Goal: Entertainment & Leisure: Consume media (video, audio)

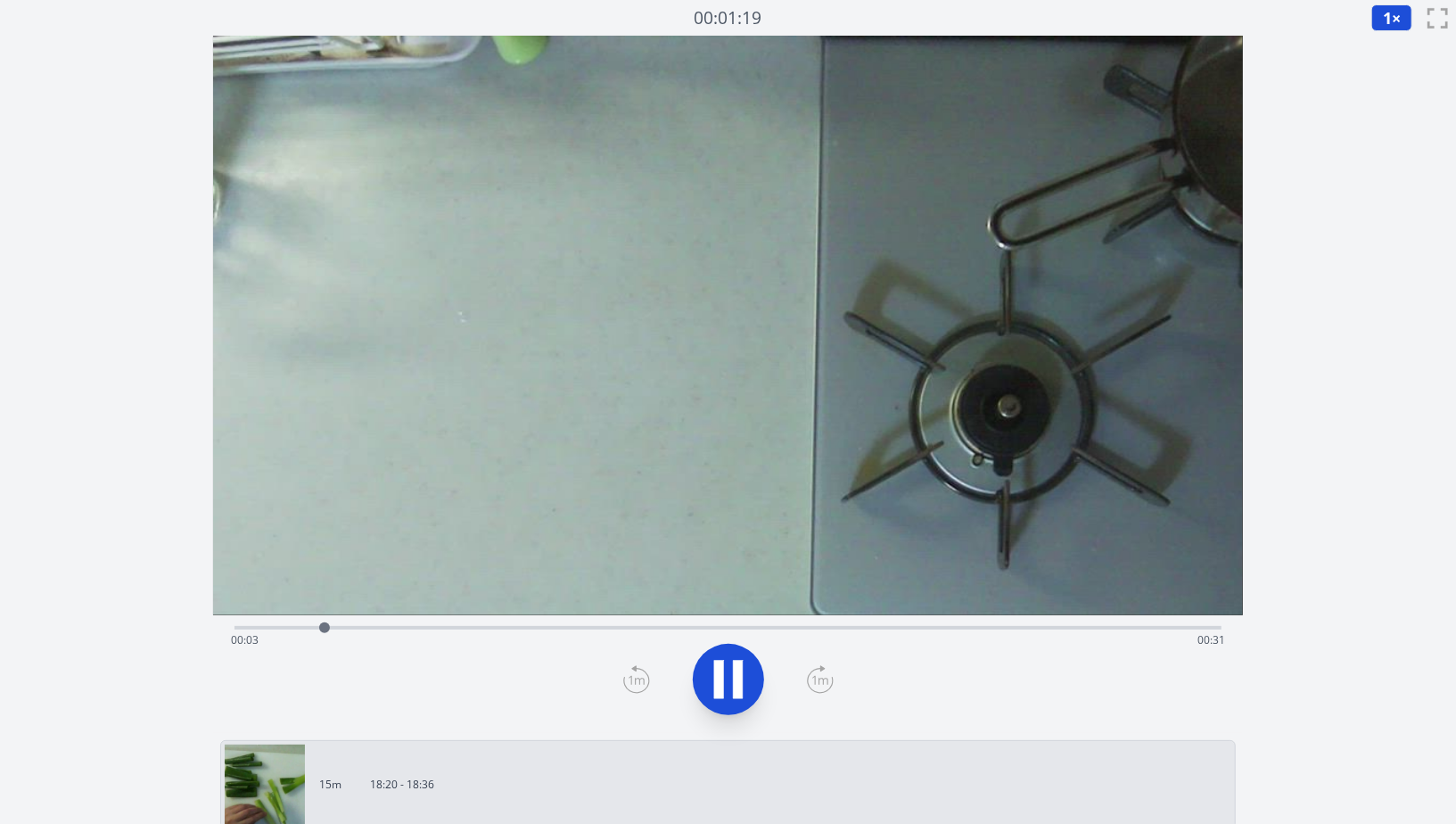
click at [725, 687] on icon at bounding box center [728, 680] width 50 height 50
click at [528, 686] on div at bounding box center [728, 680] width 1009 height 86
click at [728, 686] on icon at bounding box center [729, 680] width 30 height 38
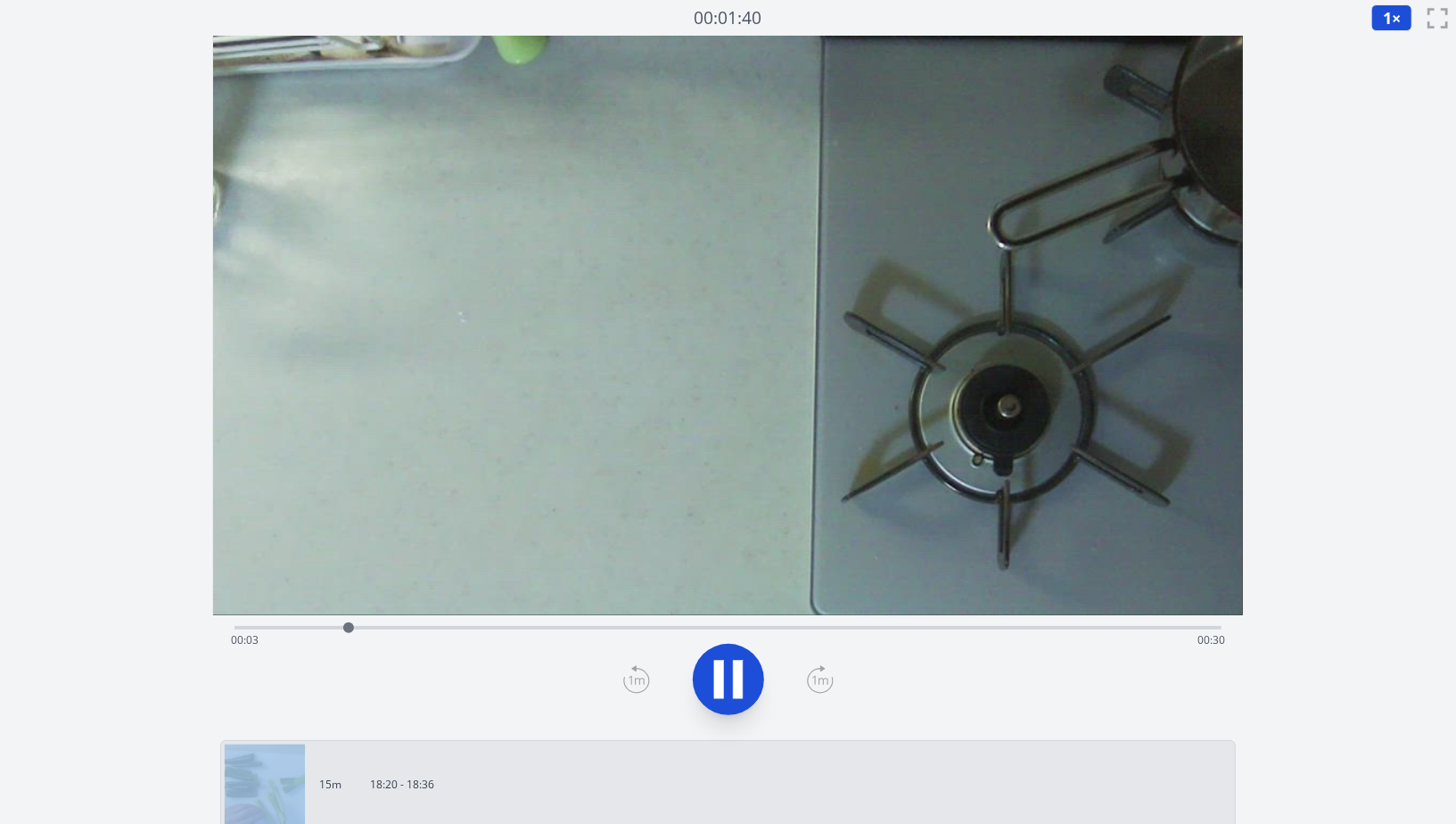
click at [728, 686] on icon at bounding box center [728, 680] width 50 height 50
click at [728, 686] on icon at bounding box center [729, 680] width 30 height 38
click at [728, 686] on icon at bounding box center [728, 680] width 50 height 50
click at [728, 686] on icon at bounding box center [729, 680] width 30 height 38
click at [728, 686] on icon at bounding box center [728, 680] width 50 height 50
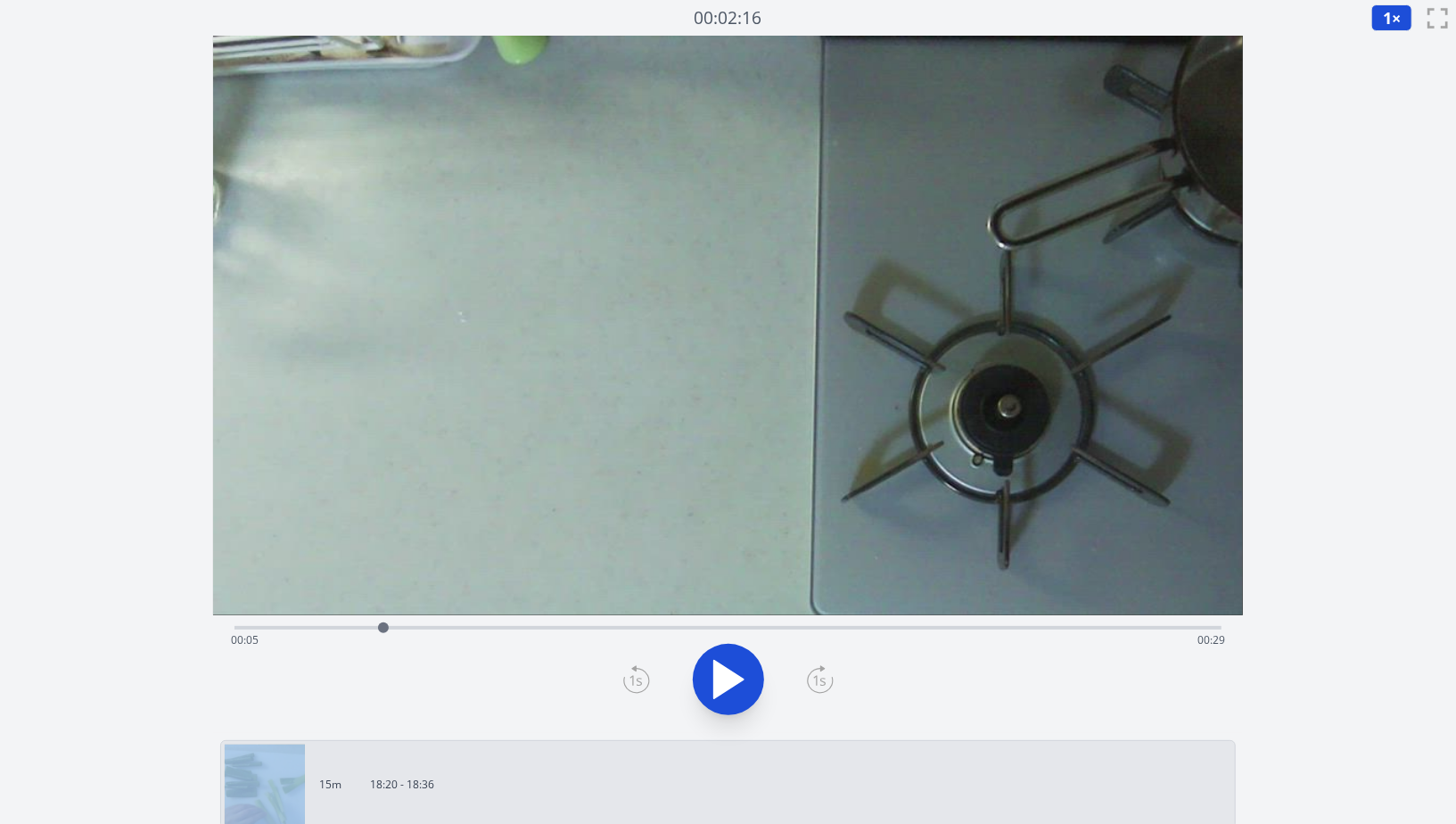
click at [728, 686] on icon at bounding box center [729, 680] width 30 height 38
click at [728, 686] on icon at bounding box center [728, 680] width 50 height 50
click at [274, 629] on div "Time elapsed: 00:31 Time remaining: 00:02" at bounding box center [728, 640] width 995 height 29
click at [724, 685] on icon at bounding box center [729, 680] width 30 height 38
click at [724, 685] on icon at bounding box center [728, 680] width 50 height 50
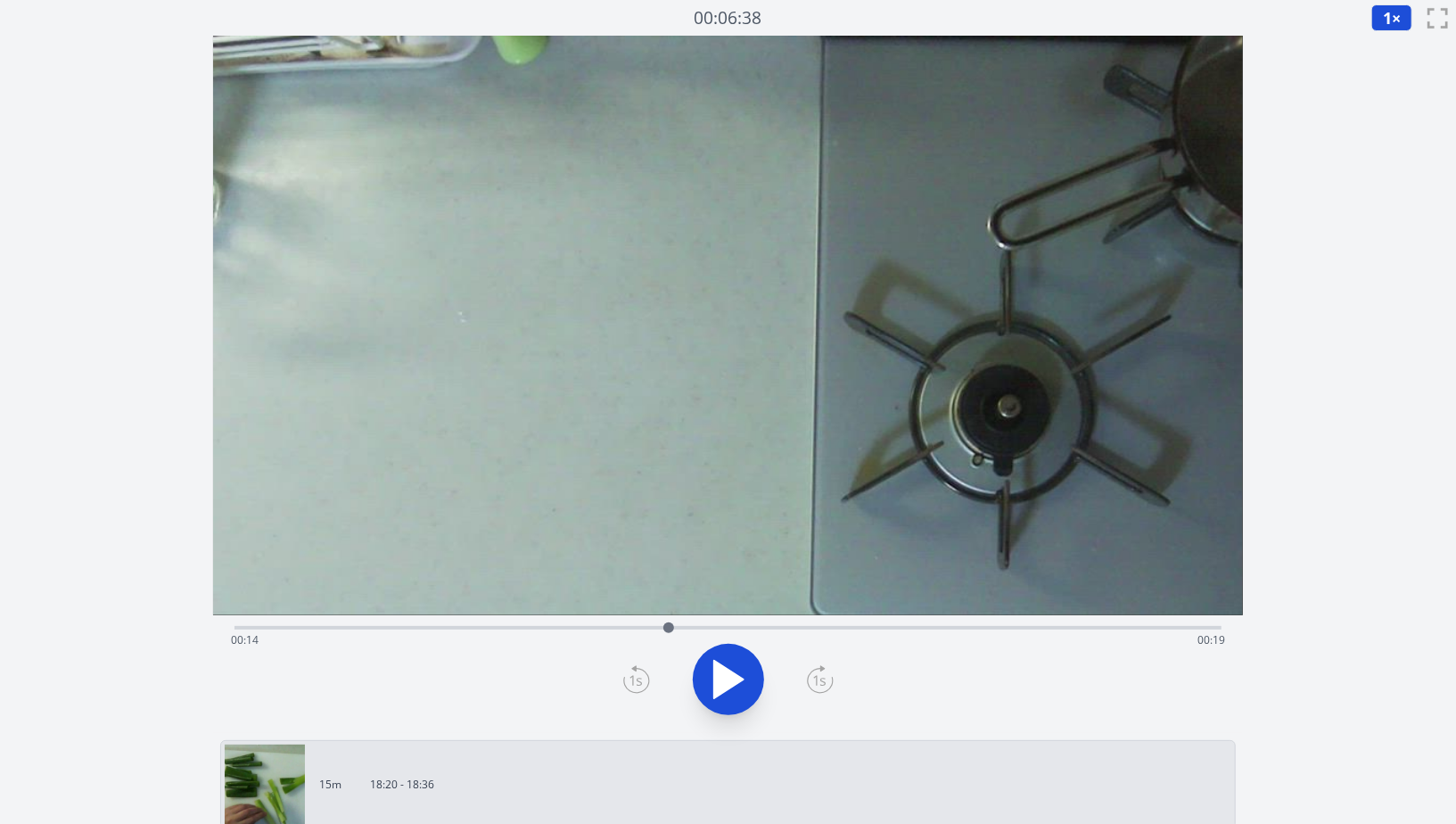
click at [724, 682] on icon at bounding box center [729, 680] width 30 height 38
click at [724, 682] on icon at bounding box center [728, 680] width 50 height 50
drag, startPoint x: 726, startPoint y: 676, endPoint x: 717, endPoint y: 666, distance: 13.5
click at [712, 666] on icon at bounding box center [728, 680] width 50 height 50
click at [719, 666] on icon at bounding box center [719, 679] width 10 height 39
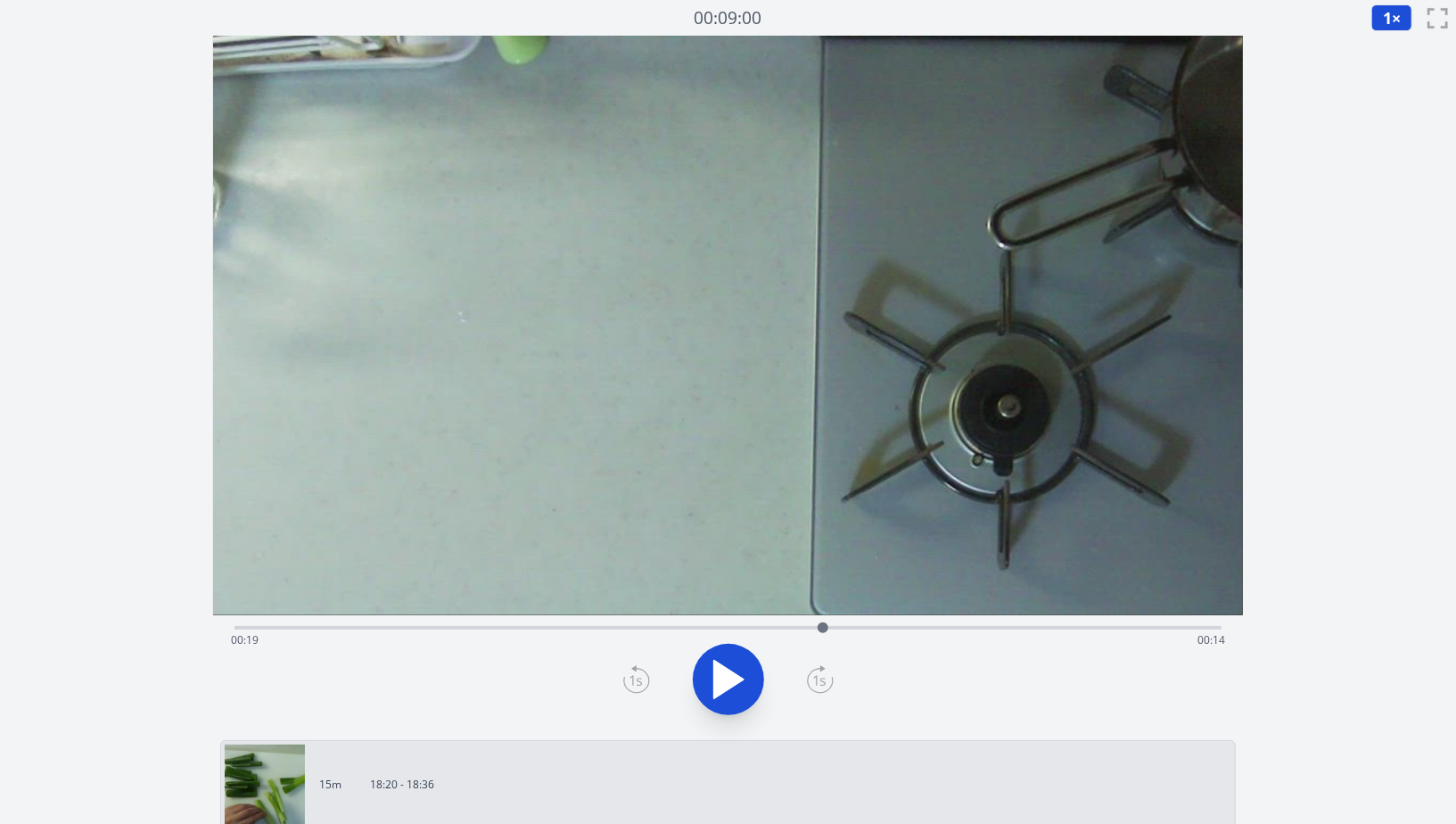
click at [721, 683] on icon at bounding box center [729, 680] width 30 height 38
click at [720, 683] on icon at bounding box center [719, 679] width 10 height 39
click at [720, 683] on icon at bounding box center [729, 680] width 30 height 38
click at [720, 683] on icon at bounding box center [719, 679] width 10 height 39
click at [717, 685] on icon at bounding box center [729, 680] width 30 height 38
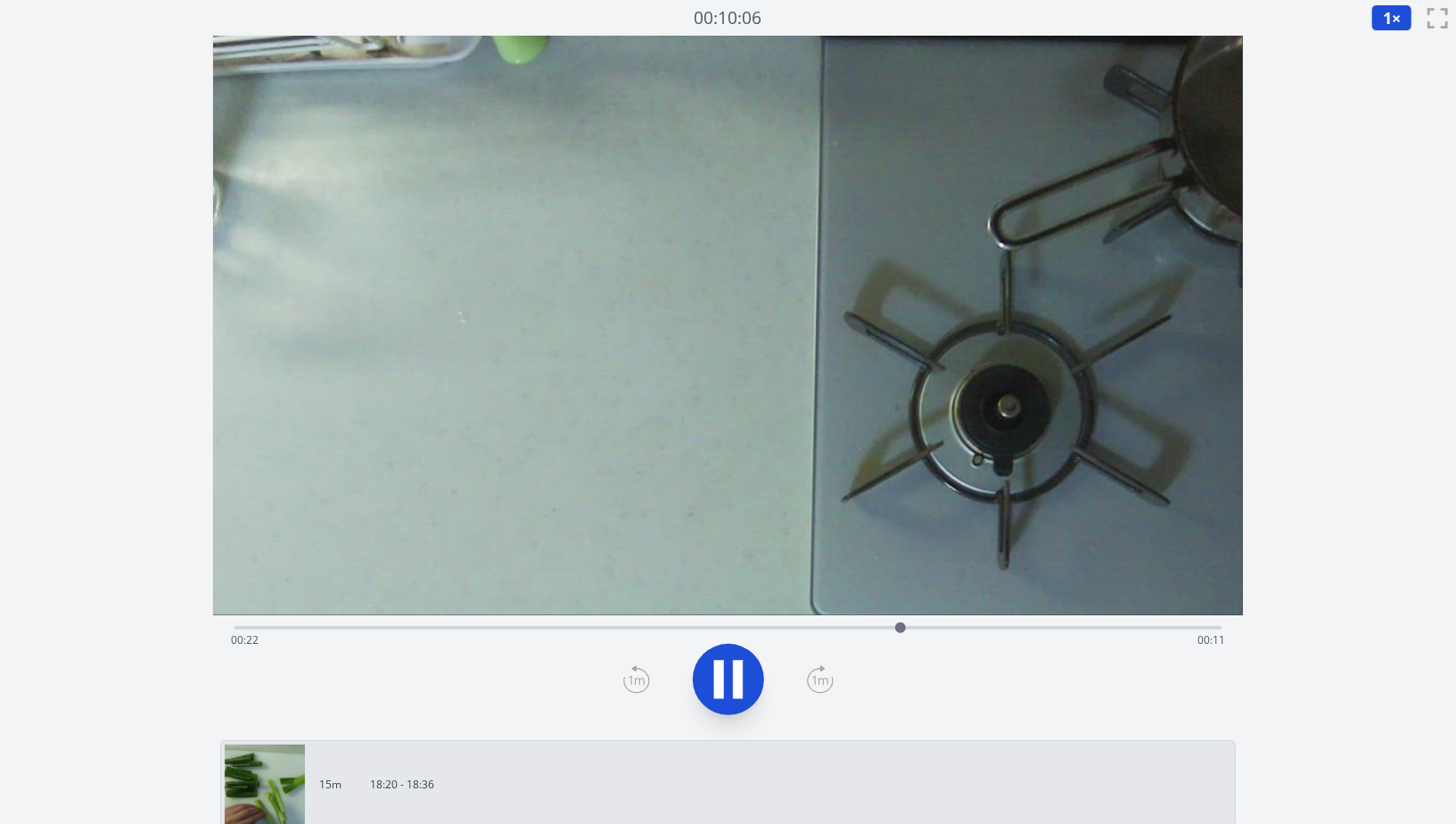
click at [717, 685] on icon at bounding box center [719, 679] width 10 height 39
click at [717, 684] on icon at bounding box center [729, 680] width 30 height 38
click at [716, 685] on icon at bounding box center [719, 679] width 10 height 39
click at [724, 627] on div "Time elapsed: 00:23 Time remaining: 00:10" at bounding box center [728, 640] width 995 height 29
click at [730, 628] on div at bounding box center [729, 627] width 27 height 27
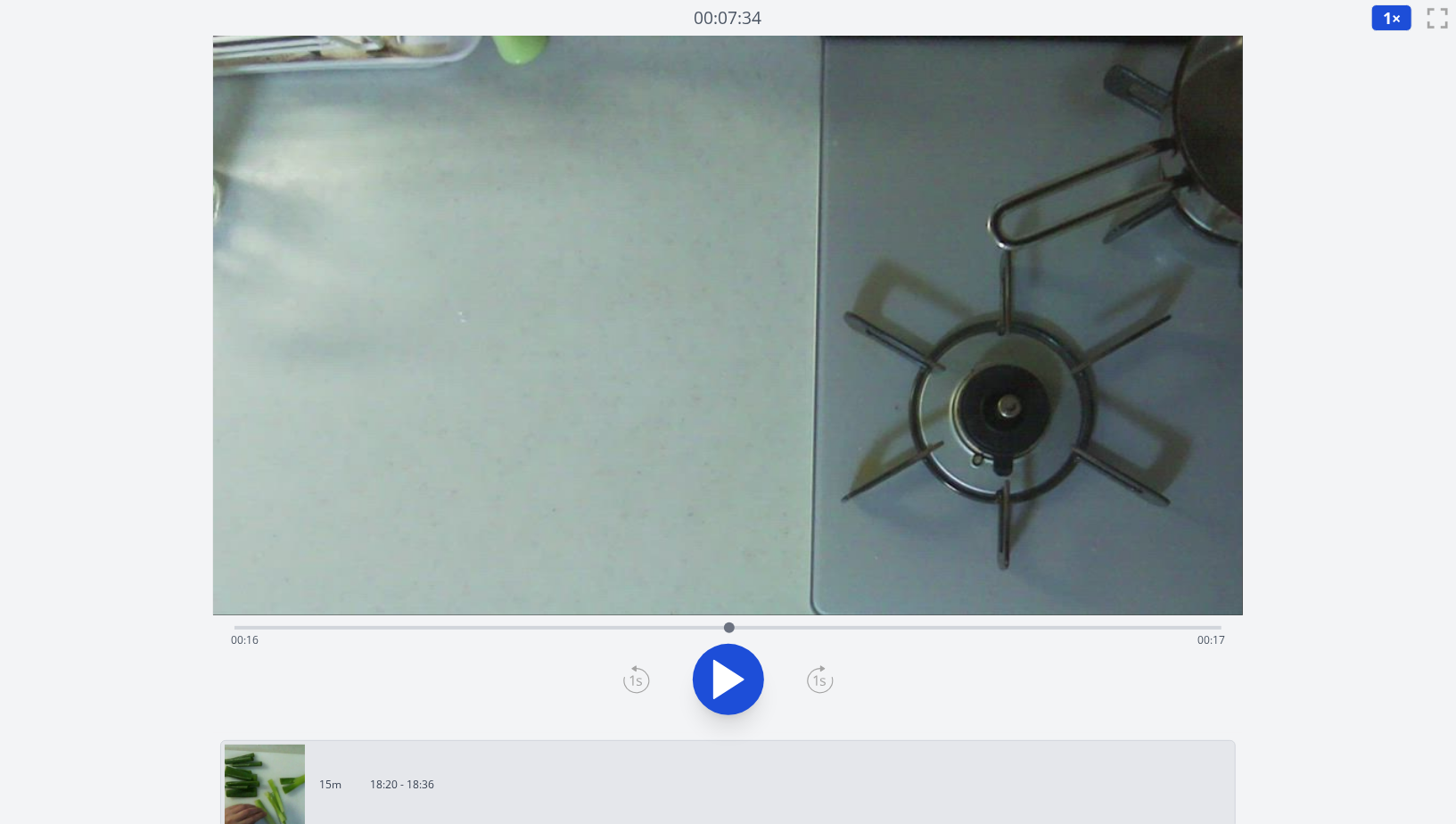
click at [729, 686] on icon at bounding box center [729, 680] width 30 height 38
click at [726, 692] on icon at bounding box center [728, 680] width 50 height 50
click at [726, 687] on icon at bounding box center [729, 680] width 30 height 38
click at [728, 676] on icon at bounding box center [728, 680] width 50 height 50
click at [880, 630] on div "Time elapsed: 00:28 Time remaining: 00:05" at bounding box center [728, 640] width 995 height 29
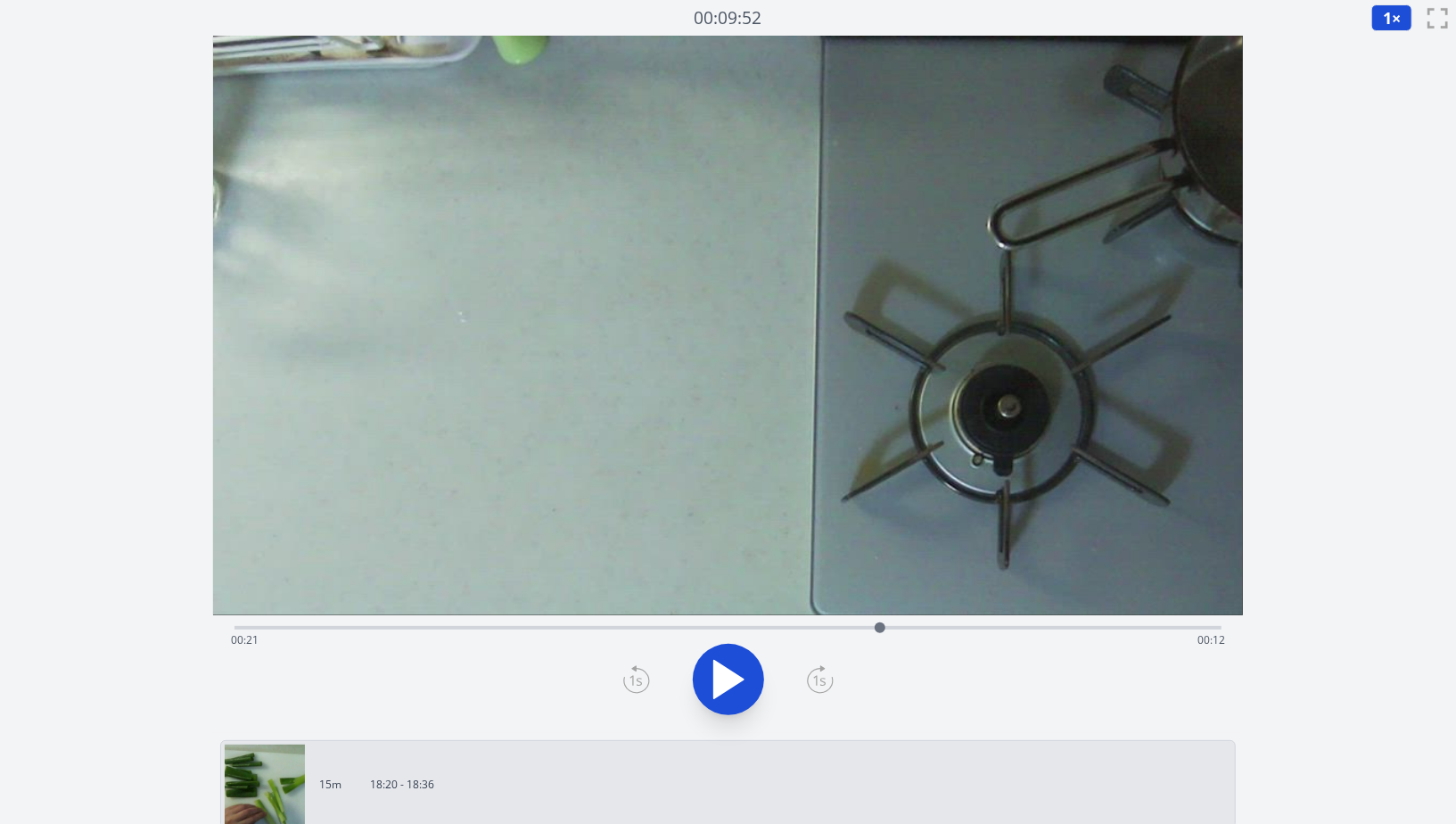
click at [724, 675] on icon at bounding box center [729, 680] width 30 height 38
click at [724, 674] on icon at bounding box center [728, 680] width 50 height 50
click at [1392, 16] on span "1" at bounding box center [1387, 18] width 9 height 22
click at [1392, 46] on li "0.25×" at bounding box center [1397, 42] width 50 height 29
click at [945, 690] on div at bounding box center [728, 680] width 1009 height 86
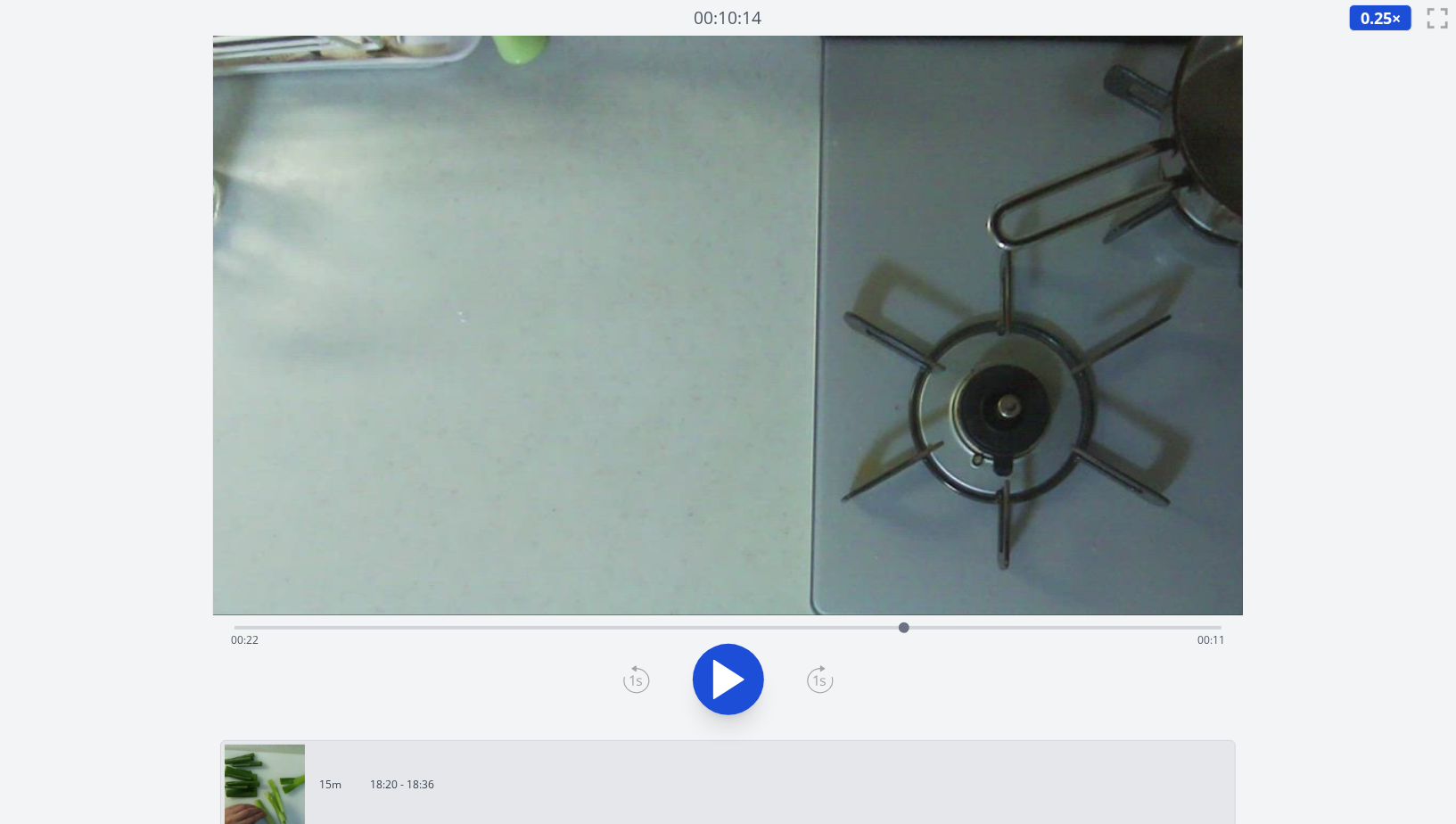
click at [714, 671] on icon at bounding box center [729, 680] width 30 height 38
click at [712, 667] on icon at bounding box center [728, 680] width 50 height 50
click at [729, 671] on icon at bounding box center [729, 680] width 30 height 38
click at [729, 670] on icon at bounding box center [728, 680] width 50 height 50
click at [844, 630] on div "Time elapsed: 00:25 Time remaining: 00:08" at bounding box center [728, 640] width 995 height 29
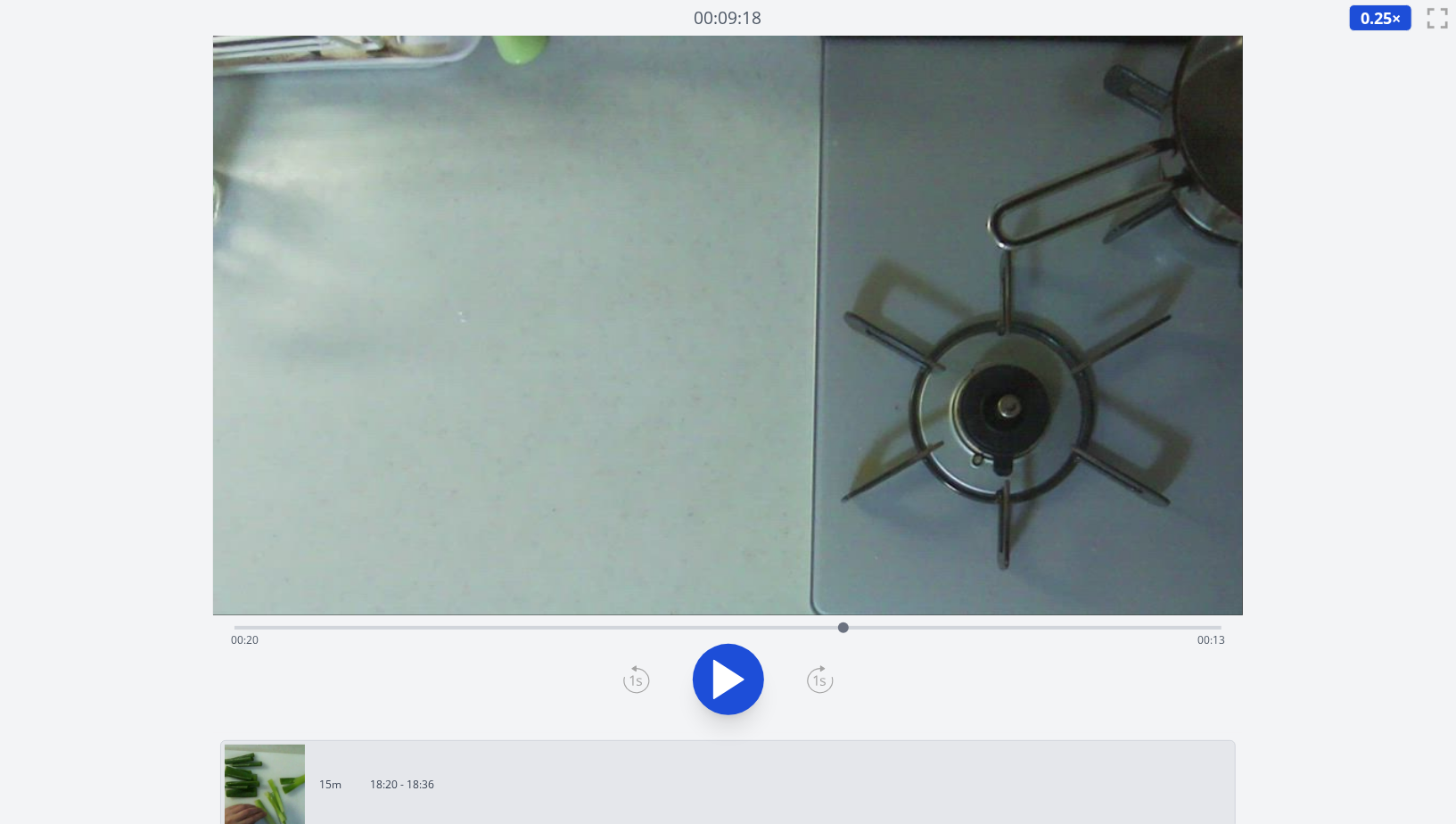
click at [556, 629] on div "Time elapsed: 00:20 Time remaining: 00:13" at bounding box center [728, 640] width 995 height 29
click at [729, 666] on icon at bounding box center [728, 680] width 50 height 50
click at [728, 627] on div "Time elapsed: 00:11 Time remaining: 00:22" at bounding box center [728, 640] width 995 height 29
click at [728, 627] on div at bounding box center [729, 627] width 11 height 11
click at [737, 682] on icon at bounding box center [738, 679] width 10 height 39
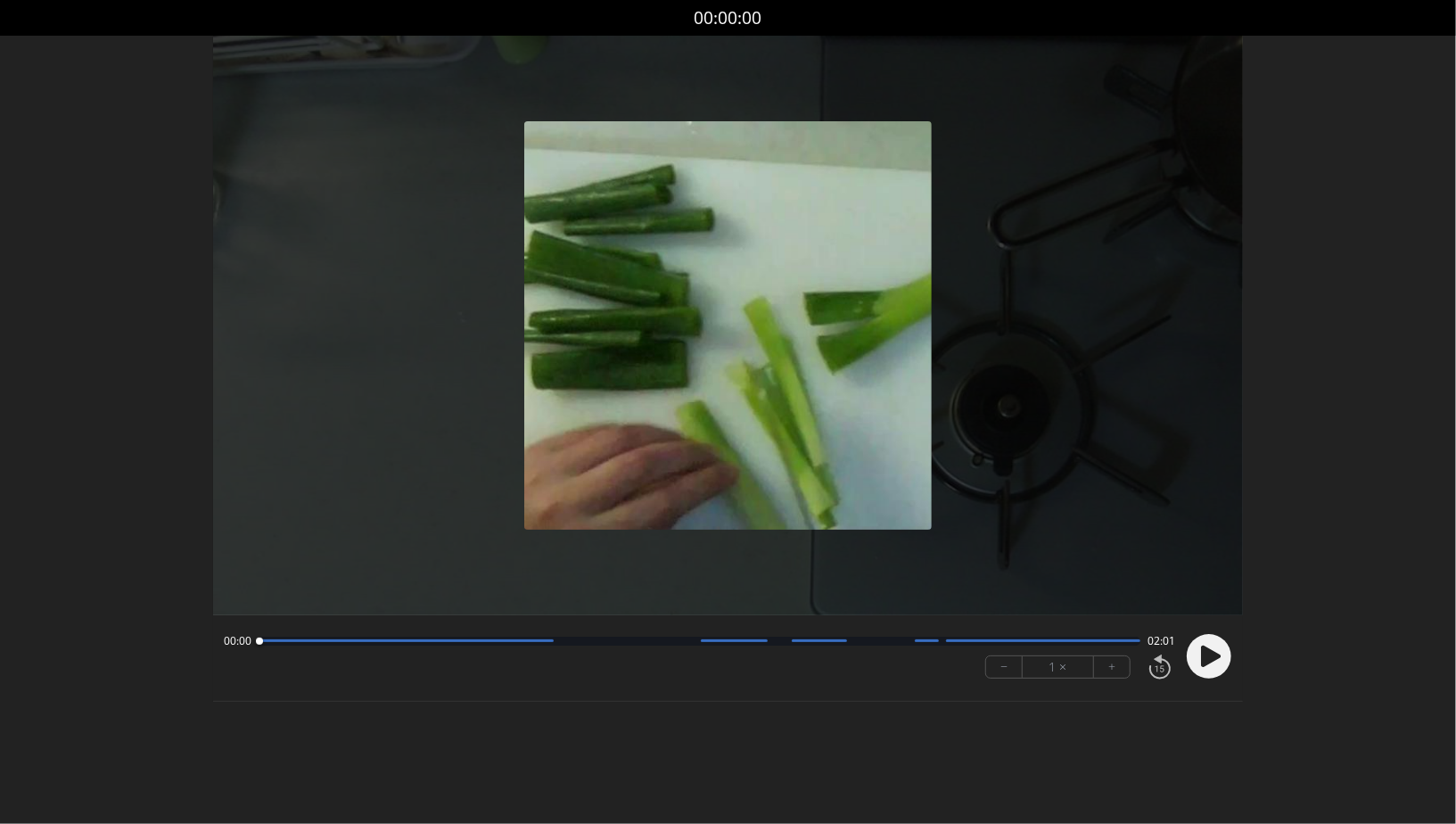
click at [1206, 673] on circle at bounding box center [1209, 656] width 44 height 44
click at [593, 638] on div at bounding box center [699, 641] width 882 height 9
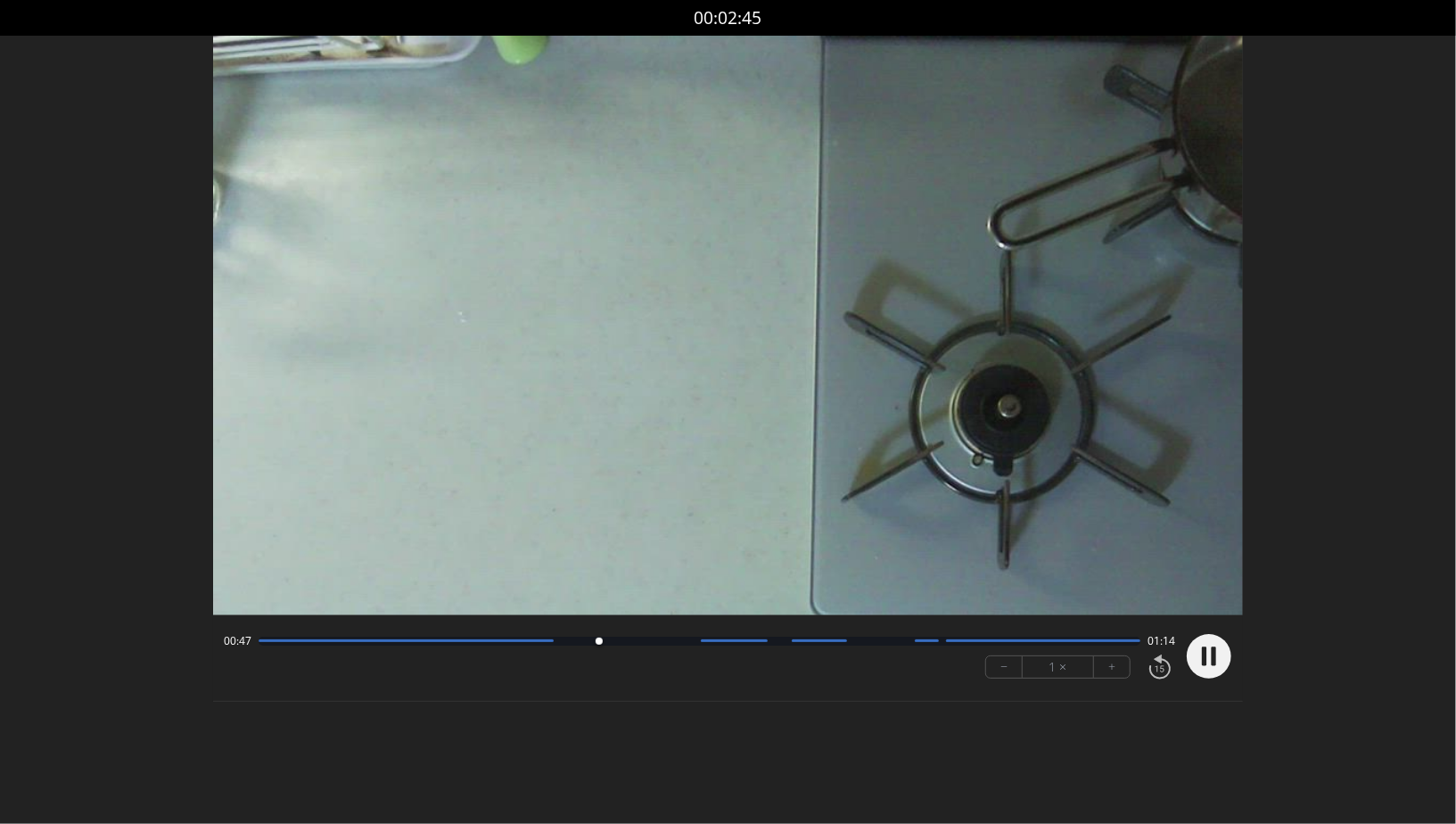
click at [389, 651] on div "00:47 01:14 − 1 × +" at bounding box center [695, 656] width 959 height 60
click at [258, 647] on div "00:47 01:14" at bounding box center [699, 641] width 951 height 14
click at [261, 639] on div at bounding box center [406, 640] width 295 height 3
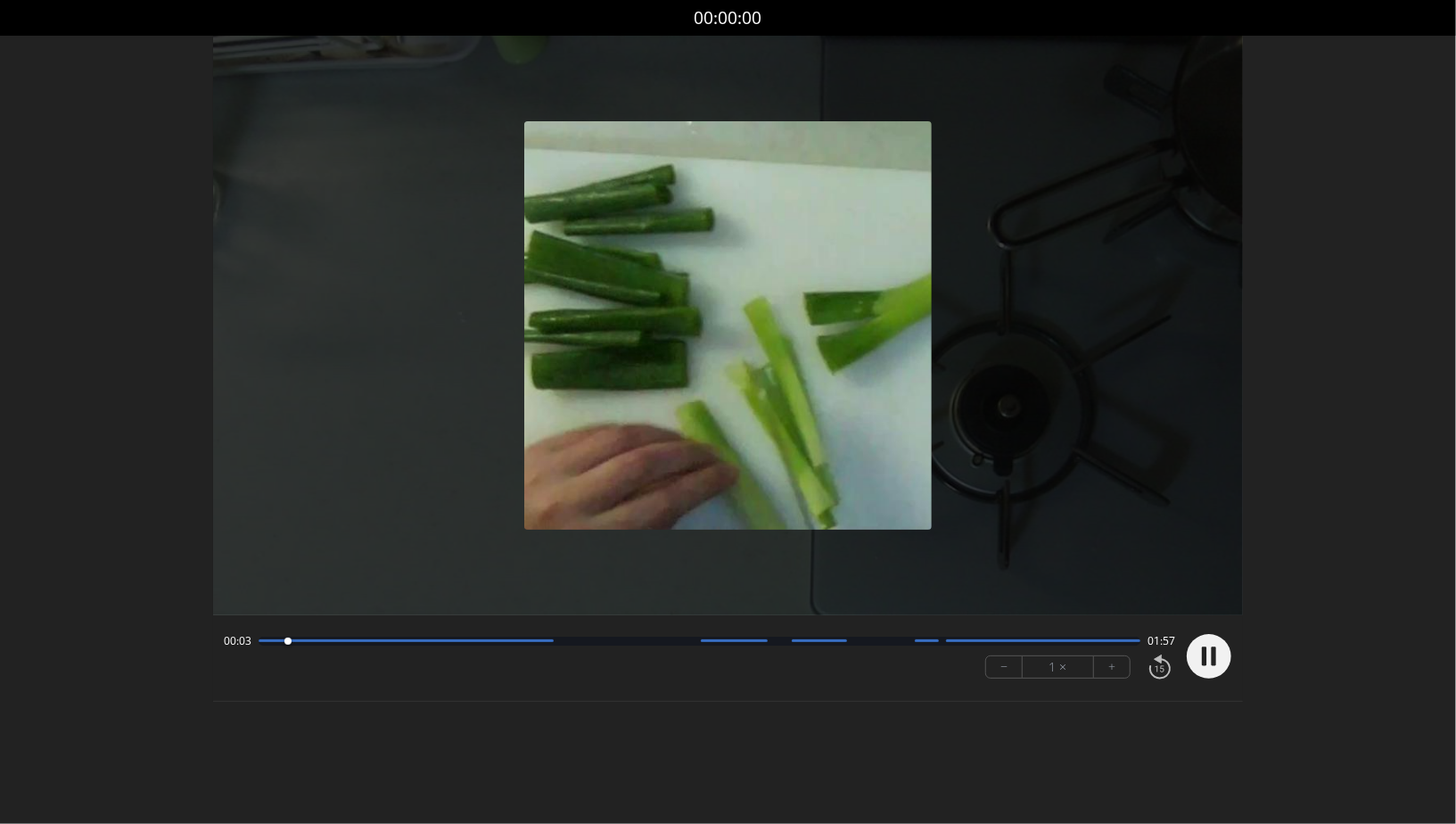
click at [463, 530] on div at bounding box center [728, 325] width 1030 height 580
click at [436, 637] on div at bounding box center [699, 641] width 882 height 9
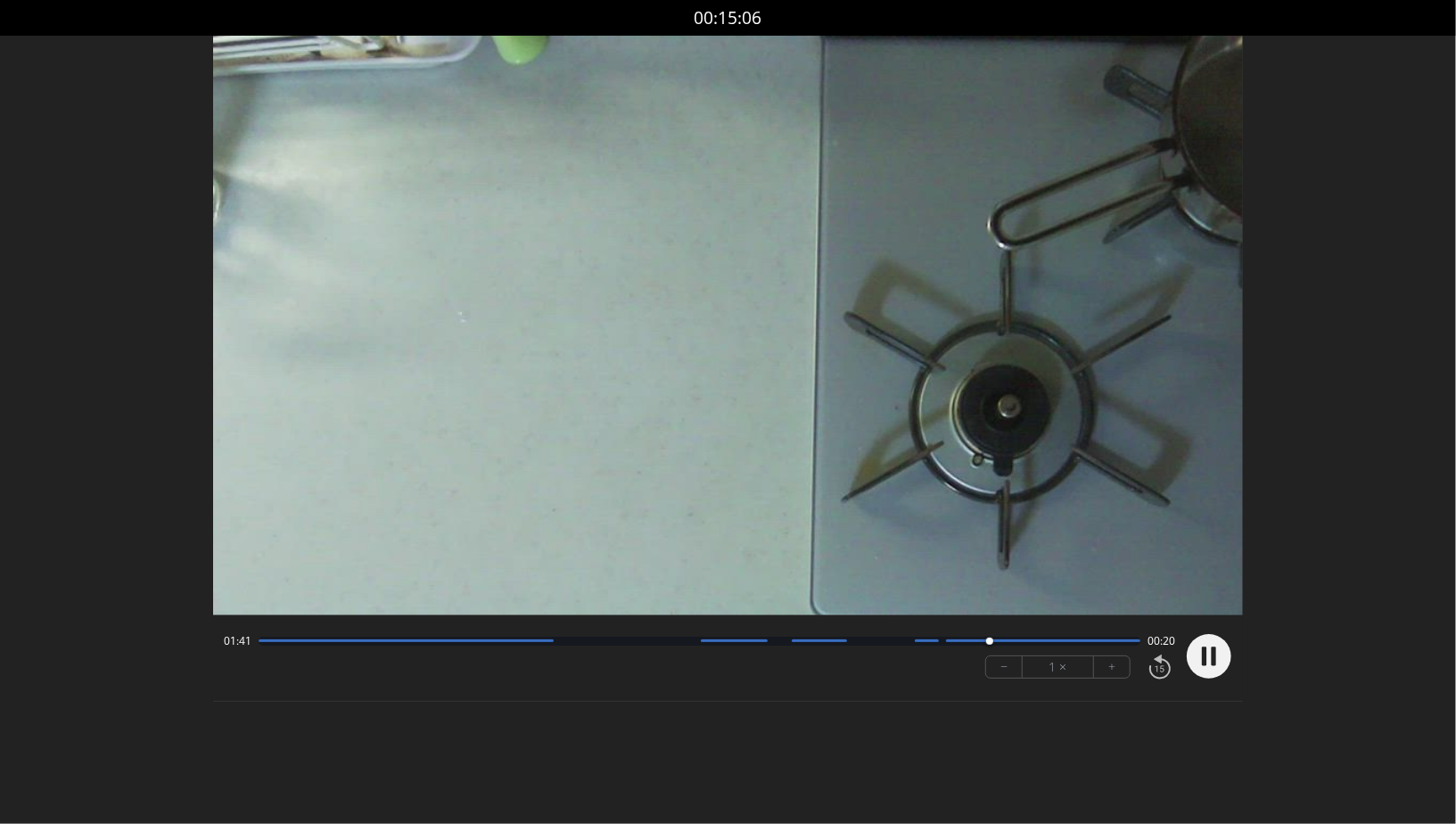
click at [1121, 674] on button "+" at bounding box center [1112, 668] width 36 height 22
click at [1006, 672] on button "−" at bounding box center [1005, 668] width 37 height 22
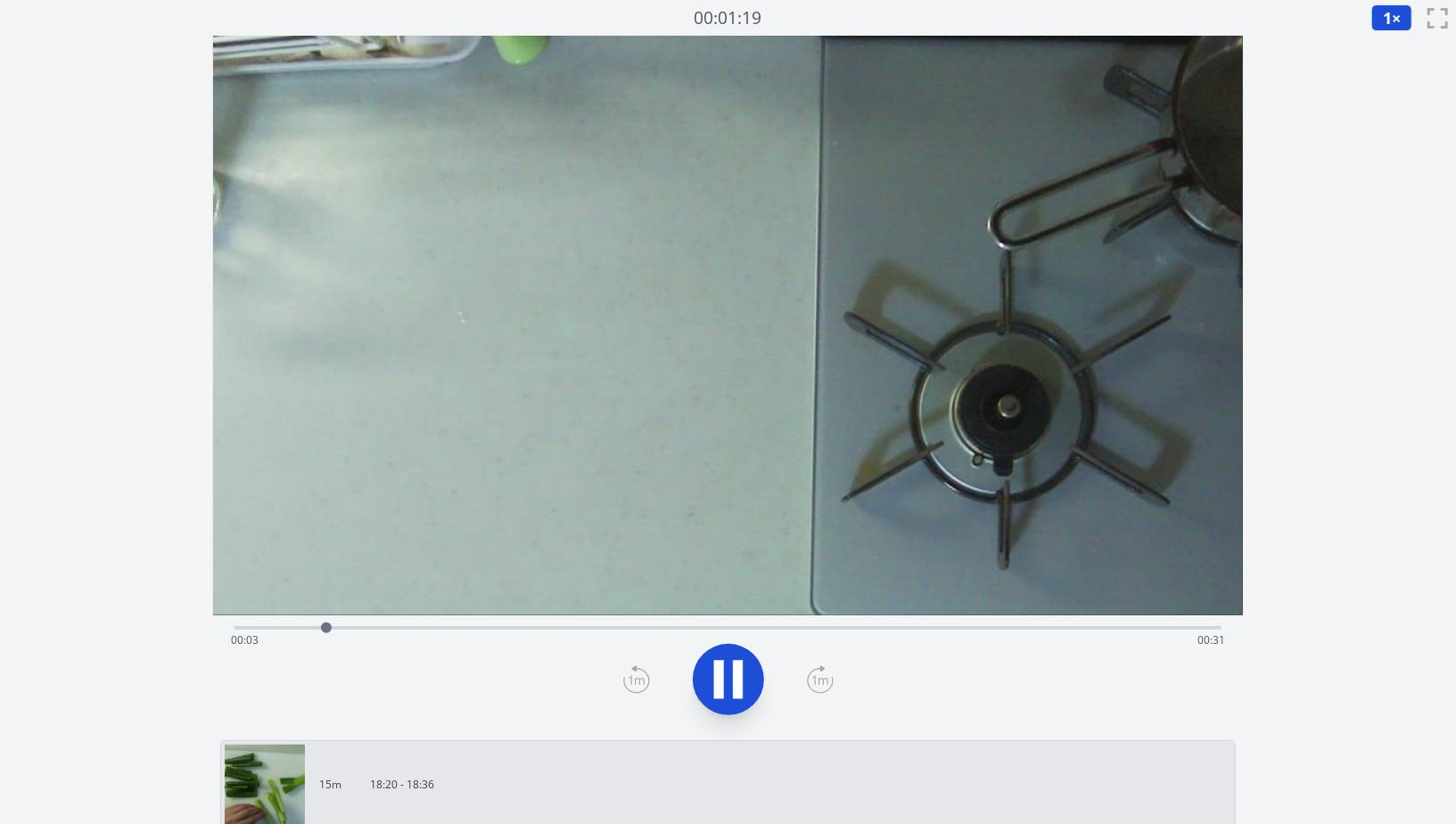
click at [482, 626] on div "Time elapsed: 00:03 Time remaining: 00:31" at bounding box center [728, 640] width 995 height 29
click at [638, 638] on div "Time elapsed: 00:11 Time remaining: 00:23" at bounding box center [728, 640] width 995 height 29
click at [748, 692] on icon at bounding box center [728, 680] width 50 height 50
click at [688, 621] on div "Time elapsed: 00:26 Time remaining: 00:08" at bounding box center [728, 626] width 988 height 22
click at [730, 664] on icon at bounding box center [728, 680] width 50 height 50
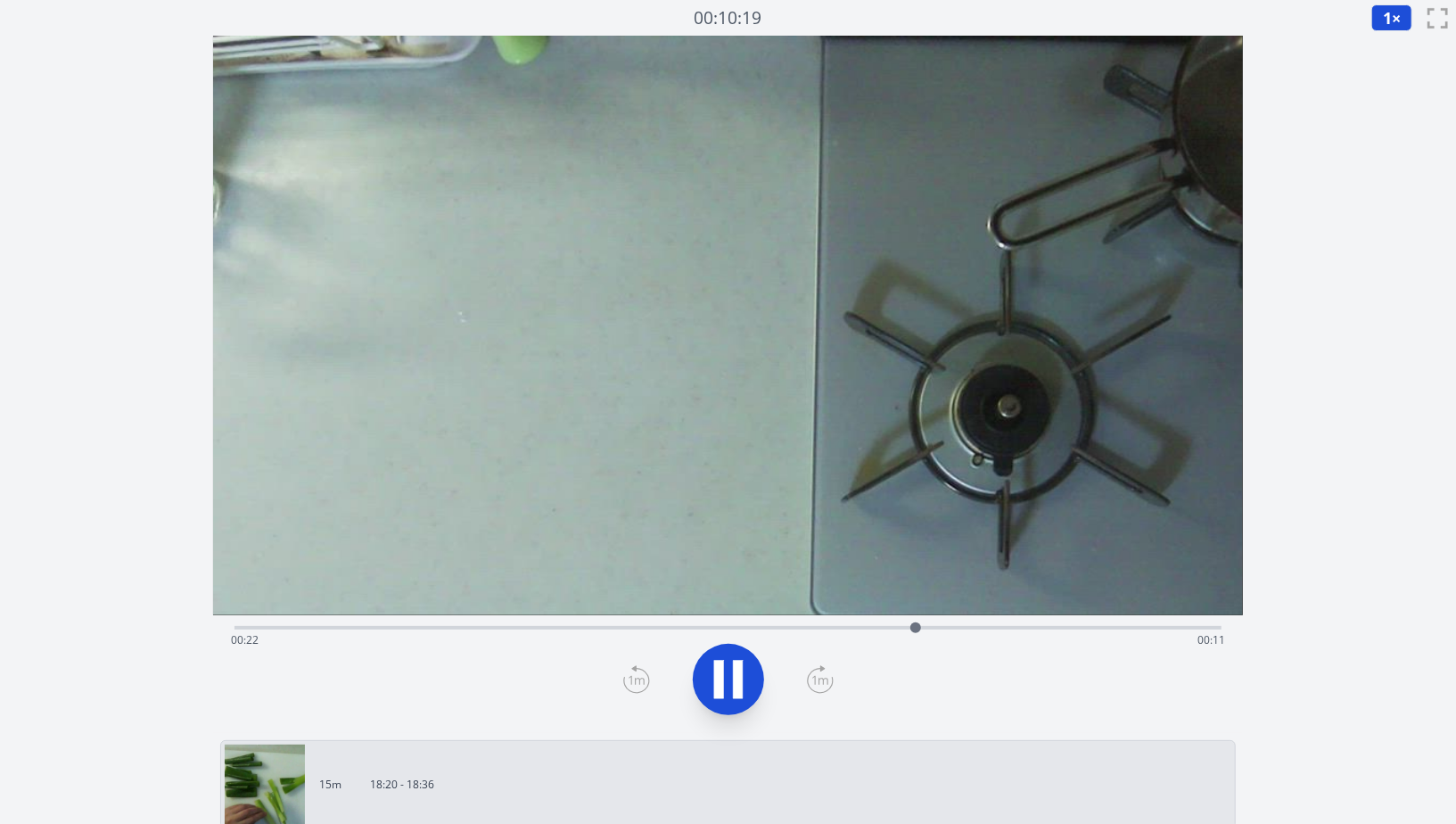
click at [744, 672] on icon at bounding box center [728, 680] width 50 height 50
click at [829, 628] on div "Time elapsed: 00:23 Time remaining: 00:11" at bounding box center [728, 640] width 995 height 29
click at [1393, 17] on button "1 ×" at bounding box center [1393, 18] width 41 height 27
click at [1396, 46] on li "0.25×" at bounding box center [1397, 42] width 50 height 29
click at [802, 630] on div "Time elapsed: 00:19 Time remaining: 00:14" at bounding box center [728, 640] width 995 height 29
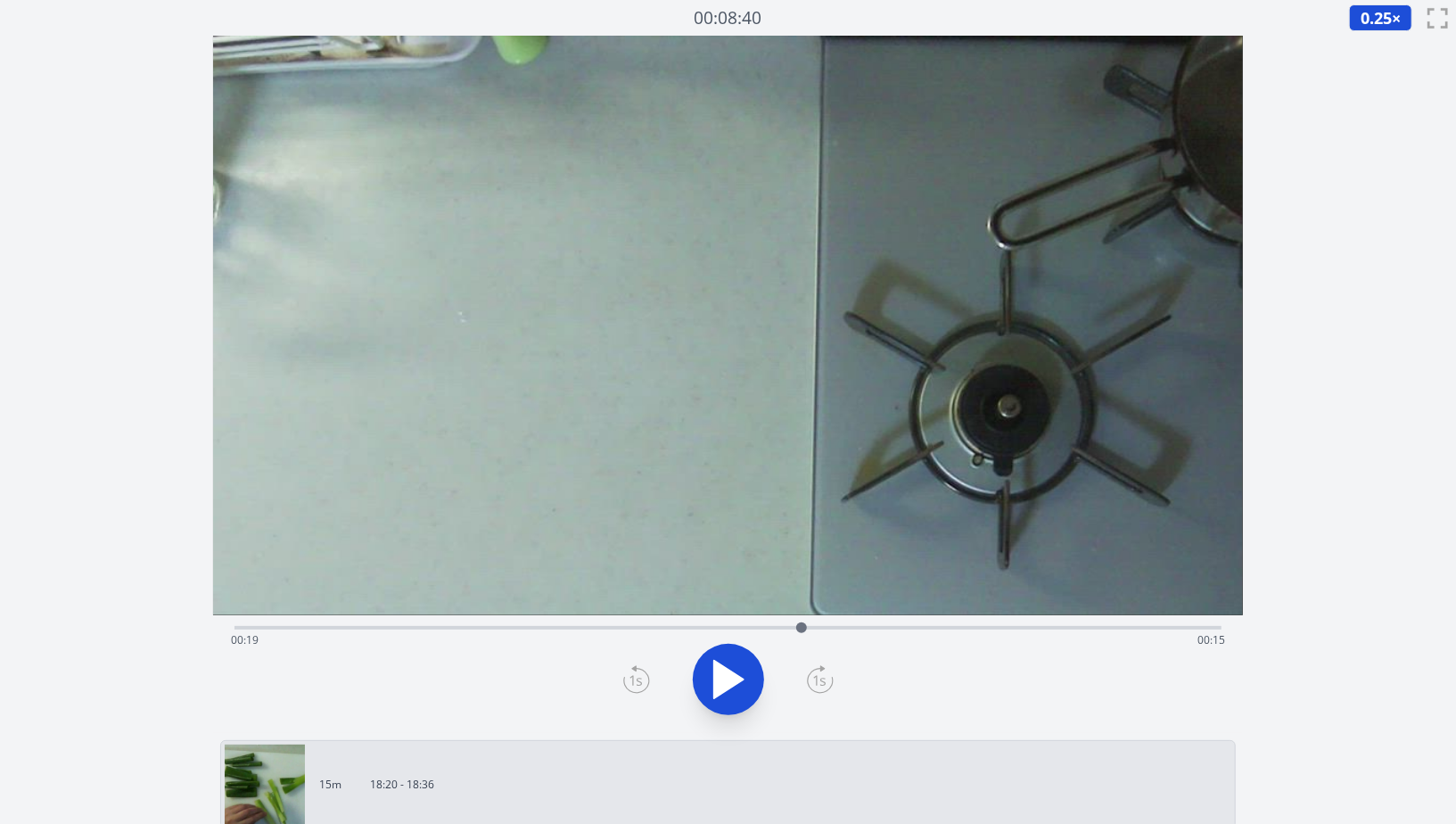
click at [735, 688] on icon at bounding box center [728, 680] width 50 height 50
click at [772, 630] on div "Time elapsed: 00:19 Time remaining: 00:14" at bounding box center [728, 640] width 995 height 29
click at [727, 676] on icon at bounding box center [728, 680] width 50 height 50
click at [712, 713] on div at bounding box center [728, 680] width 1009 height 86
click at [732, 687] on icon at bounding box center [728, 680] width 50 height 50
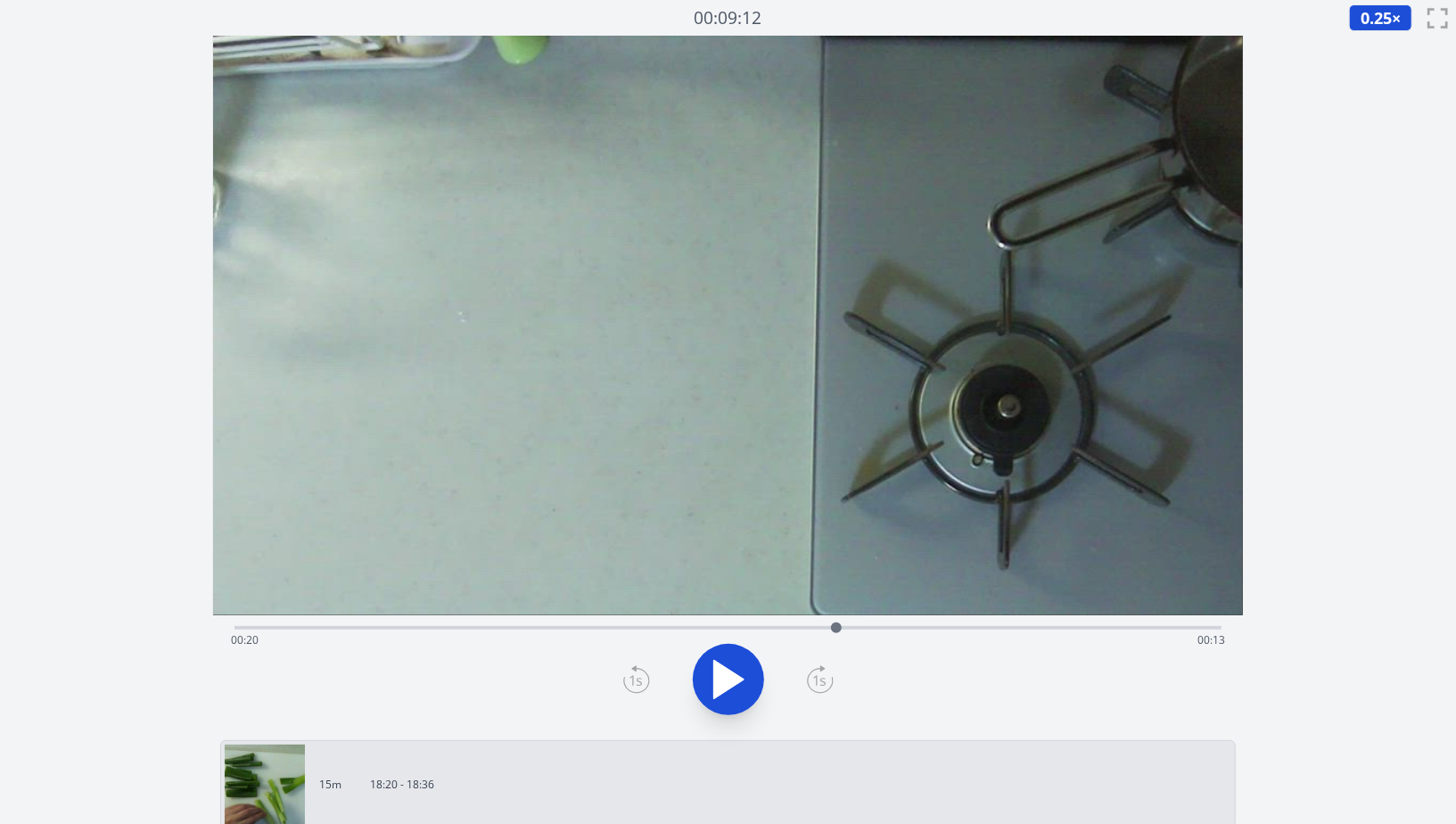
drag, startPoint x: 752, startPoint y: 55, endPoint x: 589, endPoint y: -6, distance: 174.0
click at [589, 0] on html "Discard Recording? You will not be able to recover this once discarded. Cancel …" at bounding box center [728, 669] width 1456 height 1338
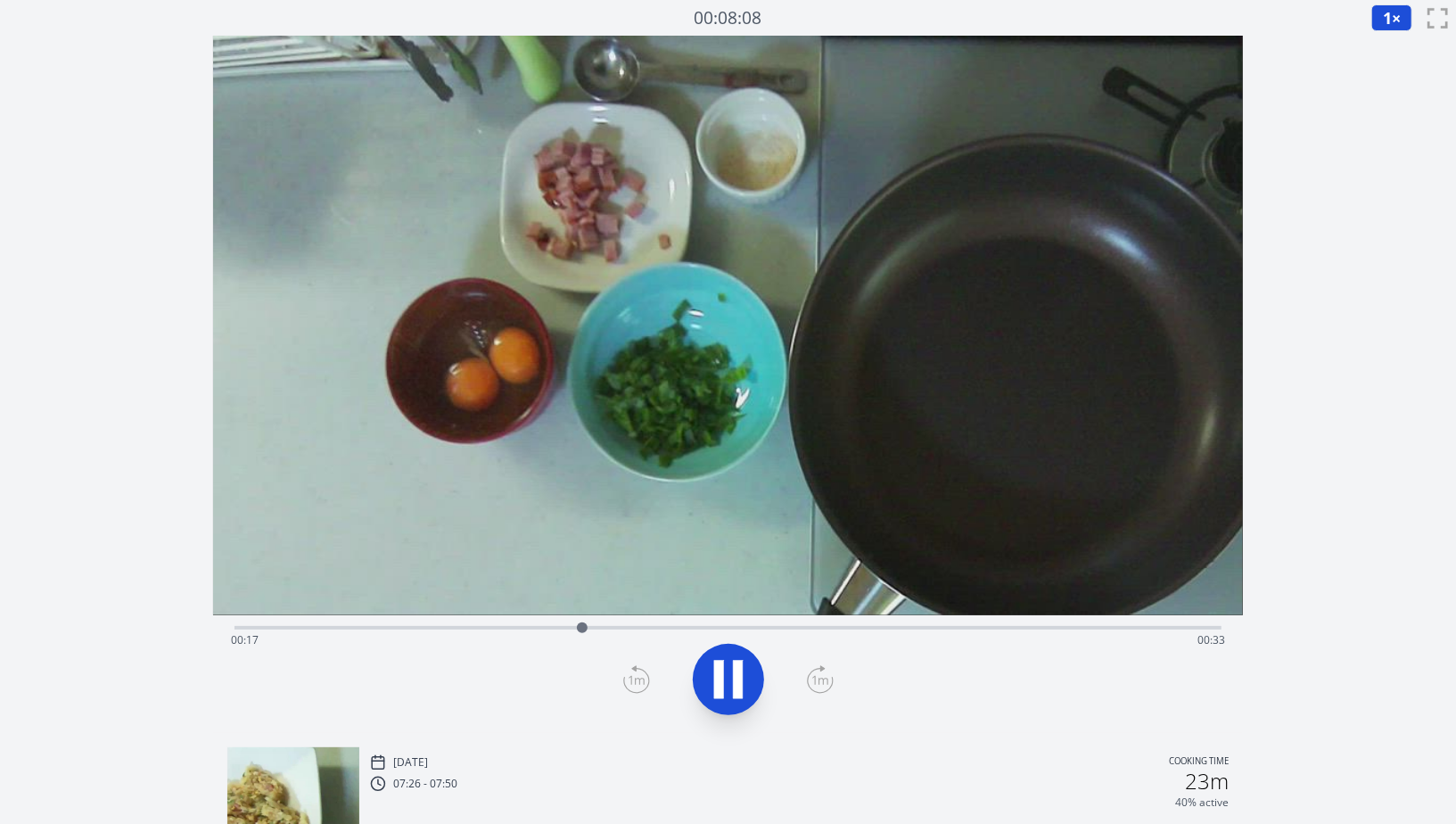
click at [725, 687] on icon at bounding box center [728, 680] width 50 height 50
click at [288, 628] on div "Time elapsed: 00:17 Time remaining: 00:32" at bounding box center [728, 640] width 995 height 29
click at [271, 631] on div "Time elapsed: 00:02 Time remaining: 00:47" at bounding box center [728, 640] width 995 height 29
click at [273, 626] on div "Time elapsed: 00:22 Time remaining: 00:27" at bounding box center [728, 640] width 995 height 29
click at [1398, 23] on button "1 ×" at bounding box center [1393, 18] width 41 height 27
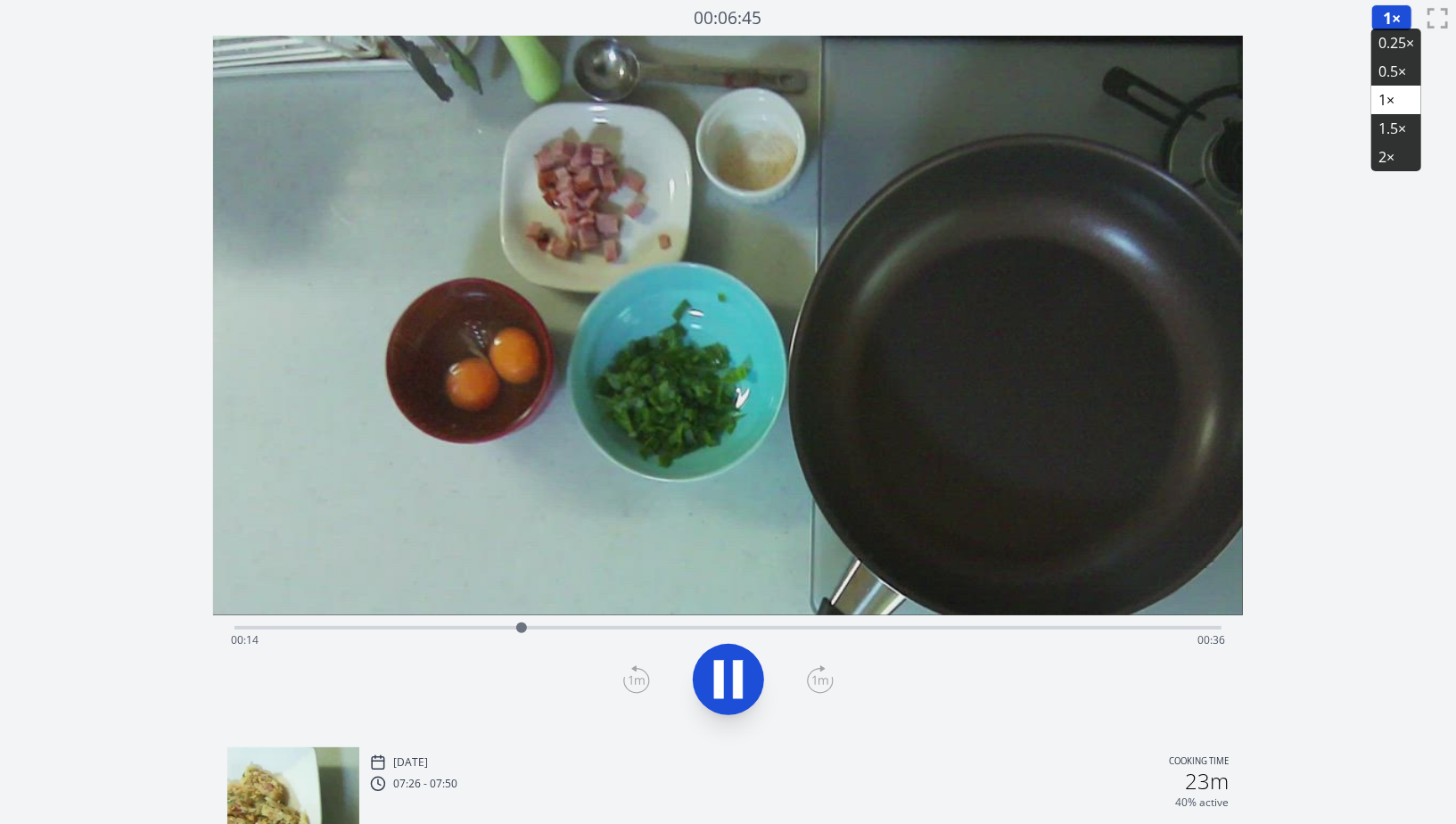
click at [1398, 36] on li "0.25×" at bounding box center [1397, 42] width 50 height 29
click at [252, 627] on div "Time elapsed: 00:16 Time remaining: 00:34" at bounding box center [728, 640] width 995 height 29
click at [345, 629] on div "Time elapsed: 00:04 Time remaining: 00:46" at bounding box center [728, 640] width 995 height 29
click at [377, 628] on div "Time elapsed: 00:05 Time remaining: 00:44" at bounding box center [728, 640] width 995 height 29
click at [424, 627] on div "Time elapsed: 00:07 Time remaining: 00:43" at bounding box center [728, 640] width 995 height 29
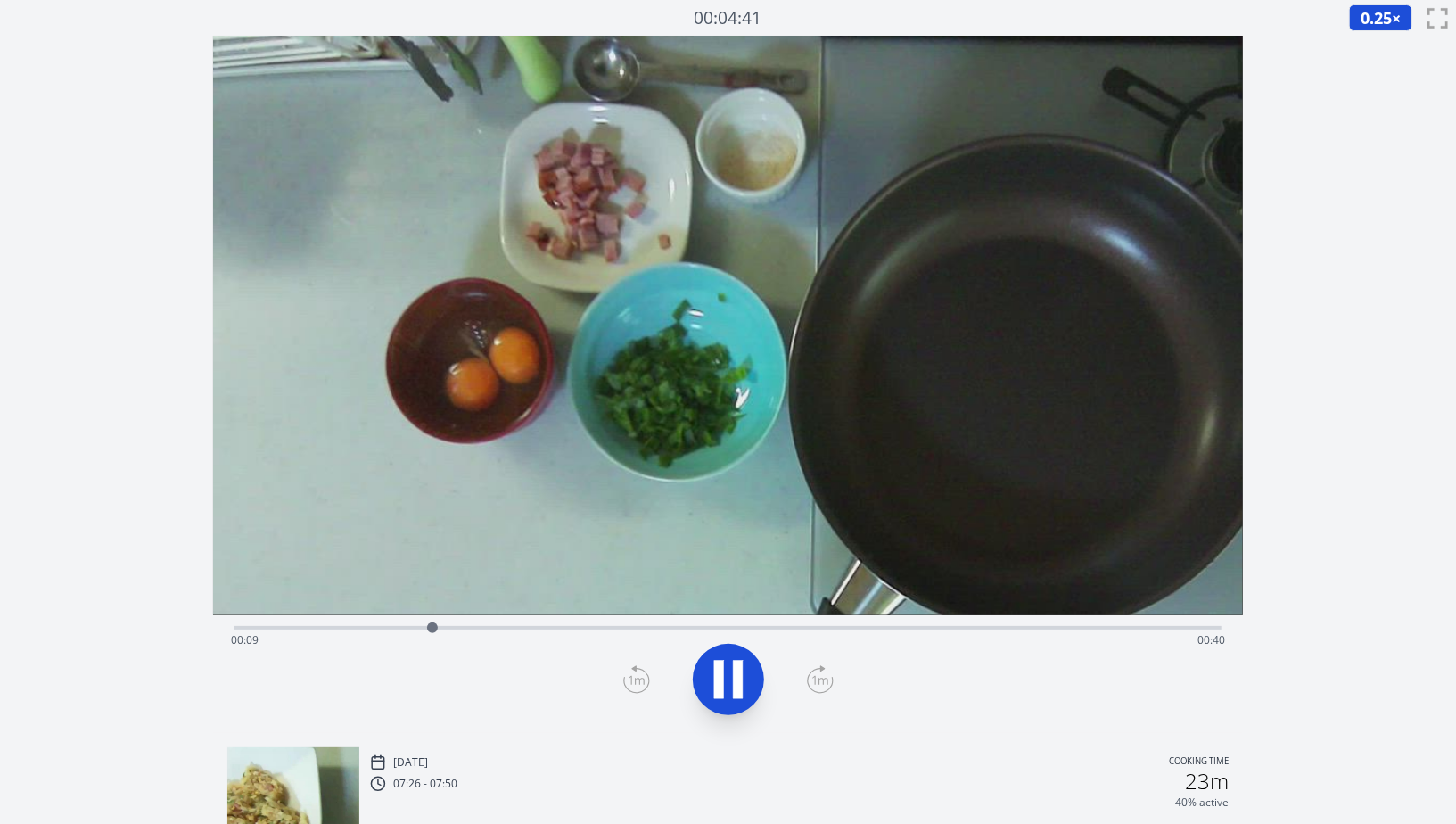
click at [400, 623] on div "Time elapsed: 00:09 Time remaining: 00:40" at bounding box center [728, 626] width 988 height 22
click at [720, 673] on icon at bounding box center [719, 679] width 10 height 39
click at [297, 626] on div "Time elapsed: 00:15 Time remaining: 00:35" at bounding box center [728, 640] width 995 height 29
click at [316, 624] on div "Time elapsed: 00:03 Time remaining: 00:47" at bounding box center [728, 626] width 988 height 22
click at [352, 628] on div "Time elapsed: 00:04 Time remaining: 00:46" at bounding box center [728, 640] width 995 height 29
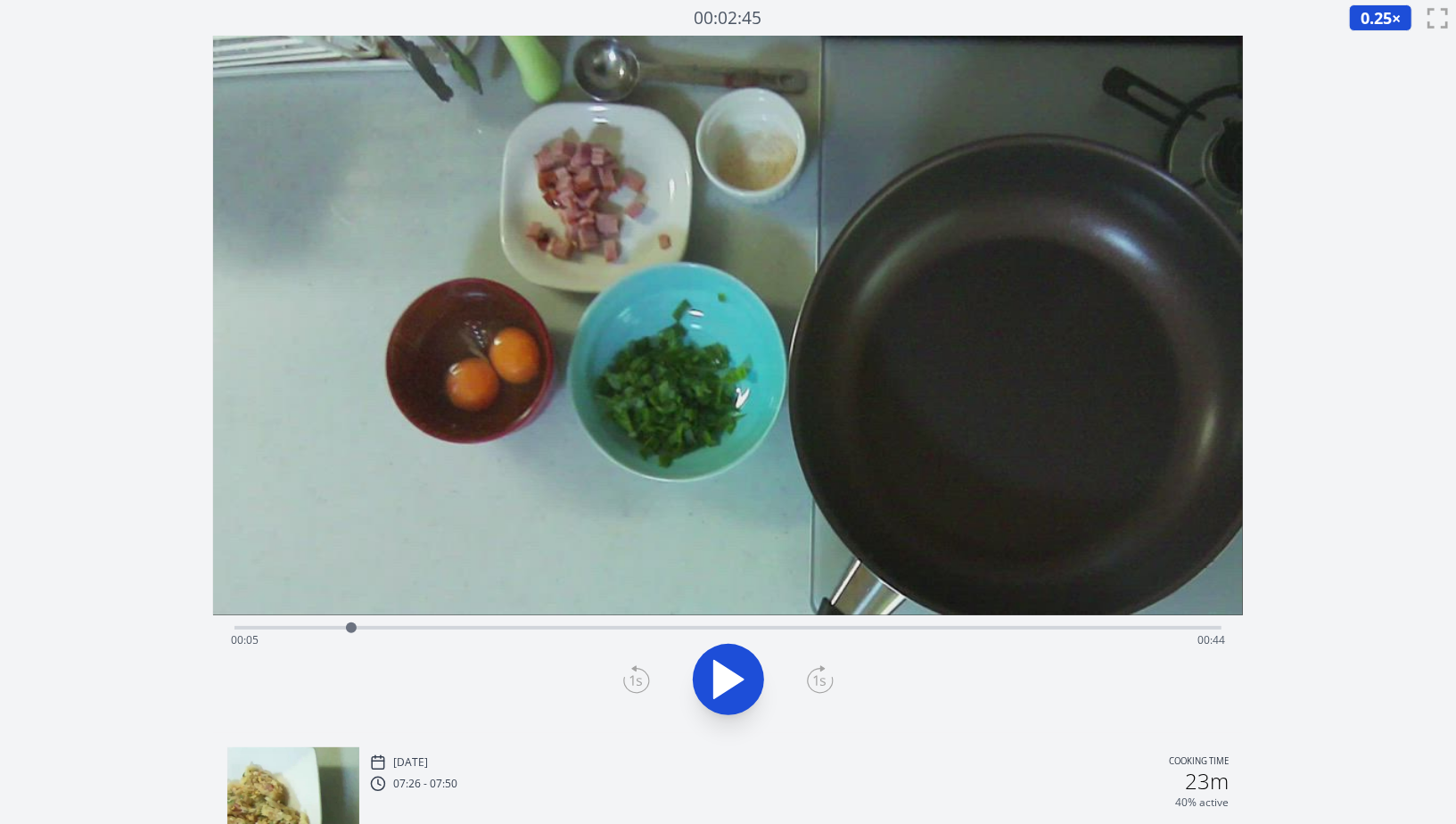
click at [399, 628] on div "Time elapsed: 00:05 Time remaining: 00:44" at bounding box center [728, 640] width 995 height 29
click at [427, 621] on div "Time elapsed: 00:08 Time remaining: 00:42" at bounding box center [728, 626] width 988 height 22
click at [454, 628] on div "Time elapsed: 00:09 Time remaining: 00:40" at bounding box center [728, 640] width 995 height 29
click at [468, 628] on div "Time elapsed: 00:11 Time remaining: 00:39" at bounding box center [728, 640] width 995 height 29
click at [496, 629] on div "Time elapsed: 00:11 Time remaining: 00:38" at bounding box center [728, 640] width 995 height 29
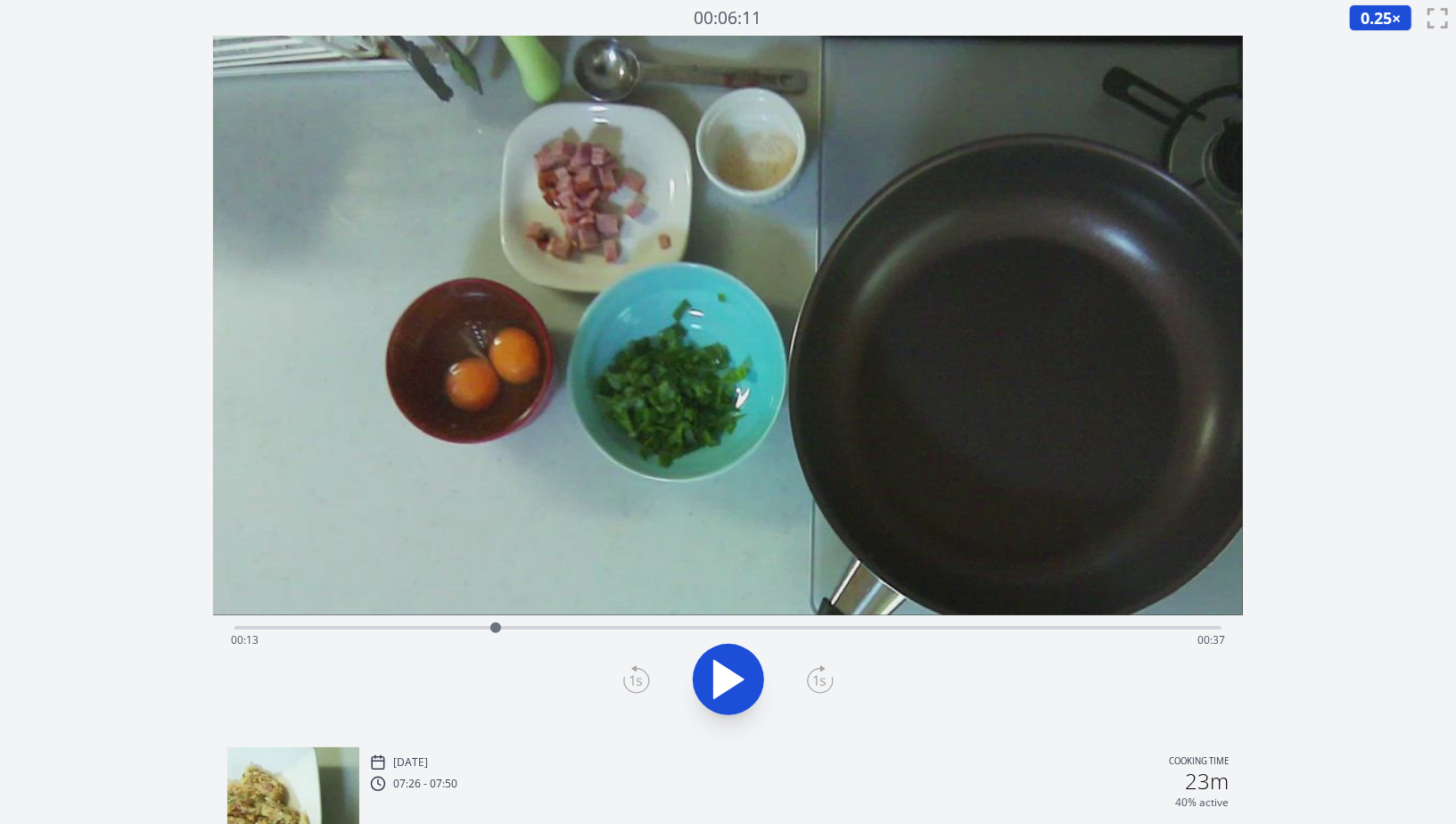
click at [483, 627] on div at bounding box center [495, 627] width 27 height 27
click at [502, 629] on div "Time elapsed: 00:12 Time remaining: 00:38" at bounding box center [728, 640] width 995 height 29
click at [533, 629] on div "Time elapsed: 00:13 Time remaining: 00:37" at bounding box center [728, 640] width 995 height 29
click at [553, 628] on div "Time elapsed: 00:15 Time remaining: 00:35" at bounding box center [728, 640] width 995 height 29
click at [575, 629] on div "Time elapsed: 00:15 Time remaining: 00:34" at bounding box center [728, 640] width 995 height 29
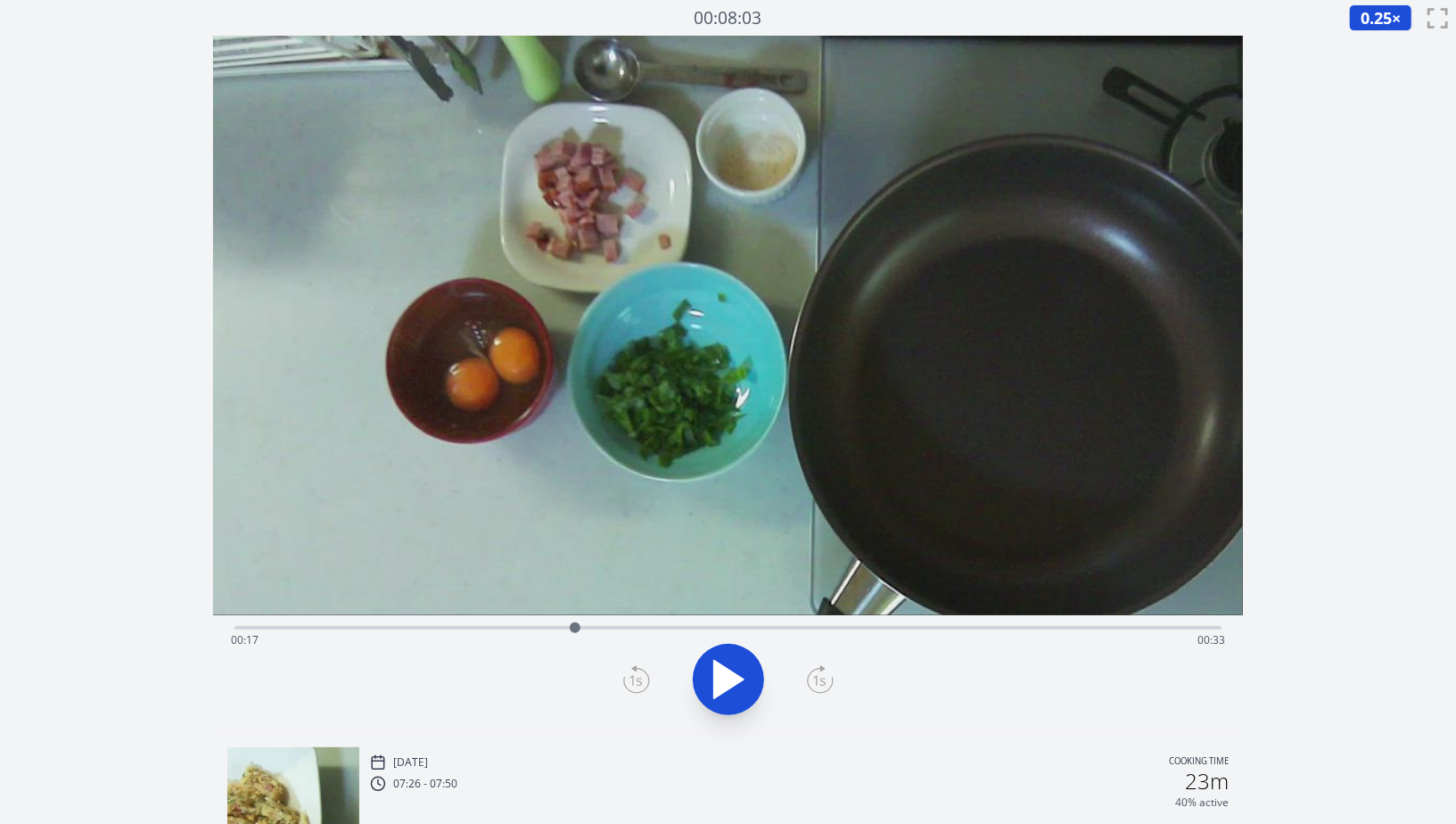
click at [537, 628] on div "Time elapsed: 00:17 Time remaining: 00:33" at bounding box center [728, 640] width 995 height 29
click at [521, 626] on div "Time elapsed: 00:15 Time remaining: 00:35" at bounding box center [728, 640] width 995 height 29
click at [483, 623] on div "Time elapsed: 00:14 Time remaining: 00:36" at bounding box center [728, 626] width 988 height 22
click at [491, 629] on div at bounding box center [483, 627] width 27 height 27
click at [724, 681] on icon at bounding box center [729, 680] width 30 height 38
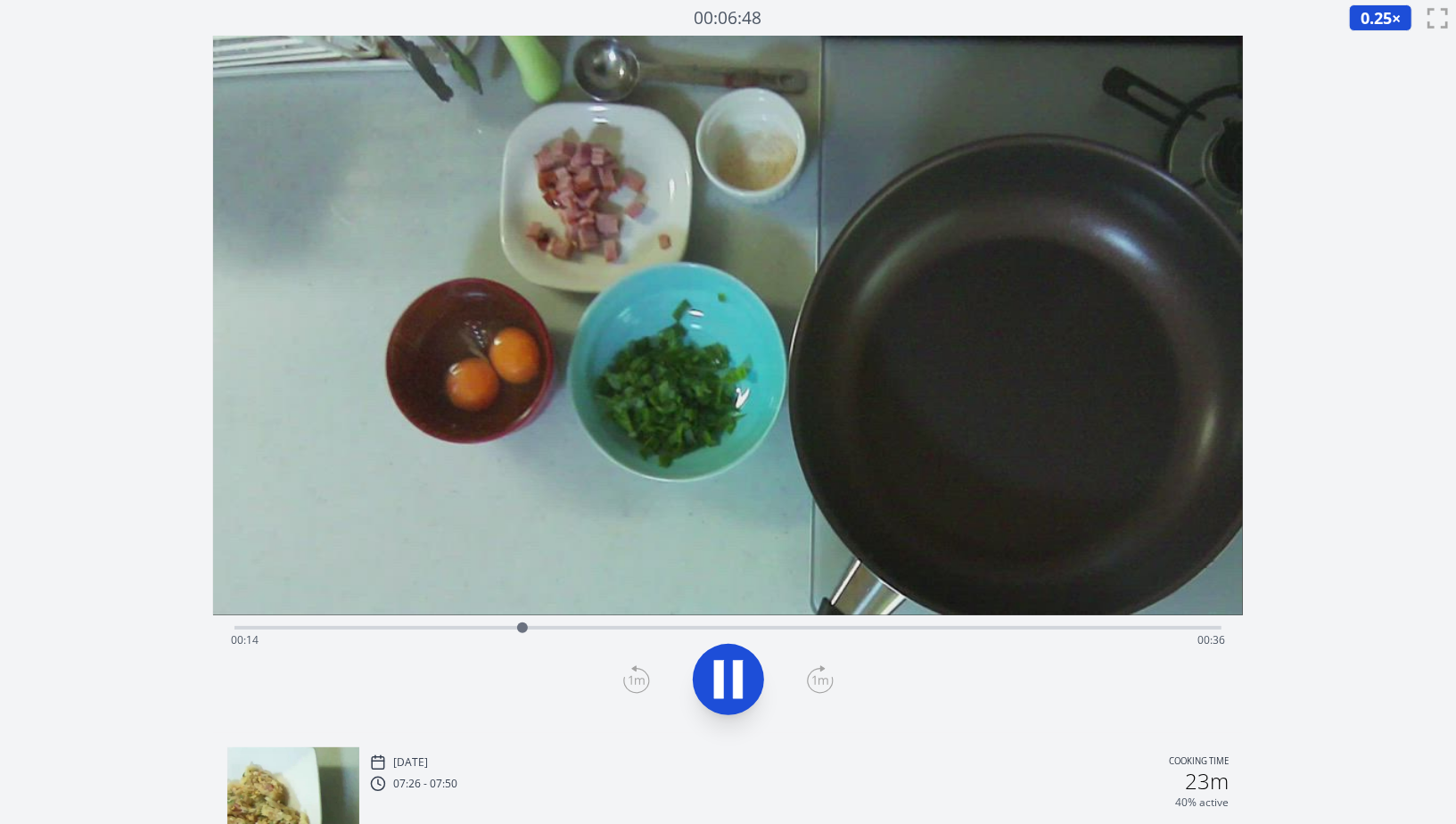
click at [715, 680] on icon at bounding box center [719, 679] width 10 height 39
click at [557, 629] on div "Time elapsed: 00:14 Time remaining: 00:36" at bounding box center [728, 640] width 995 height 29
click at [576, 630] on div "Time elapsed: 00:16 Time remaining: 00:34" at bounding box center [728, 640] width 995 height 29
click at [262, 626] on div "Time elapsed: 00:17 Time remaining: 00:33" at bounding box center [728, 640] width 995 height 29
click at [730, 679] on icon at bounding box center [729, 680] width 30 height 38
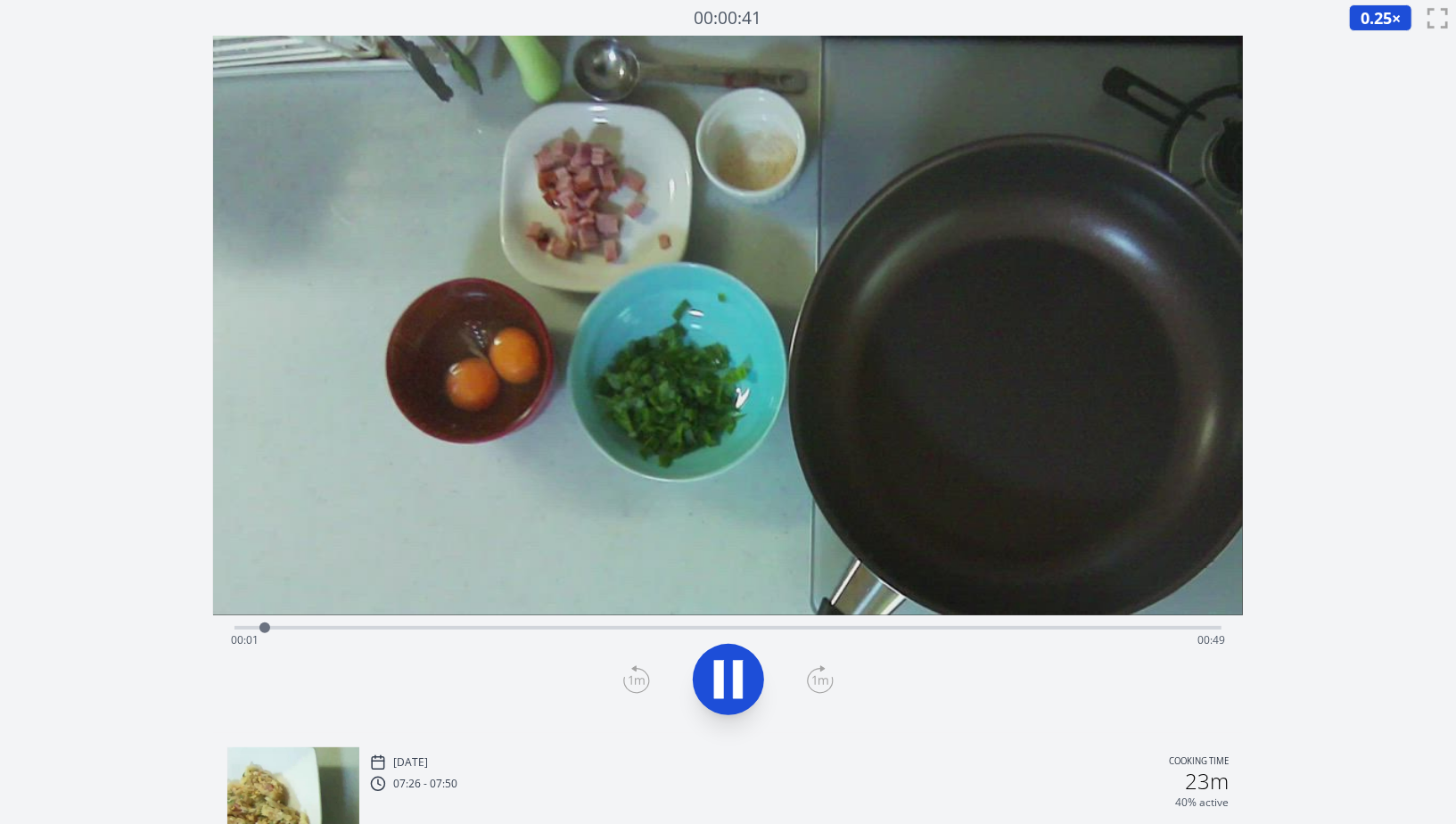
click at [730, 679] on icon at bounding box center [728, 680] width 50 height 50
click at [329, 631] on div "Time elapsed: 00:01 Time remaining: 00:49" at bounding box center [728, 640] width 995 height 29
click at [368, 630] on div "Time elapsed: 00:04 Time remaining: 00:45" at bounding box center [728, 640] width 995 height 29
click at [389, 627] on div "Time elapsed: 00:06 Time remaining: 00:43" at bounding box center [728, 640] width 995 height 29
click at [425, 626] on div "Time elapsed: 00:07 Time remaining: 00:42" at bounding box center [728, 640] width 995 height 29
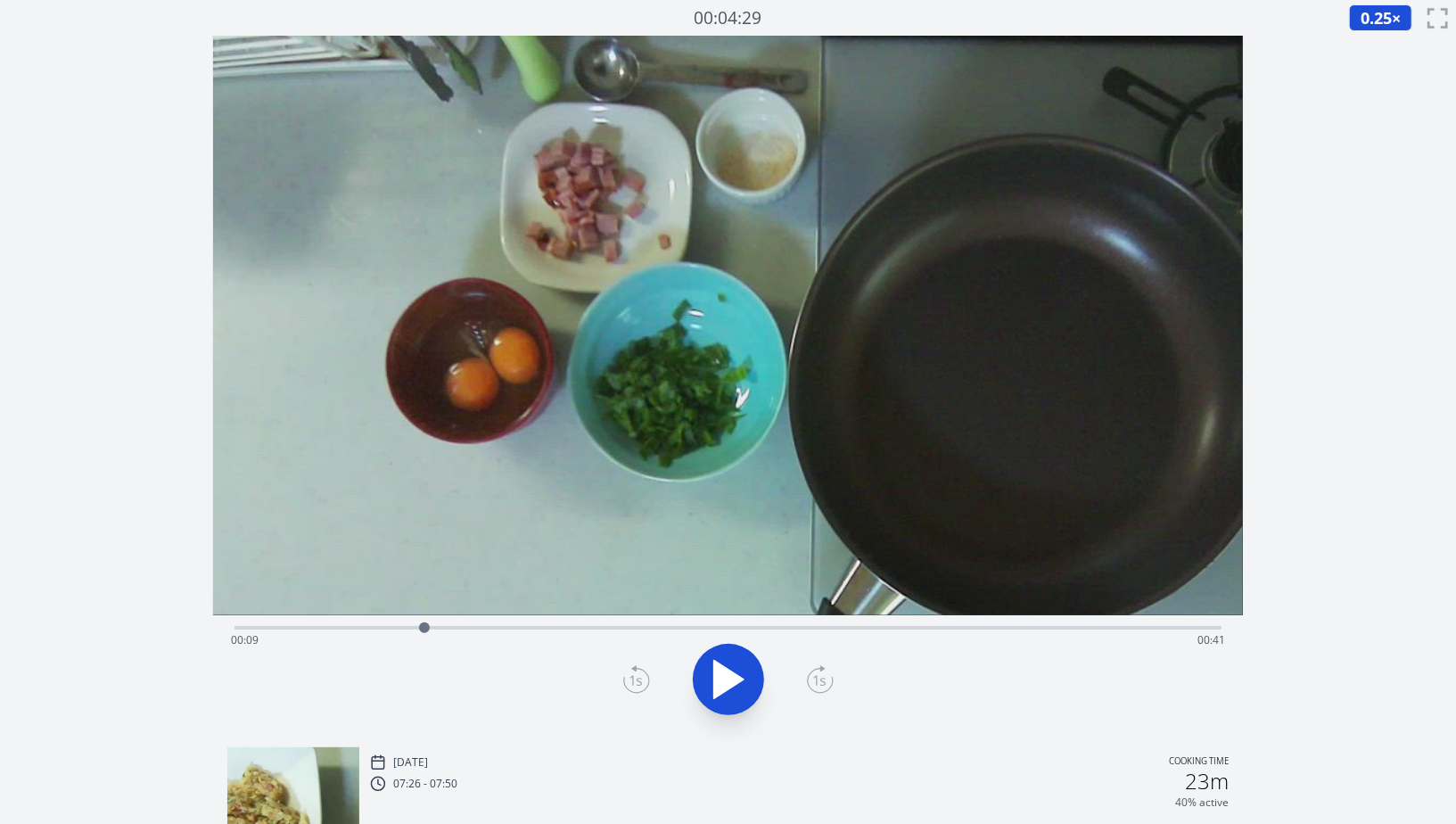
click at [451, 623] on div "Time elapsed: 00:09 Time remaining: 00:41" at bounding box center [728, 626] width 988 height 22
click at [415, 625] on div "Time elapsed: 00:10 Time remaining: 00:39" at bounding box center [728, 626] width 988 height 22
click at [392, 625] on div "Time elapsed: 00:09 Time remaining: 00:41" at bounding box center [728, 626] width 988 height 22
click at [249, 628] on div "Time elapsed: 00:07 Time remaining: 00:42" at bounding box center [728, 640] width 995 height 29
click at [536, 629] on div "Time elapsed: 00:00 Time remaining: 00:49" at bounding box center [728, 640] width 995 height 29
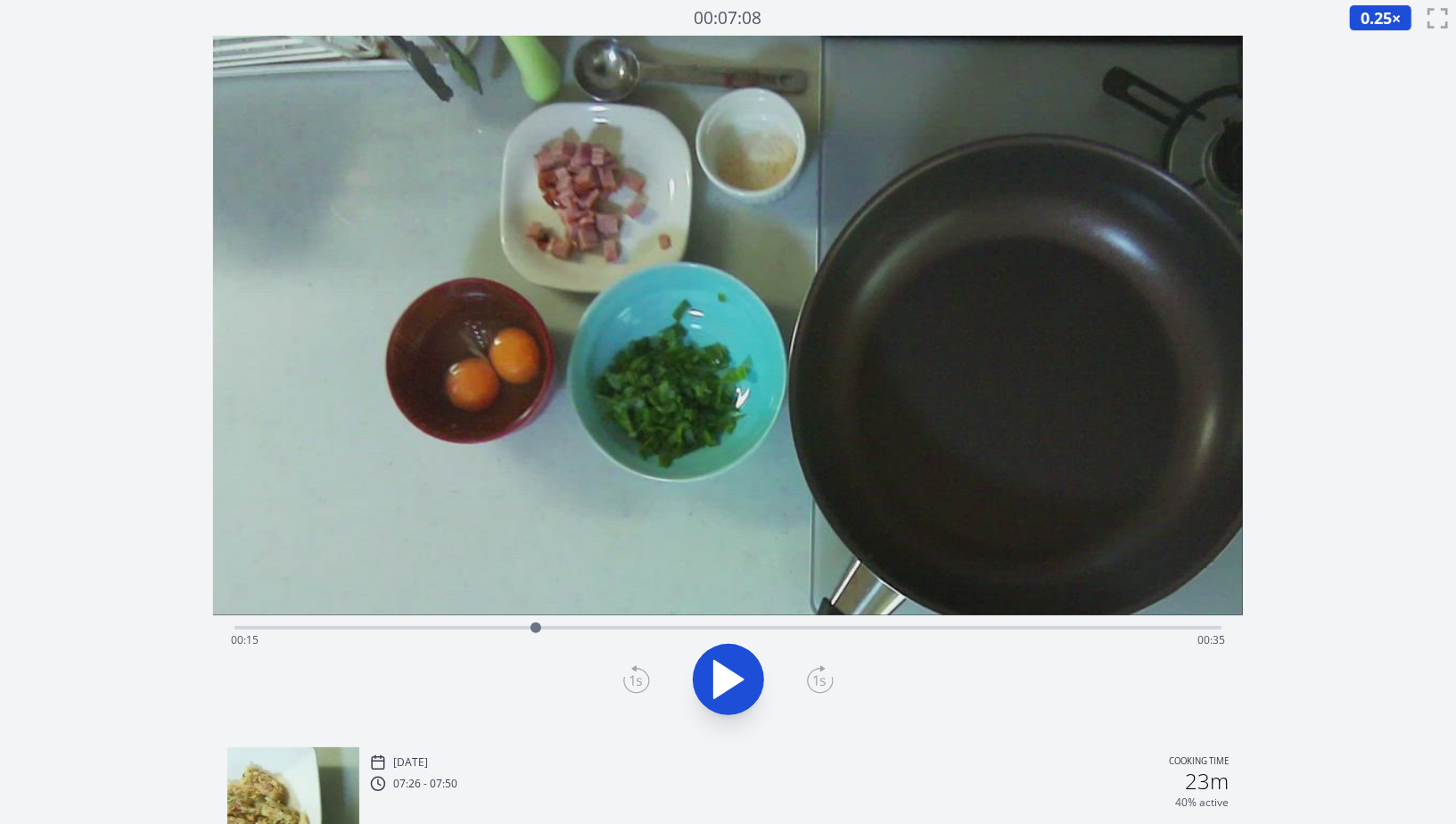
click at [564, 628] on div "Time elapsed: 00:15 Time remaining: 00:35" at bounding box center [728, 640] width 995 height 29
click at [537, 627] on div "Time elapsed: 00:16 Time remaining: 00:34" at bounding box center [728, 640] width 995 height 29
click at [184, 286] on div "Discard Recording? You will not be able to recover this once discarded. Cancel …" at bounding box center [728, 561] width 1456 height 1122
click at [739, 696] on icon at bounding box center [738, 679] width 10 height 39
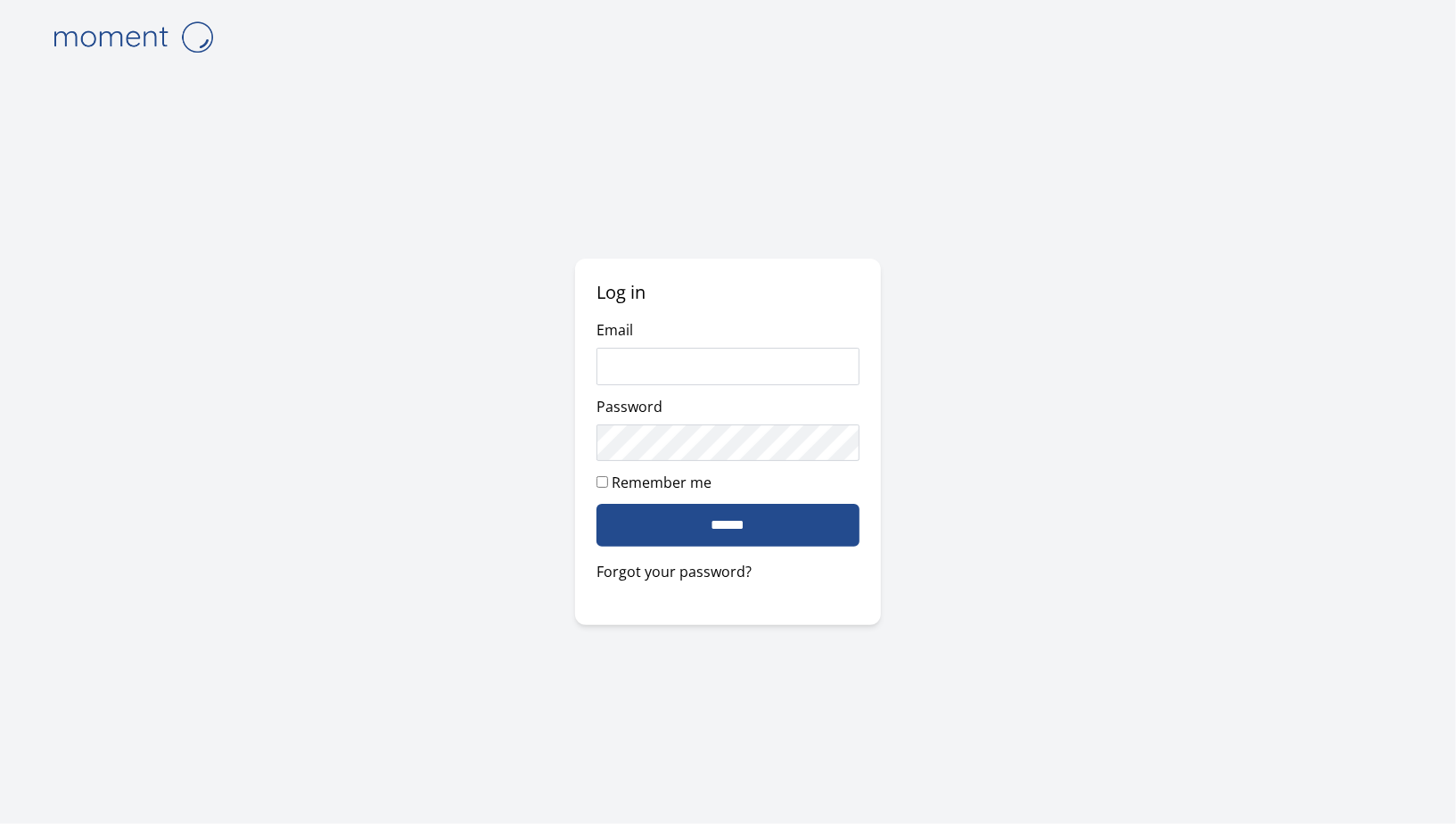
type input "**********"
click at [746, 526] on input "******" at bounding box center [727, 525] width 262 height 42
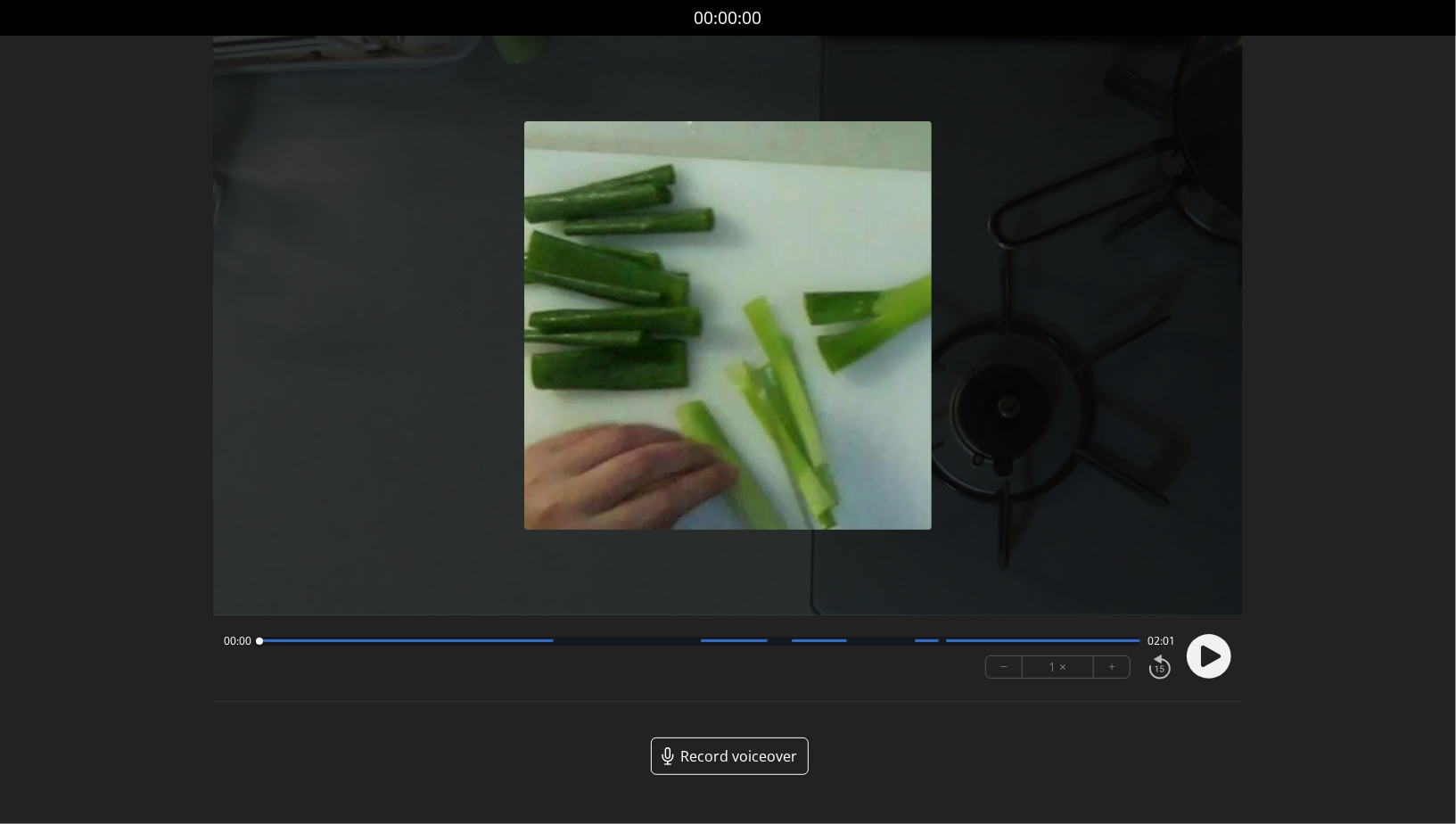
click at [1109, 668] on button "+" at bounding box center [1112, 668] width 36 height 22
click at [1223, 661] on circle at bounding box center [1209, 656] width 44 height 44
click at [358, 640] on div at bounding box center [406, 640] width 295 height 3
click at [335, 639] on div at bounding box center [406, 640] width 295 height 3
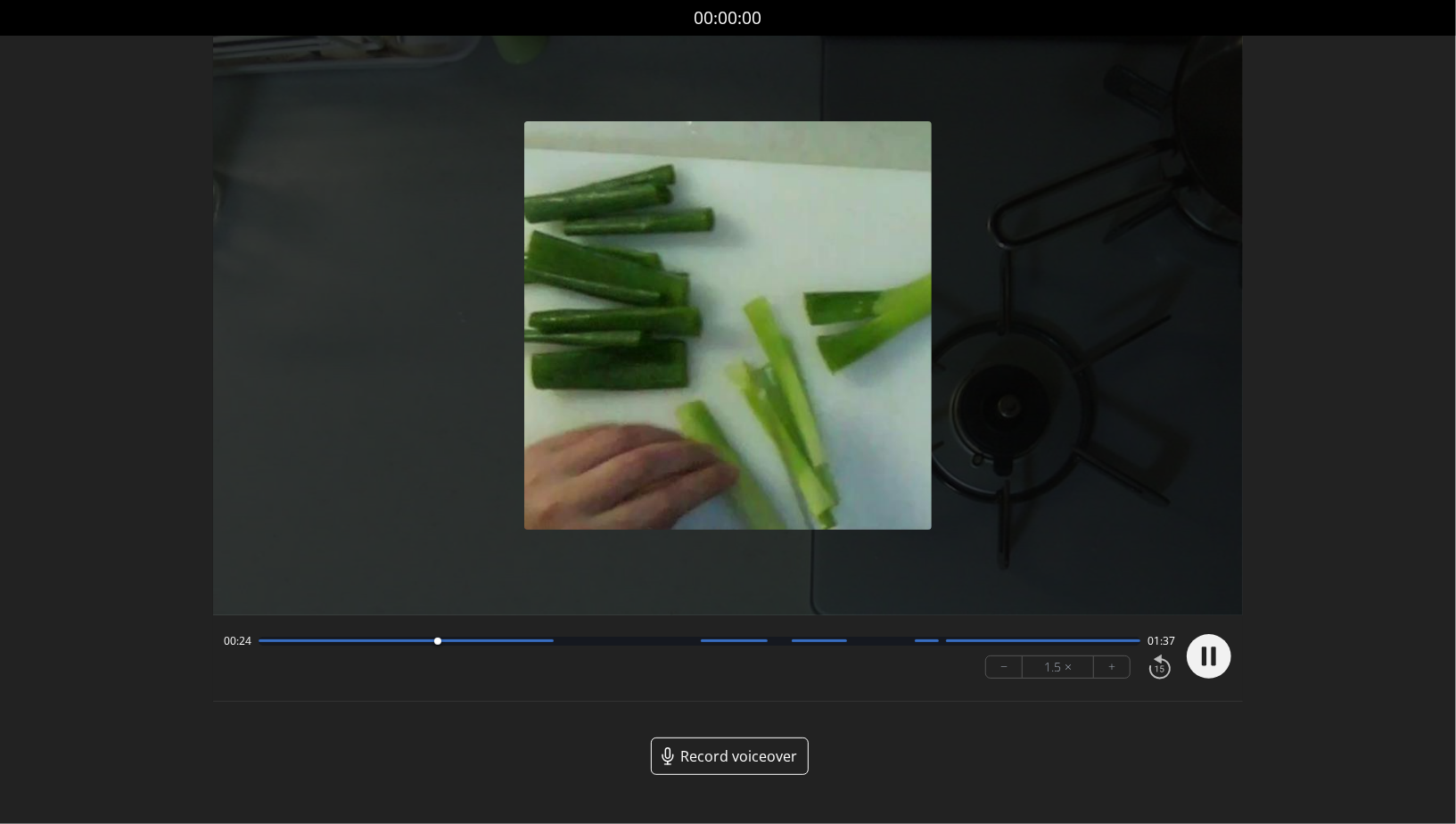
click at [999, 665] on button "−" at bounding box center [1005, 668] width 37 height 22
click at [356, 635] on div "00:26 01:35" at bounding box center [699, 641] width 951 height 14
click at [374, 640] on div at bounding box center [406, 640] width 295 height 3
click at [345, 639] on div at bounding box center [406, 640] width 295 height 3
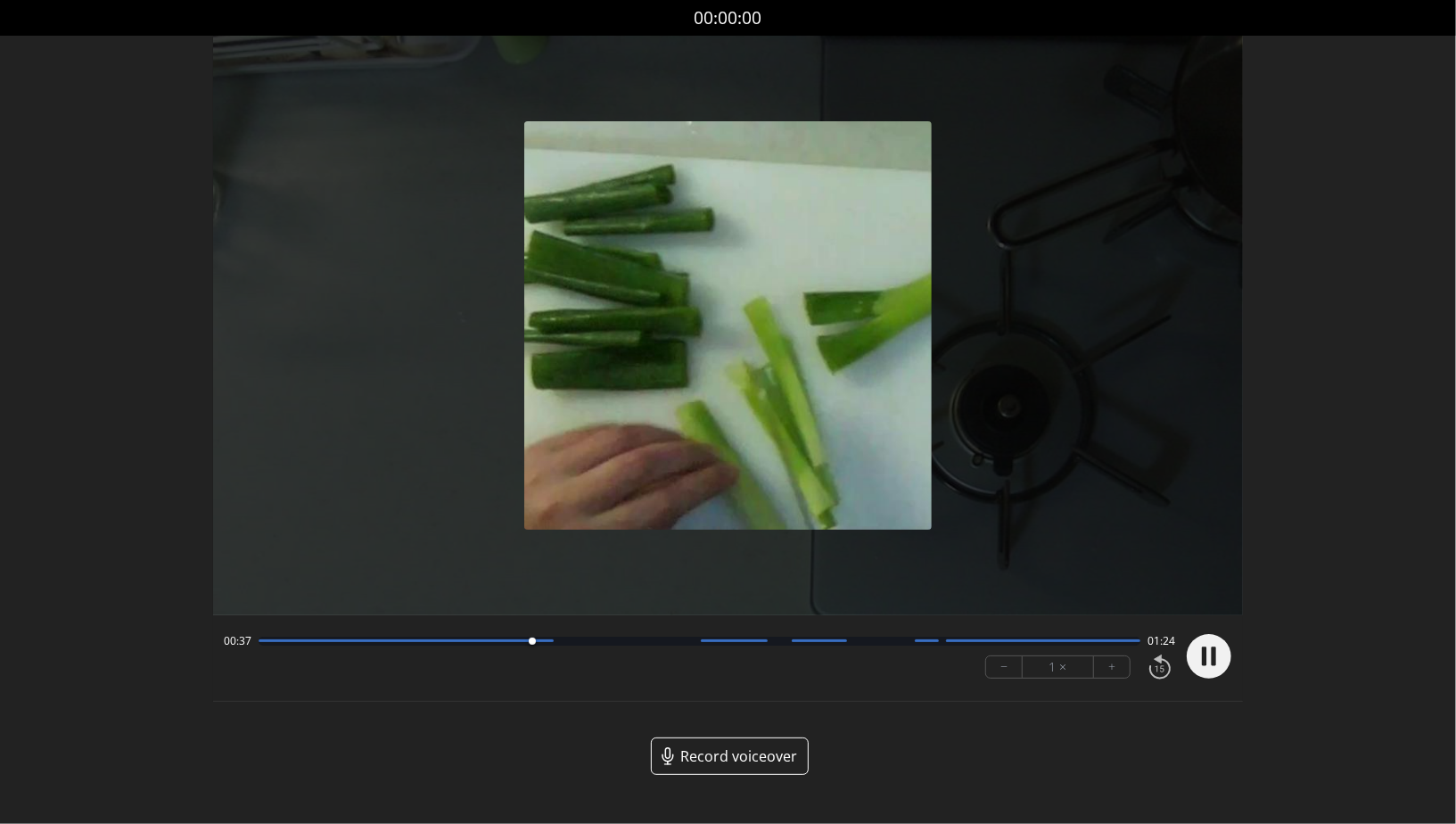
click at [1114, 673] on button "+" at bounding box center [1112, 668] width 36 height 22
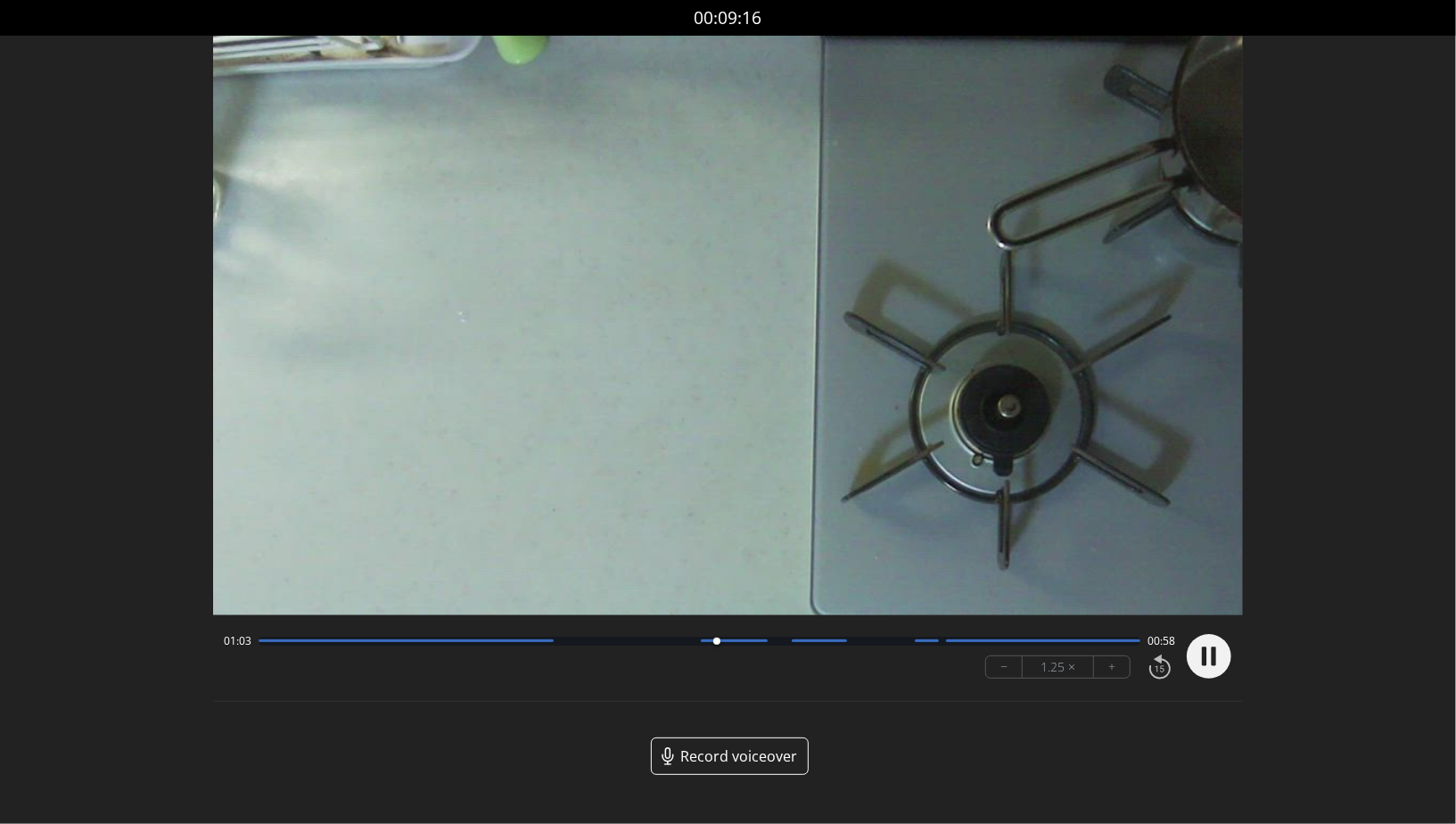
click at [1220, 656] on circle at bounding box center [1209, 656] width 44 height 44
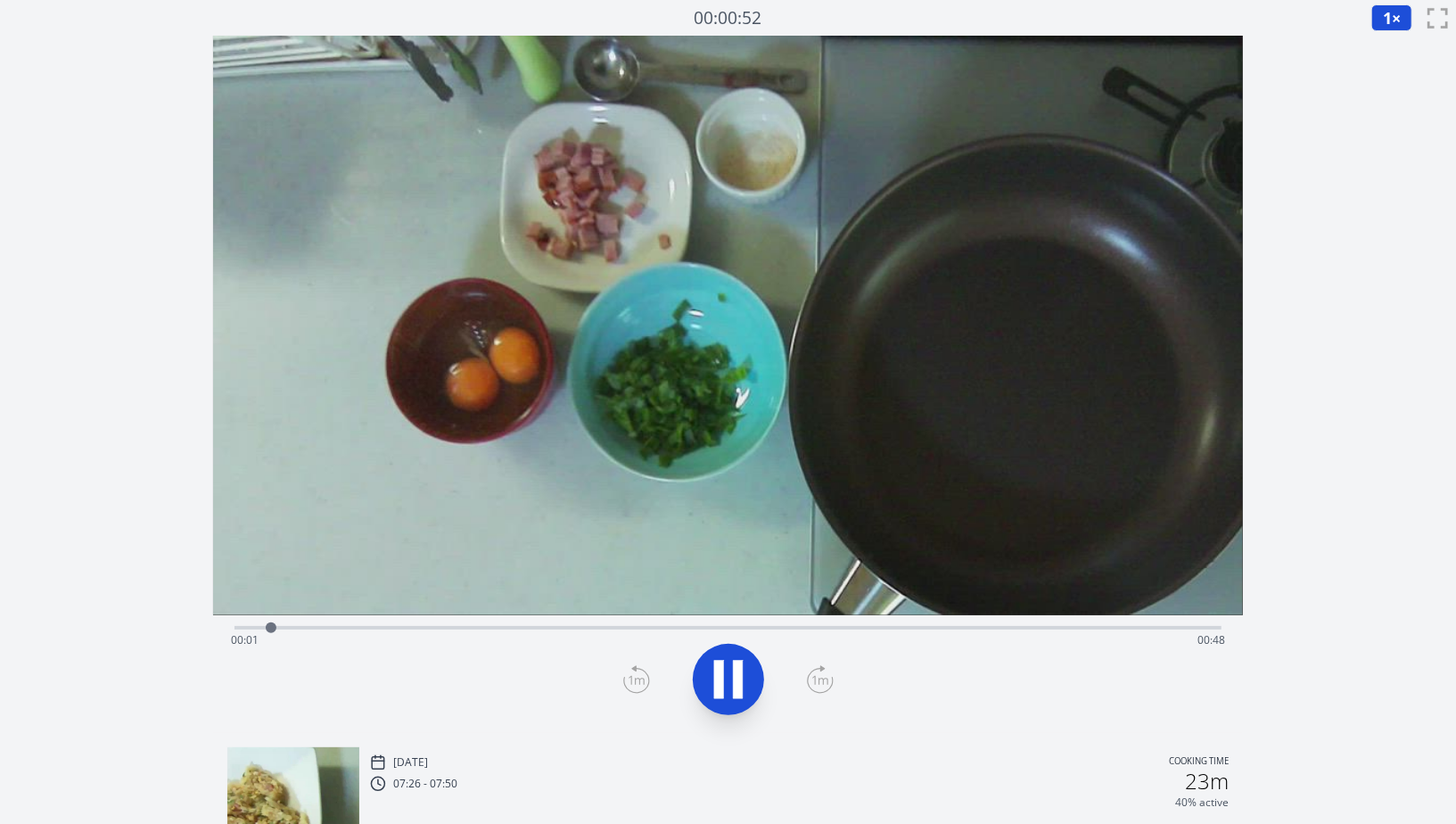
click at [739, 697] on icon at bounding box center [738, 679] width 10 height 39
click at [1400, 23] on button "1 ×" at bounding box center [1393, 18] width 41 height 27
click at [1393, 45] on li "0.25×" at bounding box center [1397, 42] width 50 height 29
click at [407, 630] on div "Time elapsed: 00:05 Time remaining: 00:45" at bounding box center [728, 640] width 995 height 29
click at [335, 626] on div "Time elapsed: 00:18 Time remaining: 00:31" at bounding box center [728, 640] width 995 height 29
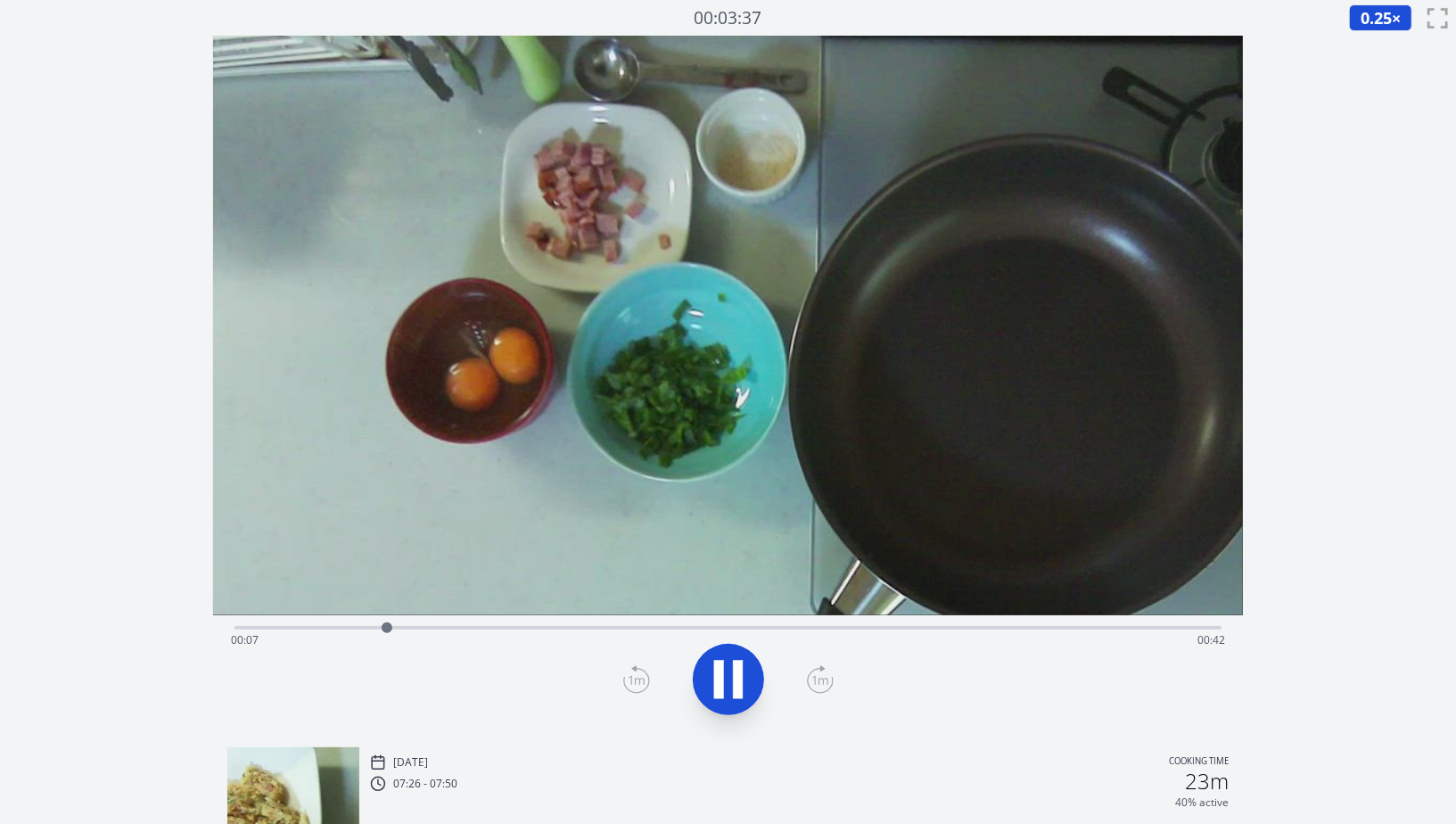
click at [418, 626] on div "Time elapsed: 00:07 Time remaining: 00:42" at bounding box center [728, 640] width 995 height 29
click at [408, 624] on div "Time elapsed: 00:09 Time remaining: 00:41" at bounding box center [728, 626] width 988 height 22
click at [732, 672] on icon at bounding box center [728, 680] width 50 height 50
click at [721, 676] on icon at bounding box center [729, 680] width 30 height 38
click at [721, 676] on icon at bounding box center [719, 679] width 10 height 39
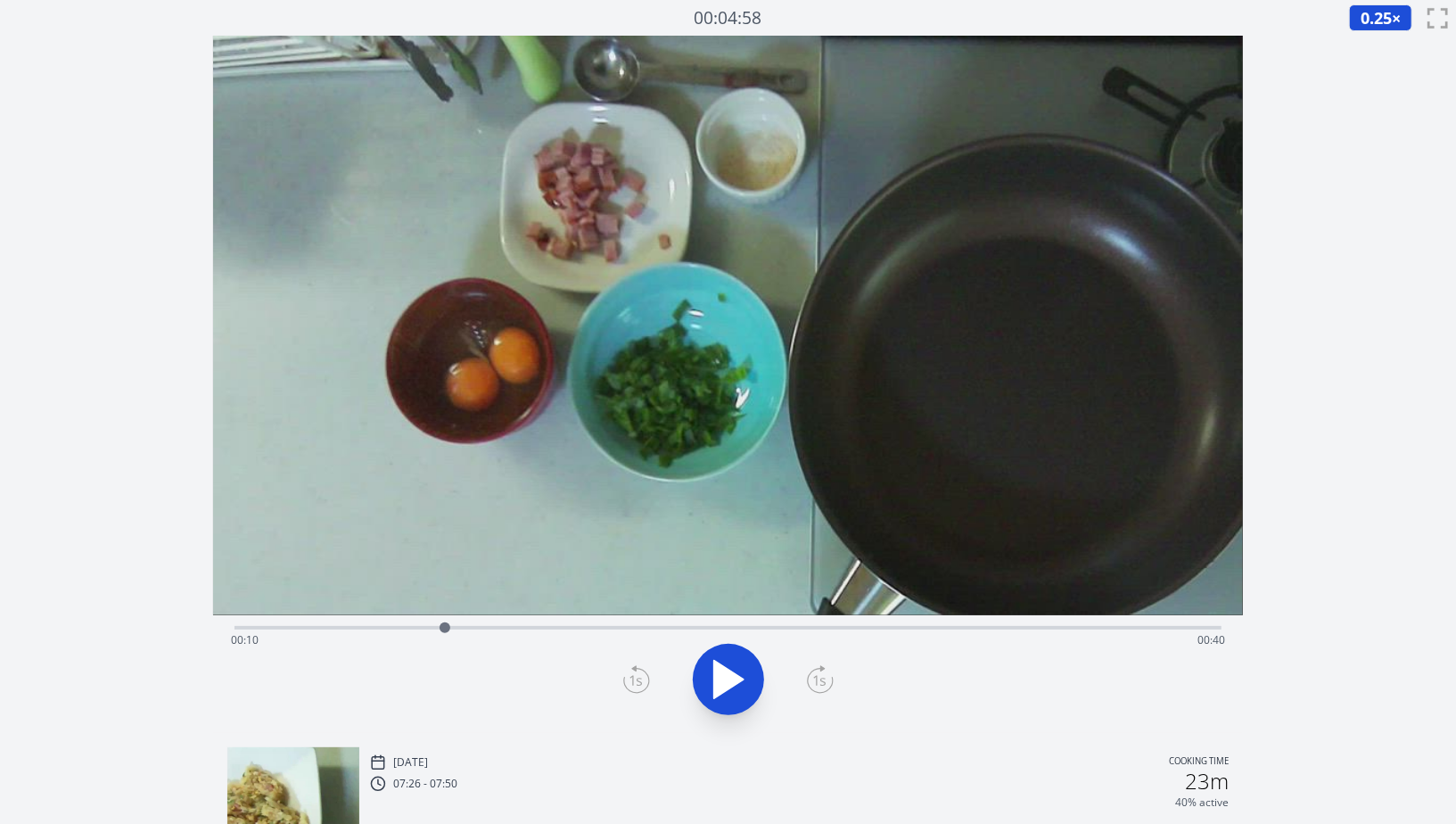
click at [721, 676] on icon at bounding box center [729, 680] width 30 height 38
click at [494, 627] on div "Time elapsed: 00:11 Time remaining: 00:39" at bounding box center [728, 640] width 995 height 29
click at [562, 626] on div "Time elapsed: 00:13 Time remaining: 00:37" at bounding box center [728, 640] width 995 height 29
click at [714, 678] on icon at bounding box center [719, 679] width 10 height 39
click at [547, 625] on div "Time elapsed: 00:16 Time remaining: 00:33" at bounding box center [728, 626] width 988 height 22
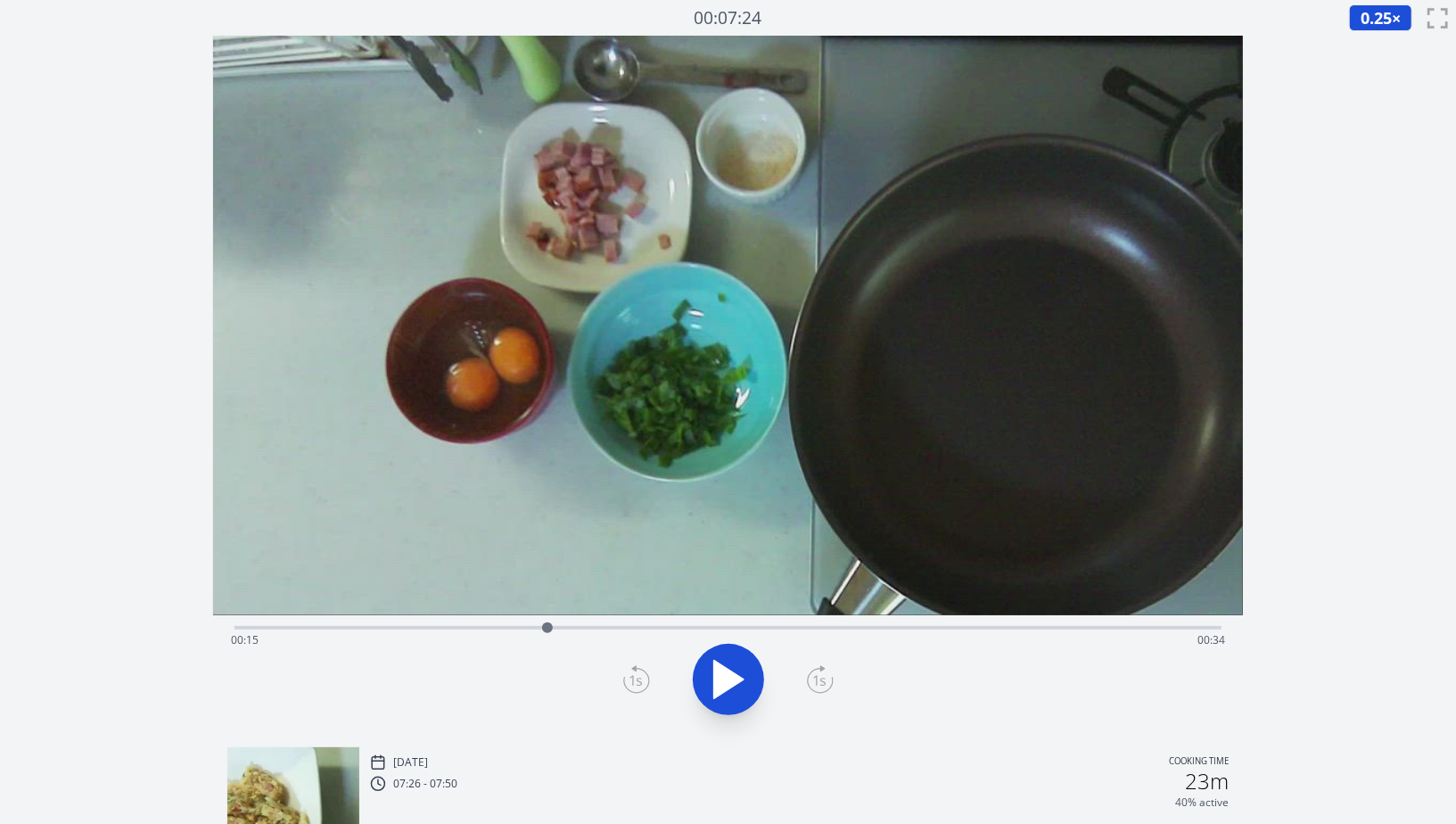
click at [514, 628] on div "Time elapsed: 00:15 Time remaining: 00:34" at bounding box center [728, 640] width 995 height 29
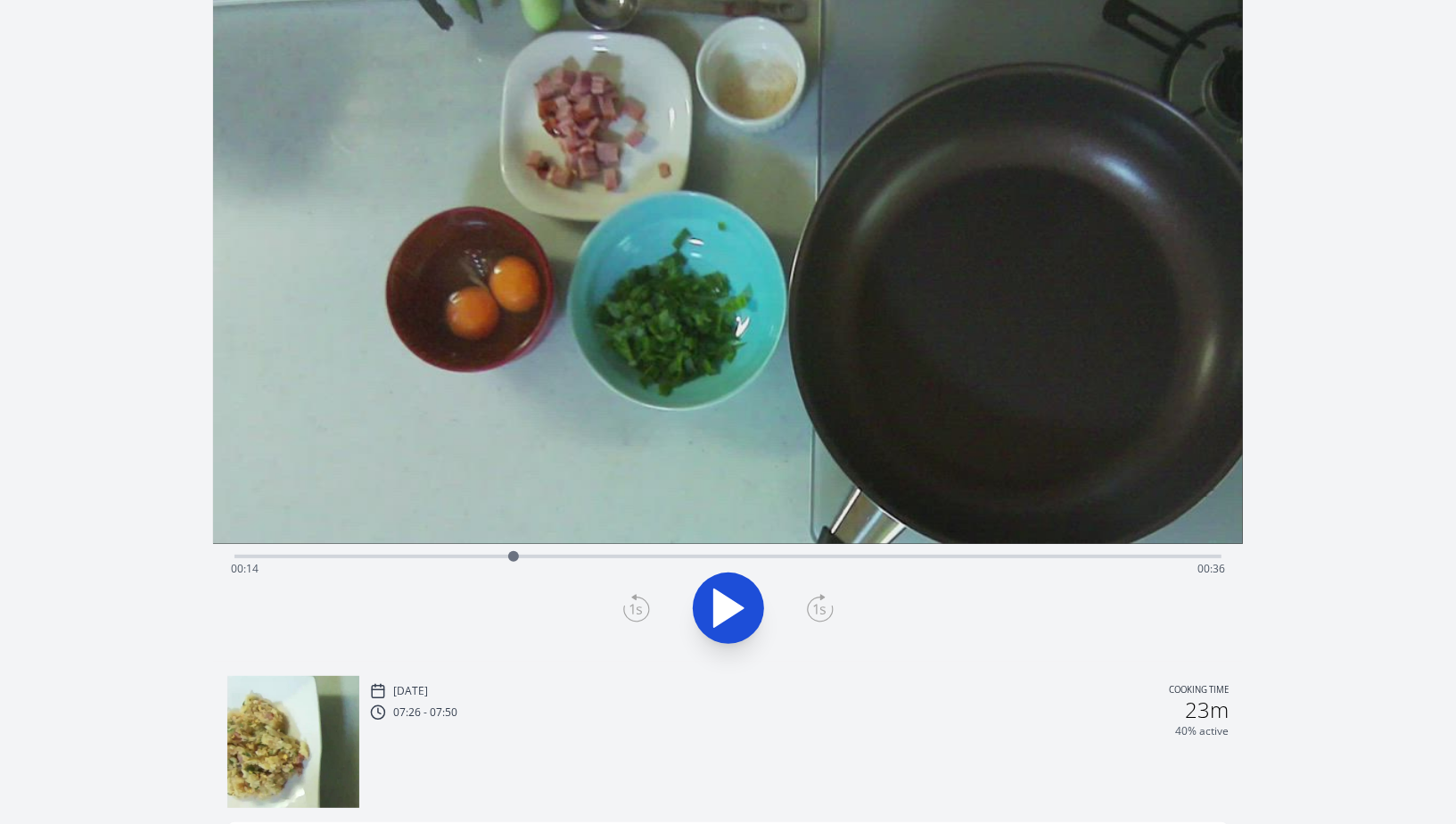
scroll to position [69, 0]
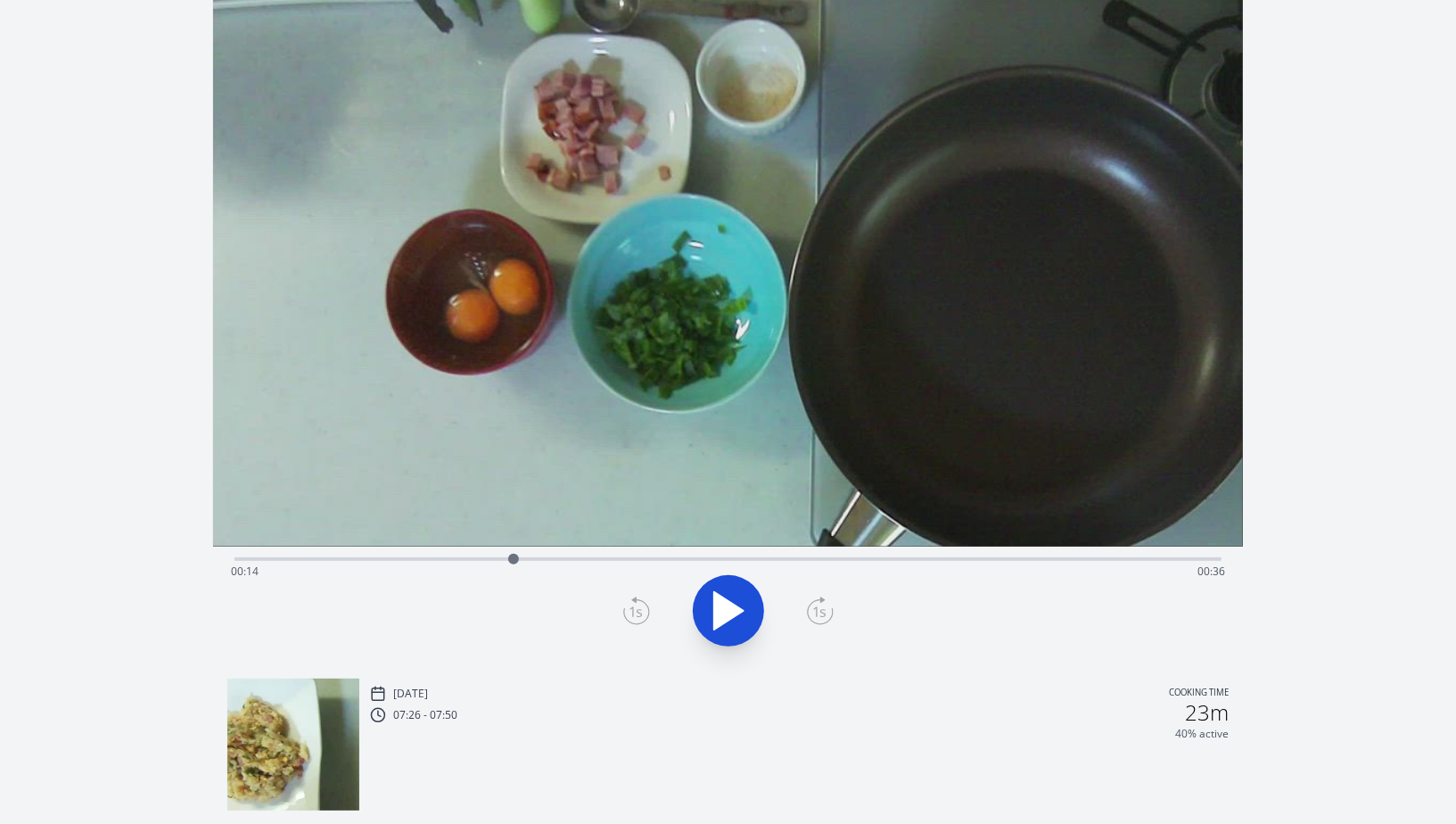
click at [363, 559] on div "Time elapsed: 00:14 Time remaining: 00:36" at bounding box center [728, 571] width 995 height 29
click at [408, 560] on div "Time elapsed: 00:06 Time remaining: 00:44" at bounding box center [728, 571] width 995 height 29
click at [430, 560] on div "Time elapsed: 00:08 Time remaining: 00:41" at bounding box center [728, 571] width 995 height 29
click at [445, 560] on div "Time elapsed: 00:09 Time remaining: 00:40" at bounding box center [728, 571] width 995 height 29
click at [458, 561] on div "Time elapsed: 00:10 Time remaining: 00:40" at bounding box center [728, 571] width 995 height 29
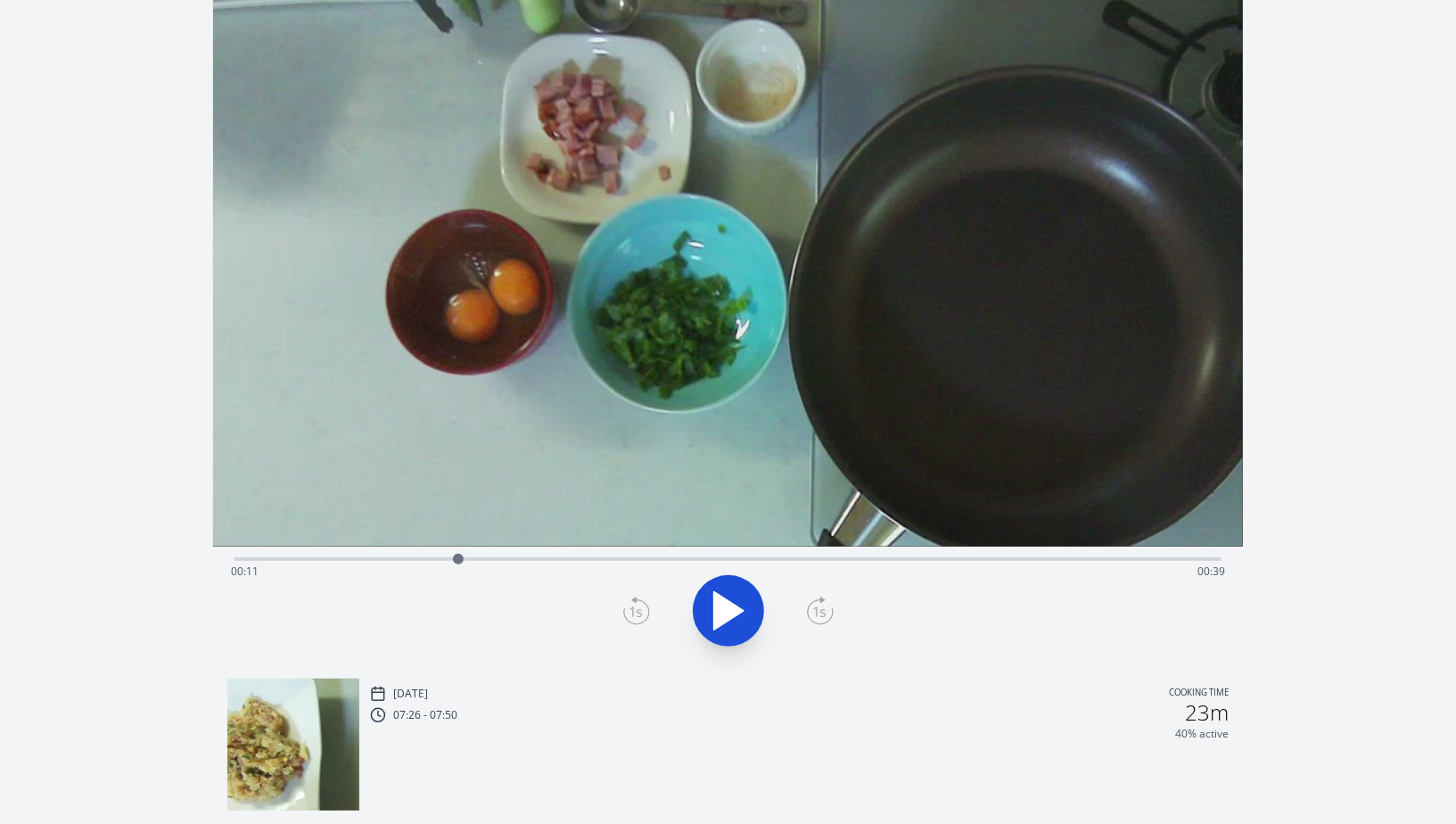
click at [478, 560] on div "Time elapsed: 00:11 Time remaining: 00:39" at bounding box center [728, 571] width 995 height 29
click at [501, 558] on div "Time elapsed: 00:12 Time remaining: 00:38" at bounding box center [728, 571] width 995 height 29
click at [520, 557] on div "Time elapsed: 00:13 Time remaining: 00:37" at bounding box center [728, 571] width 995 height 29
click at [538, 557] on div "Time elapsed: 00:14 Time remaining: 00:36" at bounding box center [728, 571] width 995 height 29
click at [556, 556] on div "Time elapsed: 00:15 Time remaining: 00:35" at bounding box center [728, 557] width 988 height 22
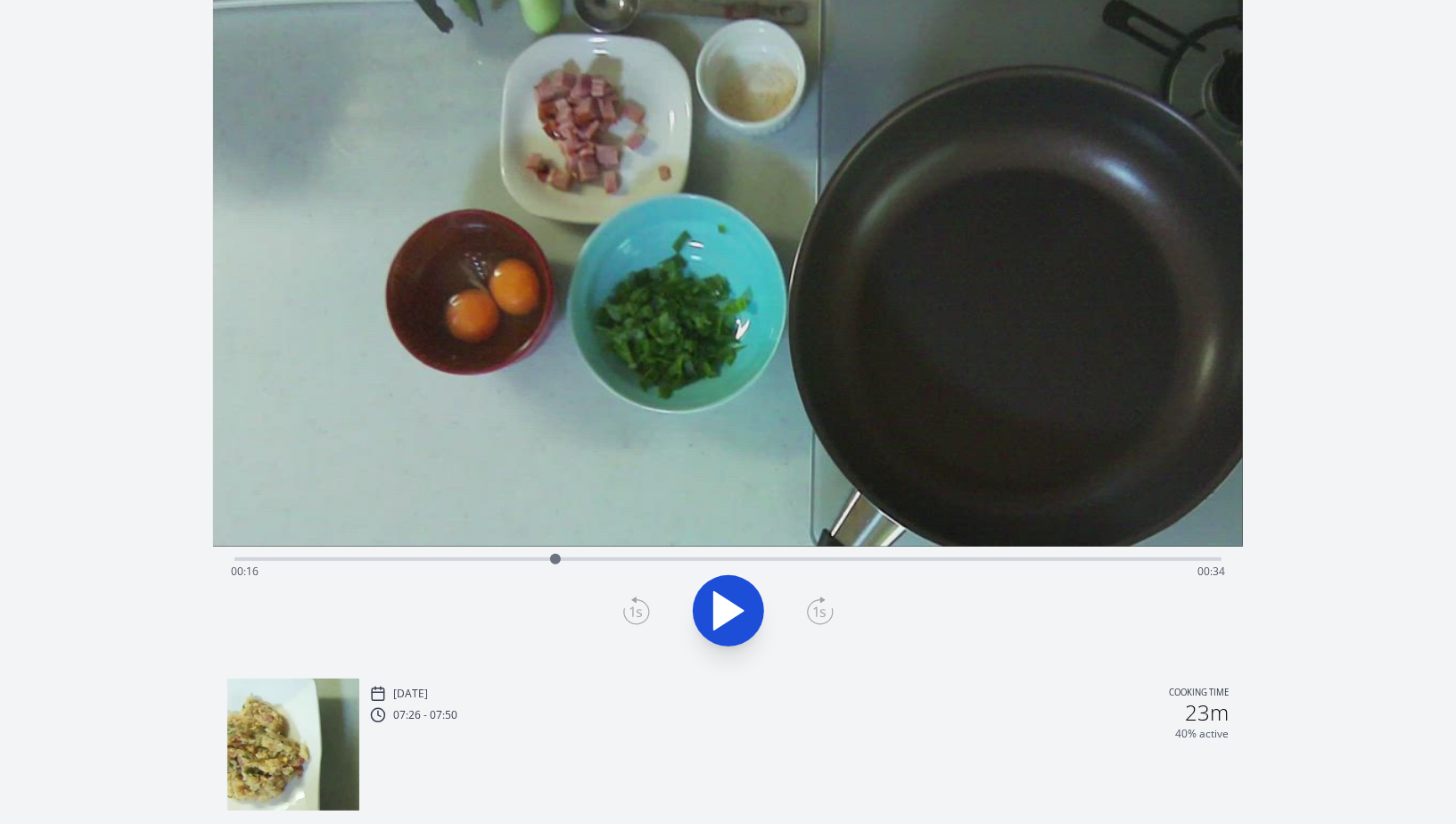
click at [537, 557] on div "Time elapsed: 00:16 Time remaining: 00:34" at bounding box center [728, 571] width 995 height 29
click at [507, 553] on div "Time elapsed: 00:15 Time remaining: 00:35" at bounding box center [728, 557] width 988 height 22
click at [481, 559] on div "Time elapsed: 00:13 Time remaining: 00:36" at bounding box center [728, 571] width 995 height 29
click at [472, 559] on div at bounding box center [480, 559] width 27 height 27
click at [464, 558] on div at bounding box center [471, 559] width 27 height 27
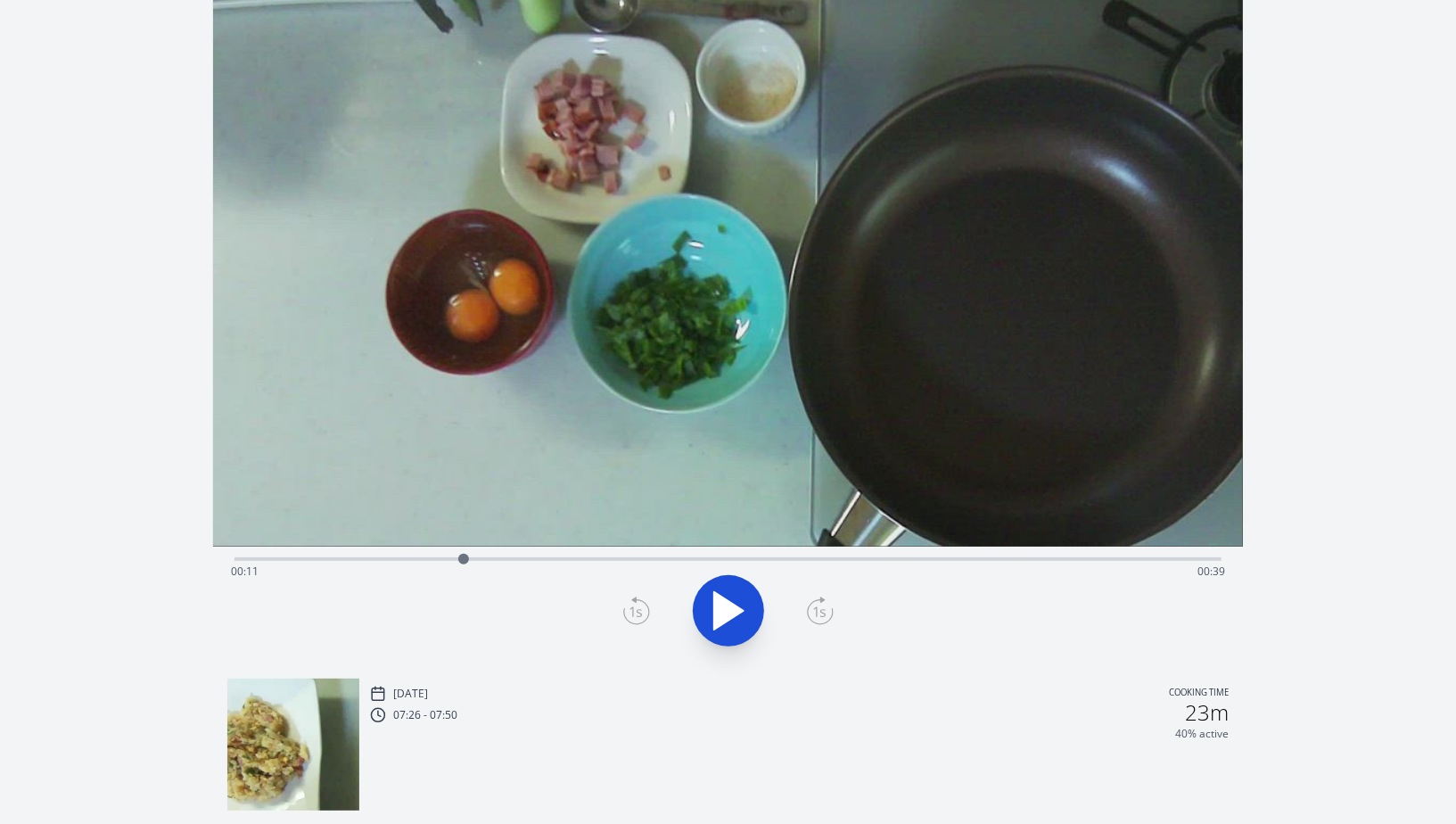
click at [482, 559] on div "Time elapsed: 00:11 Time remaining: 00:39" at bounding box center [728, 571] width 995 height 29
click at [497, 558] on div "Time elapsed: 00:12 Time remaining: 00:38" at bounding box center [728, 571] width 995 height 29
click at [502, 558] on div at bounding box center [496, 559] width 27 height 27
click at [513, 558] on div at bounding box center [502, 559] width 27 height 27
click at [526, 560] on div at bounding box center [513, 559] width 27 height 27
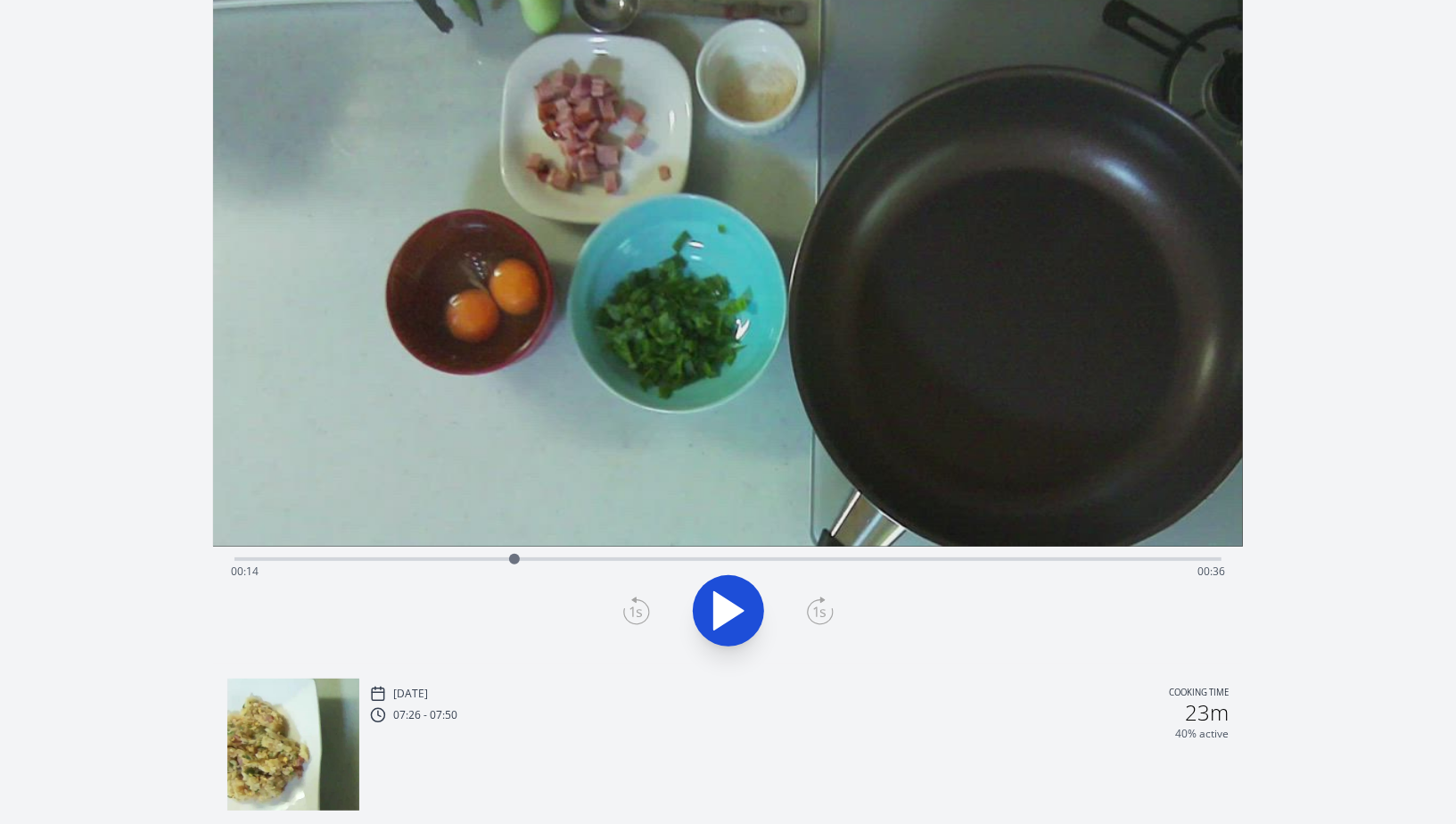
click at [515, 556] on div at bounding box center [514, 559] width 27 height 27
click at [501, 556] on div at bounding box center [514, 559] width 27 height 27
click at [484, 556] on div "Time elapsed: 00:13 Time remaining: 00:37" at bounding box center [728, 557] width 988 height 22
click at [470, 556] on div "Time elapsed: 00:12 Time remaining: 00:38" at bounding box center [728, 557] width 988 height 22
click at [499, 554] on div "Time elapsed: 00:11 Time remaining: 00:38" at bounding box center [728, 557] width 988 height 22
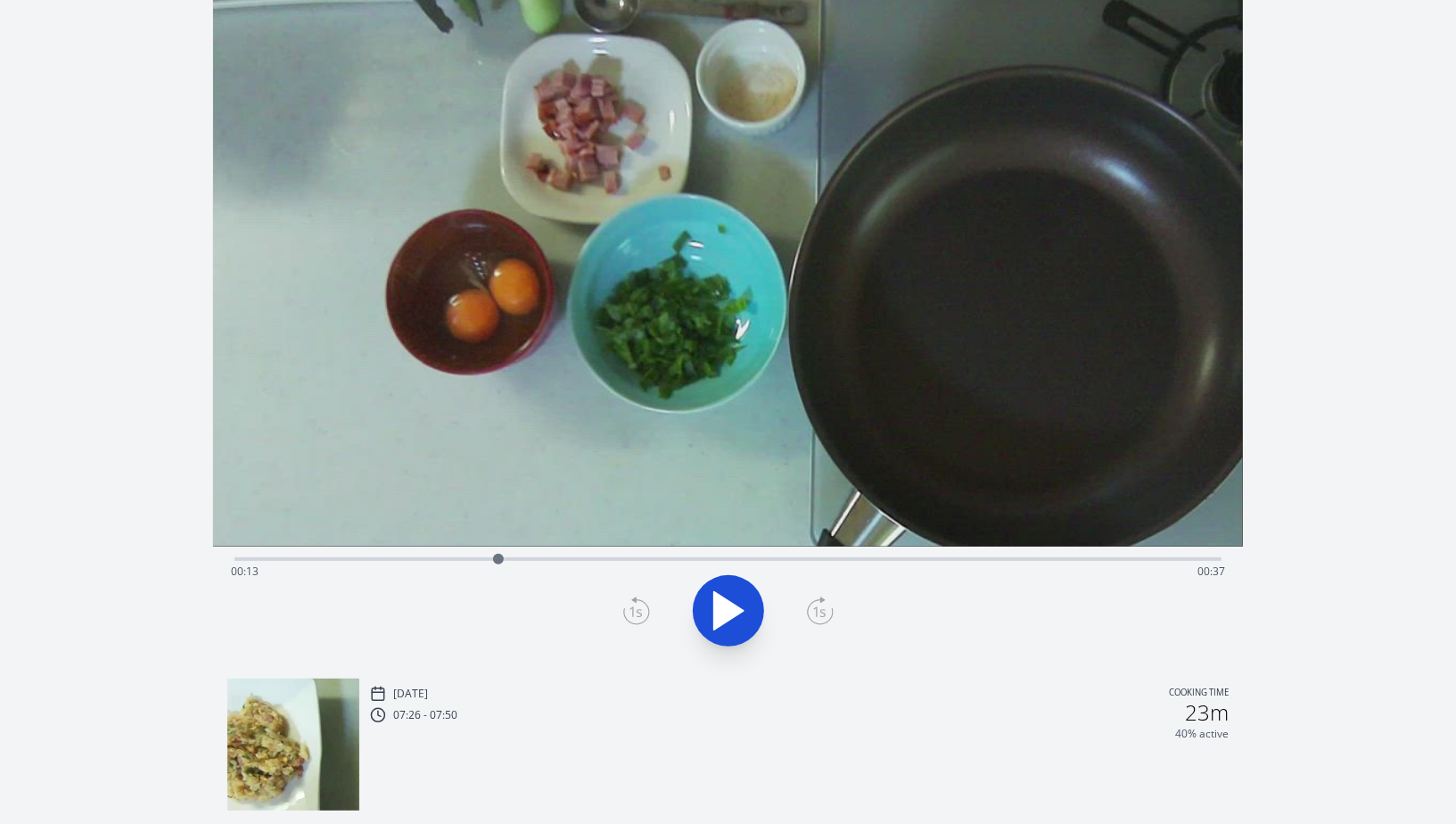
click at [514, 557] on div "Time elapsed: 00:13 Time remaining: 00:37" at bounding box center [728, 571] width 995 height 29
click at [526, 557] on div at bounding box center [514, 559] width 27 height 27
click at [514, 557] on div at bounding box center [525, 559] width 27 height 27
click at [528, 557] on div "Time elapsed: 00:14 Time remaining: 00:36" at bounding box center [728, 571] width 995 height 29
click at [537, 558] on div at bounding box center [528, 559] width 27 height 27
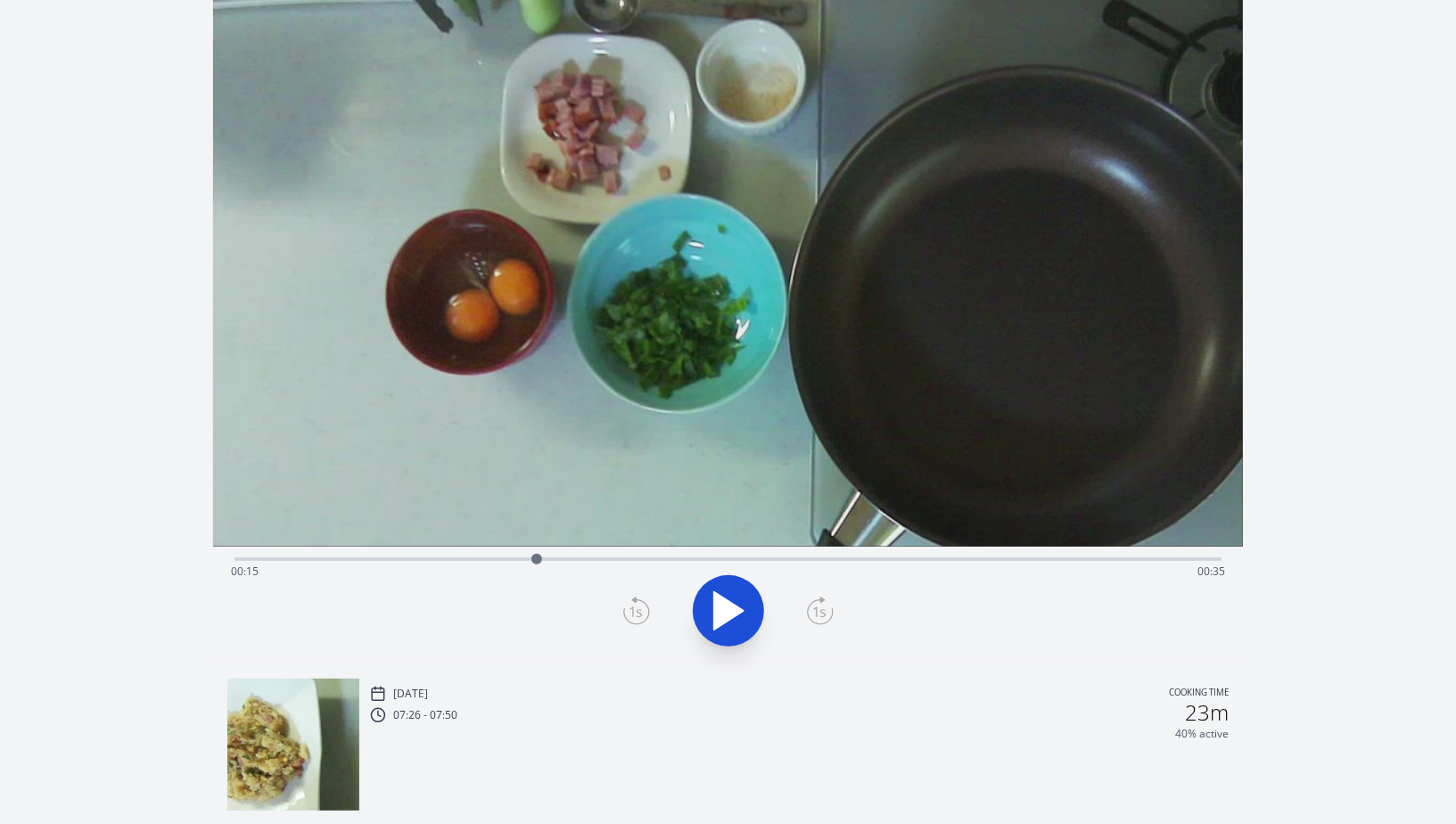
click at [509, 557] on div "Time elapsed: 00:15 Time remaining: 00:35" at bounding box center [728, 571] width 995 height 29
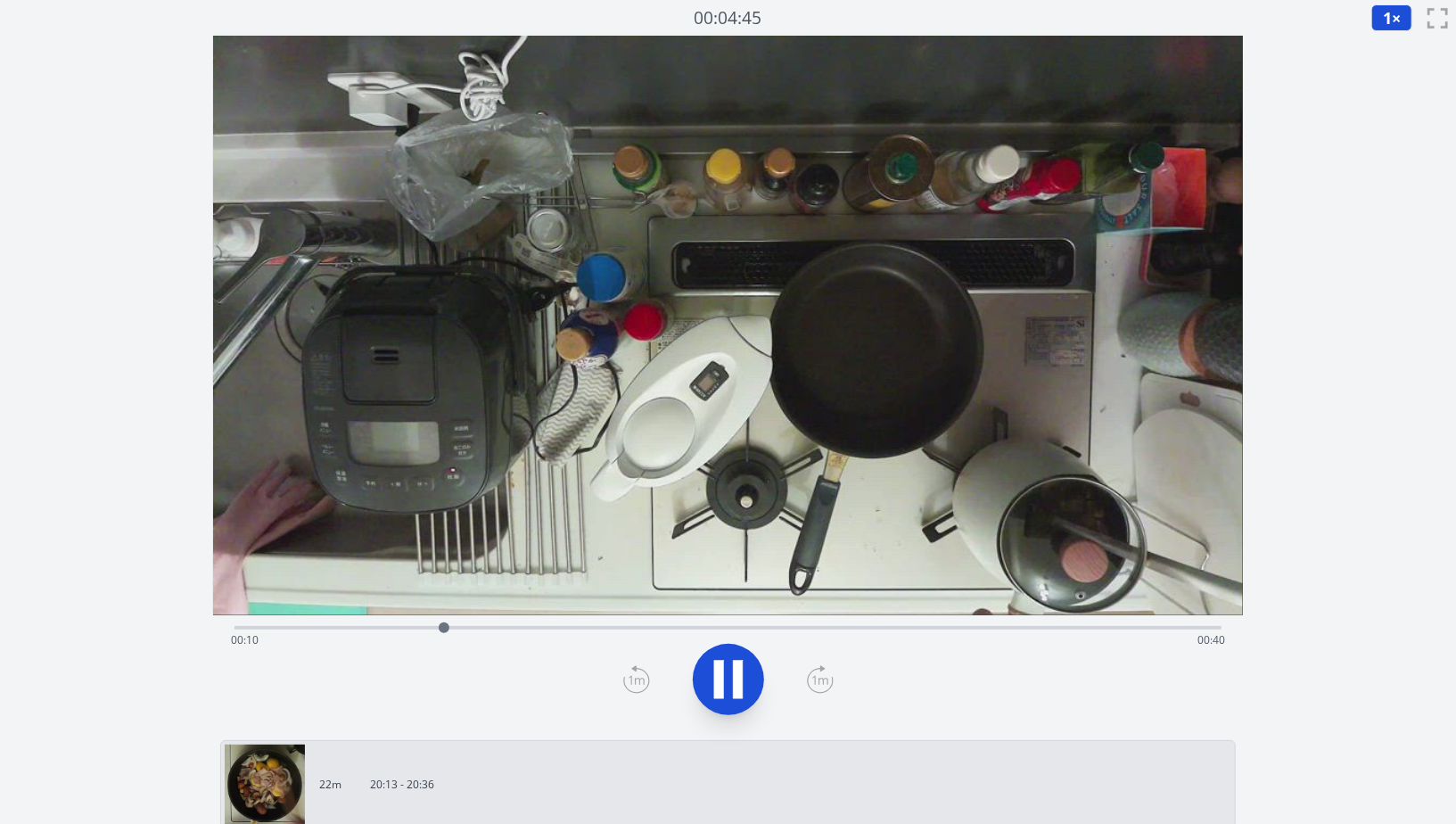
click at [267, 627] on div "Time elapsed: 00:10 Time remaining: 00:40" at bounding box center [728, 640] width 995 height 29
click at [243, 624] on div "Time elapsed: 00:02 Time remaining: 00:48" at bounding box center [728, 626] width 988 height 22
click at [721, 683] on icon at bounding box center [719, 679] width 10 height 39
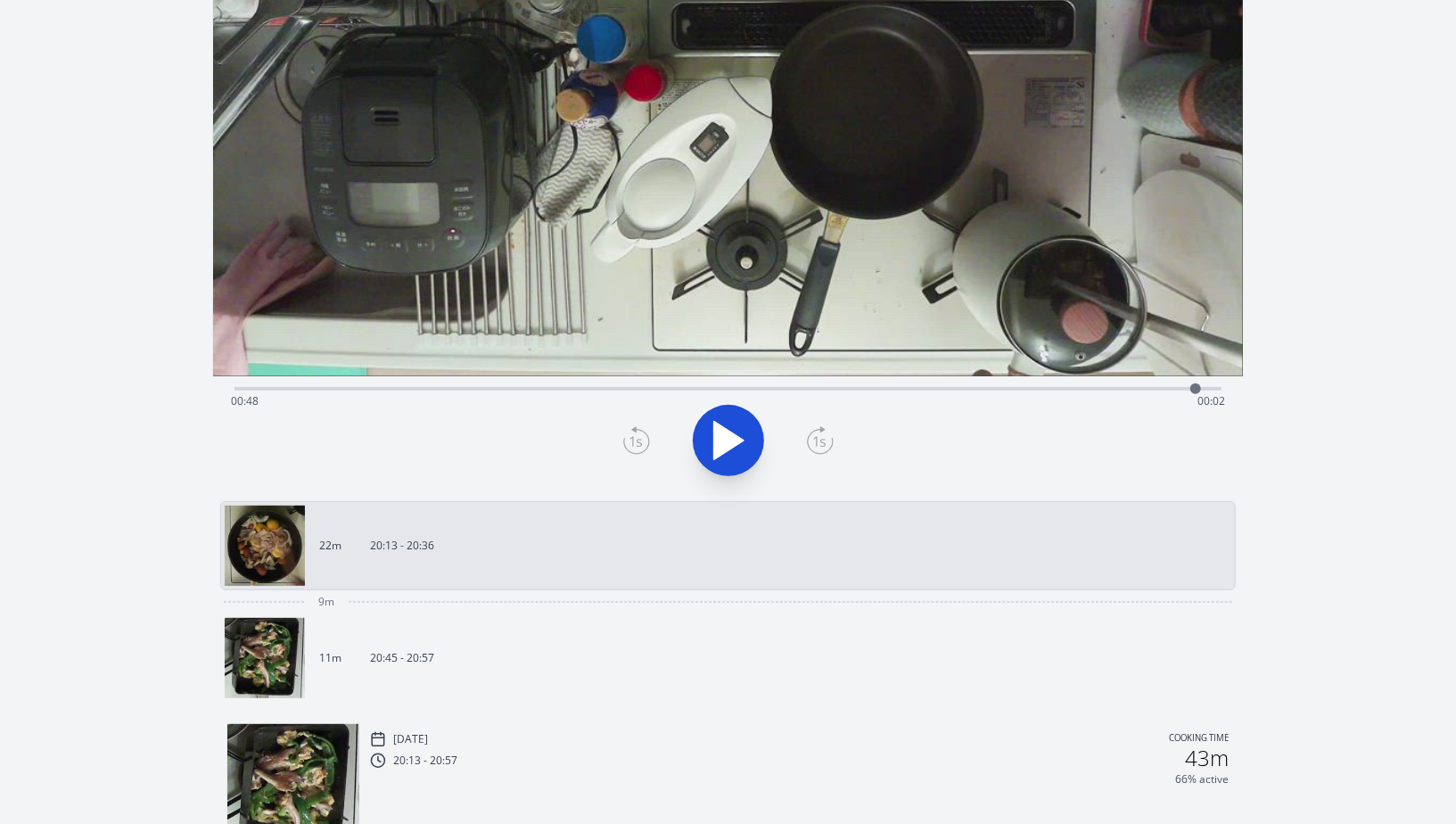
scroll to position [247, 0]
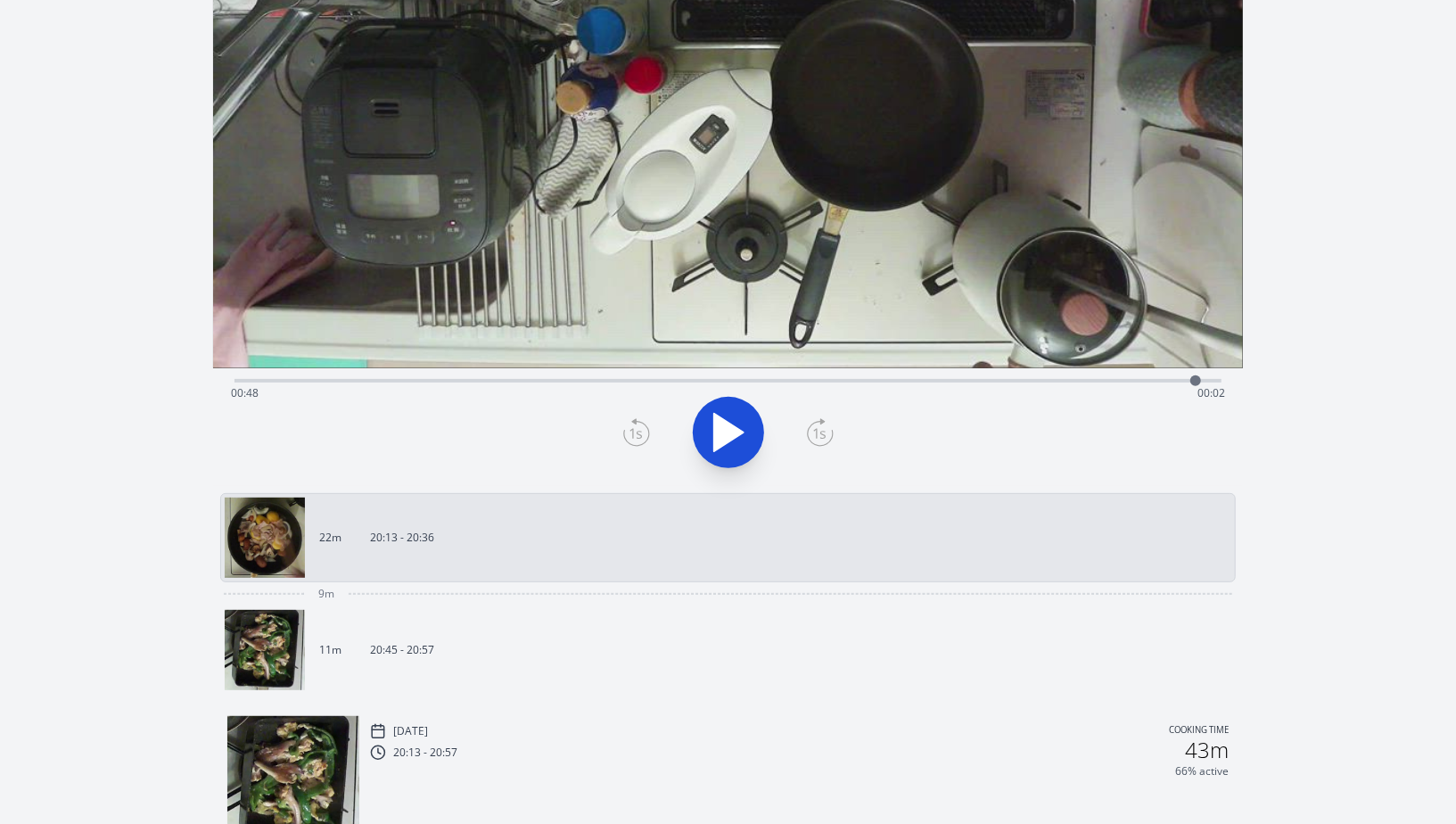
click at [281, 648] on img at bounding box center [265, 650] width 80 height 80
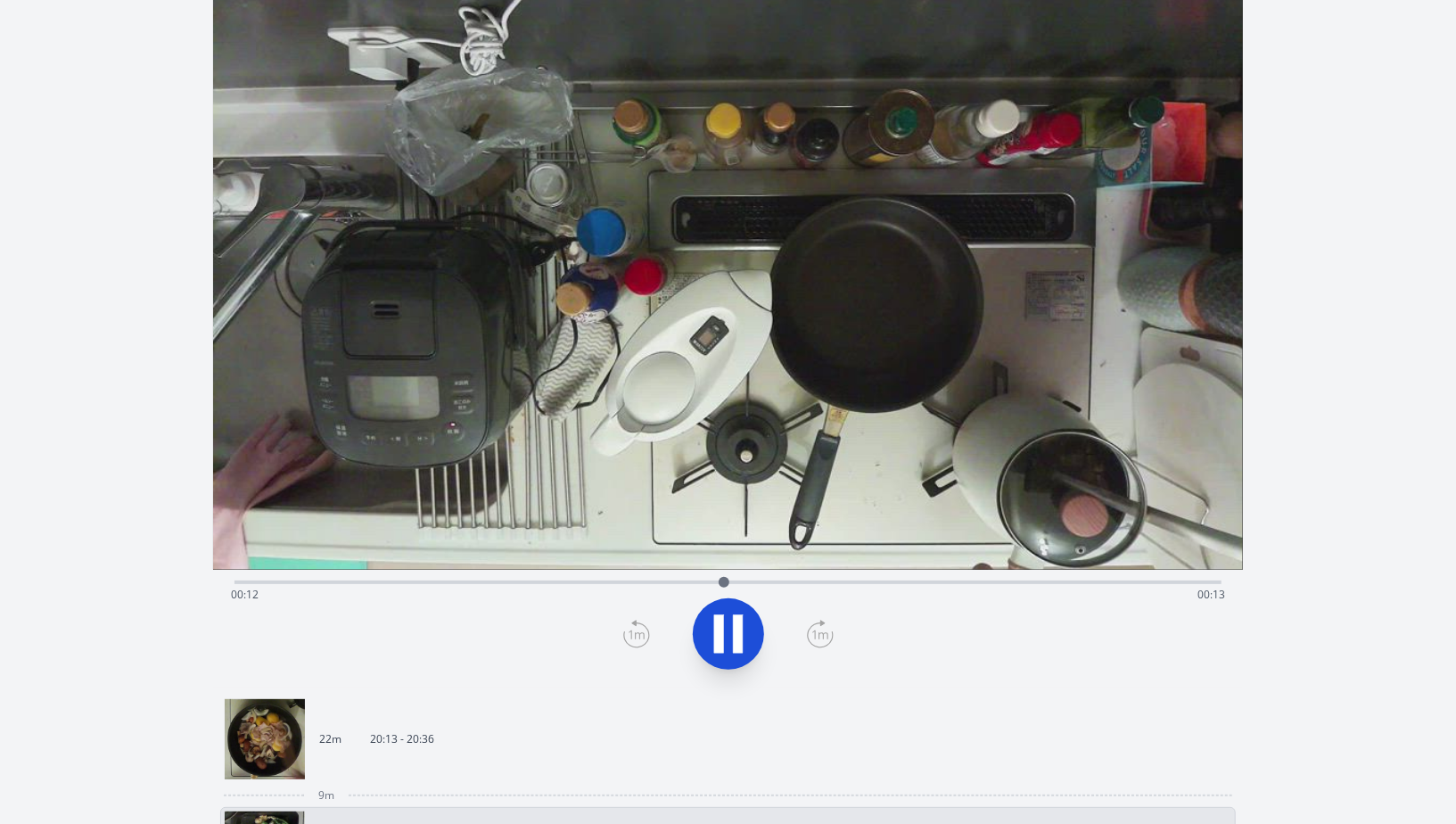
scroll to position [46, 0]
click at [729, 631] on icon at bounding box center [728, 633] width 50 height 50
click at [968, 581] on div "Time elapsed: 00:22 Time remaining: 00:03" at bounding box center [728, 594] width 995 height 29
click at [927, 584] on div "Time elapsed: 00:18 Time remaining: 00:07" at bounding box center [728, 594] width 995 height 29
click at [882, 580] on div "Time elapsed: 00:17 Time remaining: 00:08" at bounding box center [728, 594] width 995 height 29
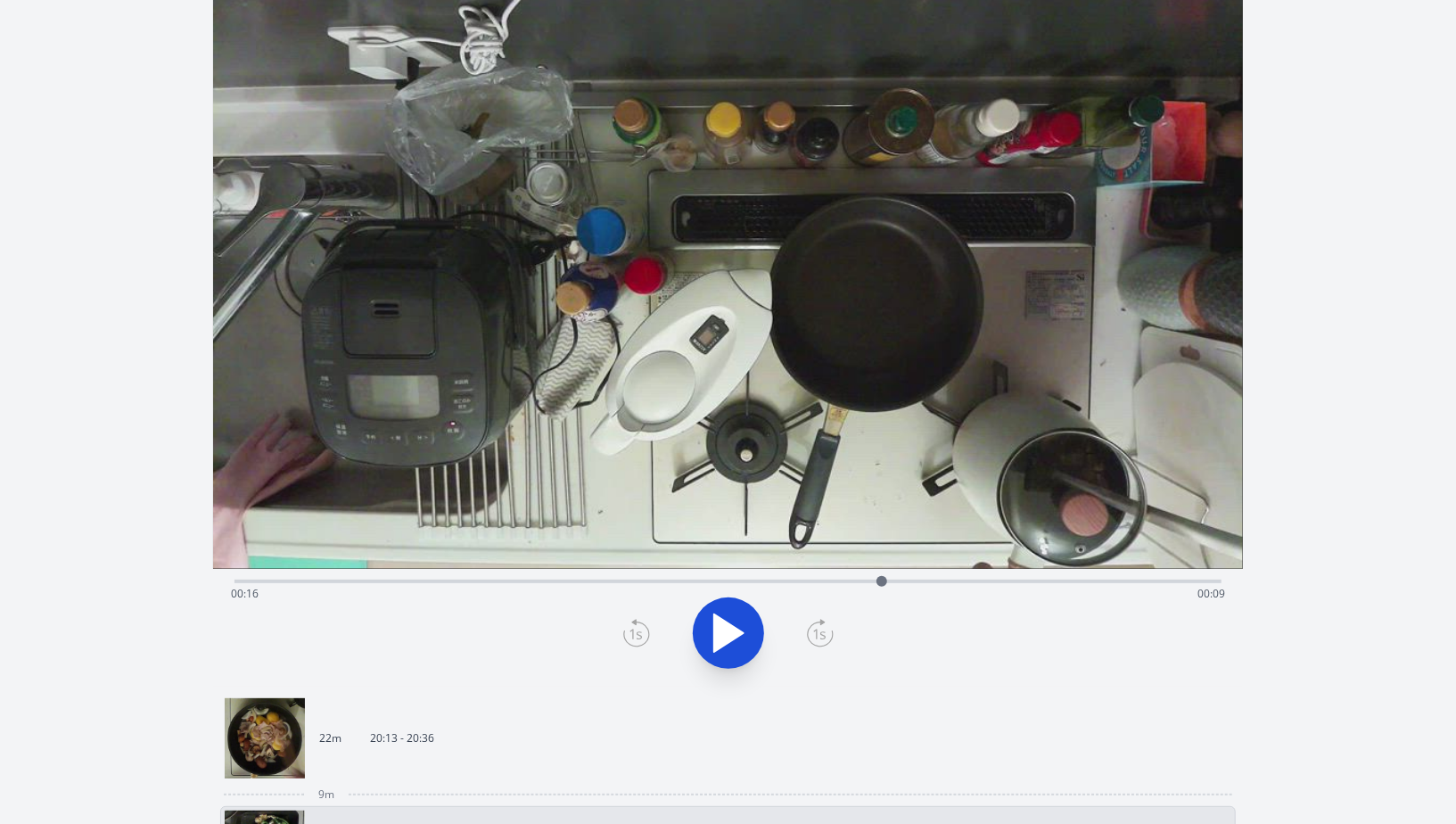
click at [827, 580] on div "Time elapsed: 00:16 Time remaining: 00:09" at bounding box center [728, 594] width 995 height 29
click at [1049, 582] on div "Time elapsed: 00:15 Time remaining: 00:11" at bounding box center [728, 594] width 995 height 29
click at [1014, 581] on div "Time elapsed: 00:20 Time remaining: 00:05" at bounding box center [728, 594] width 995 height 29
click at [1027, 582] on div "Time elapsed: 00:19 Time remaining: 00:06" at bounding box center [728, 594] width 995 height 29
click at [1033, 582] on div at bounding box center [1027, 581] width 27 height 27
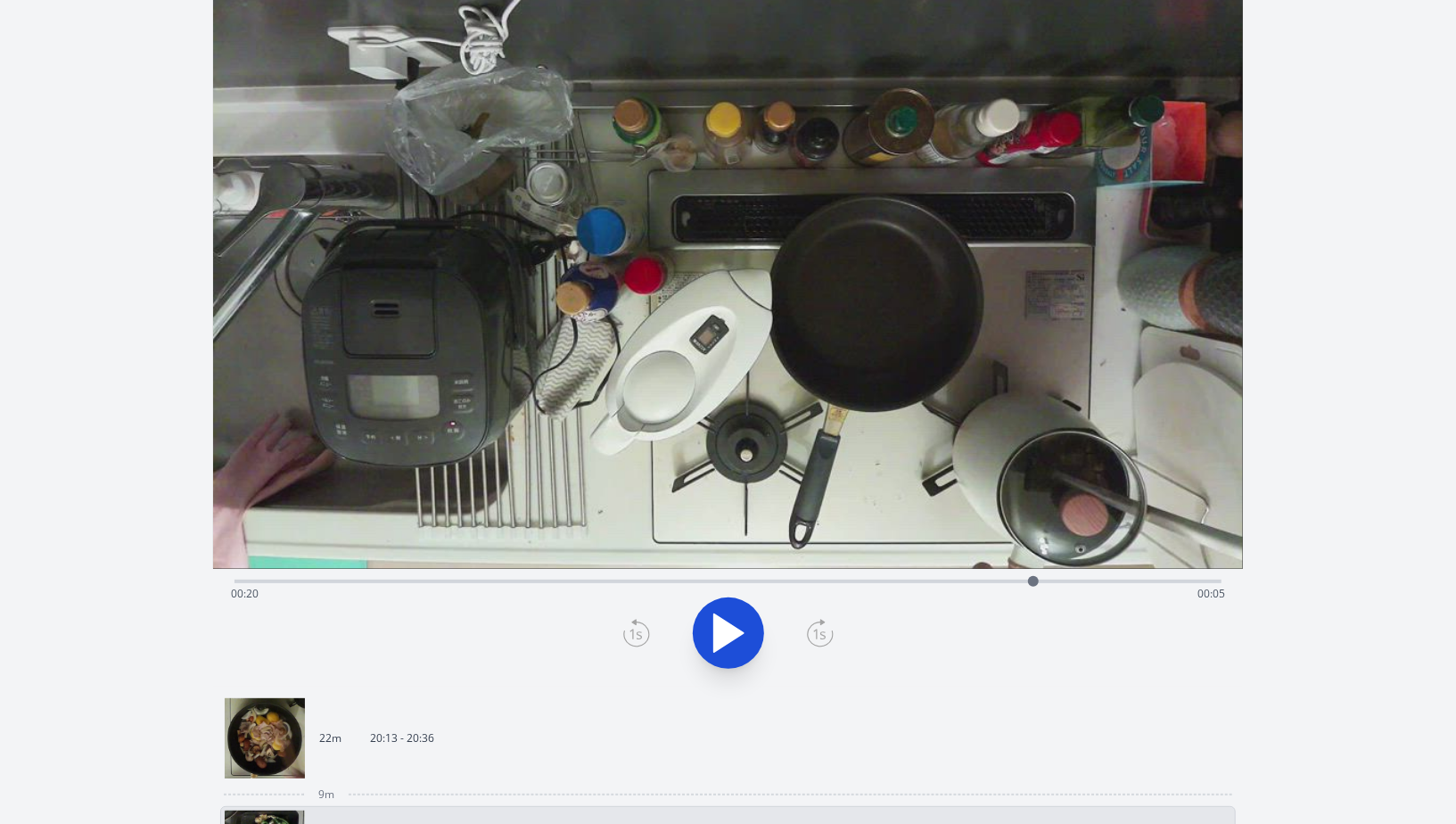
click at [1041, 581] on div at bounding box center [1033, 581] width 27 height 27
click at [1034, 581] on div at bounding box center [1040, 581] width 27 height 27
click at [1029, 581] on div at bounding box center [1034, 581] width 11 height 11
click at [1044, 581] on div "Time elapsed: 00:20 Time remaining: 00:05" at bounding box center [728, 594] width 995 height 29
click at [1053, 582] on div at bounding box center [1044, 581] width 27 height 27
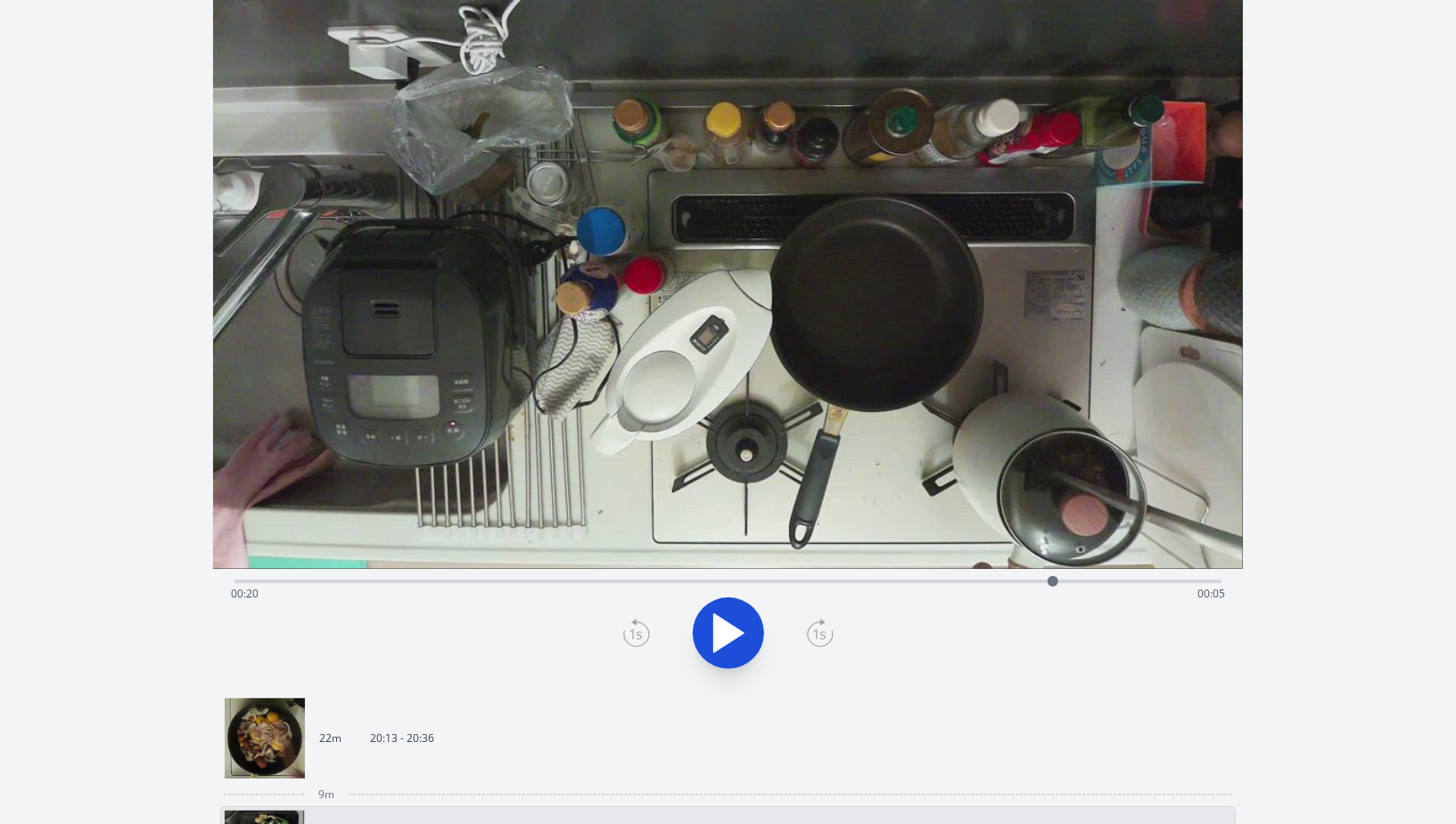
click at [1062, 582] on div at bounding box center [1053, 581] width 27 height 27
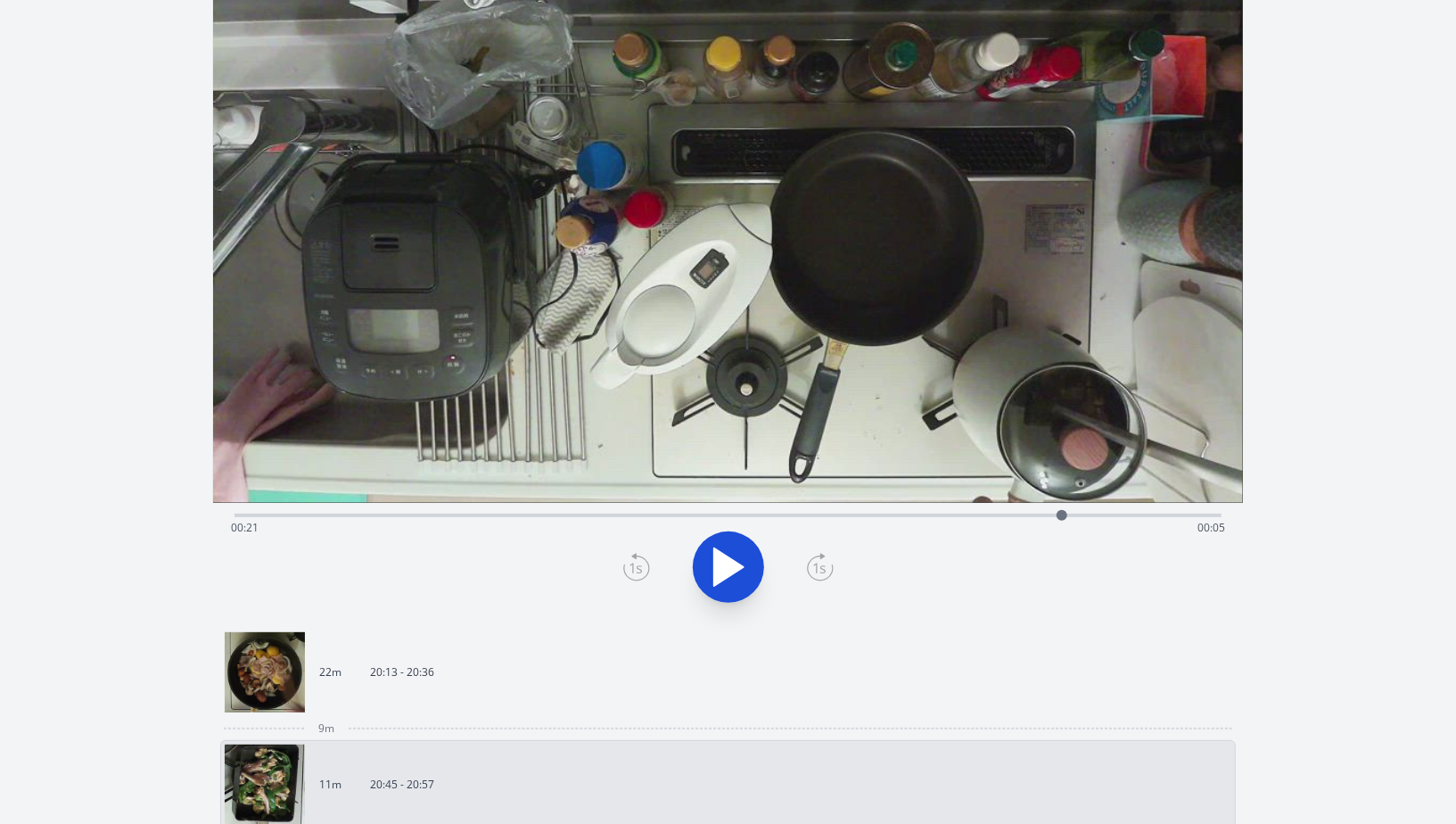
scroll to position [133, 0]
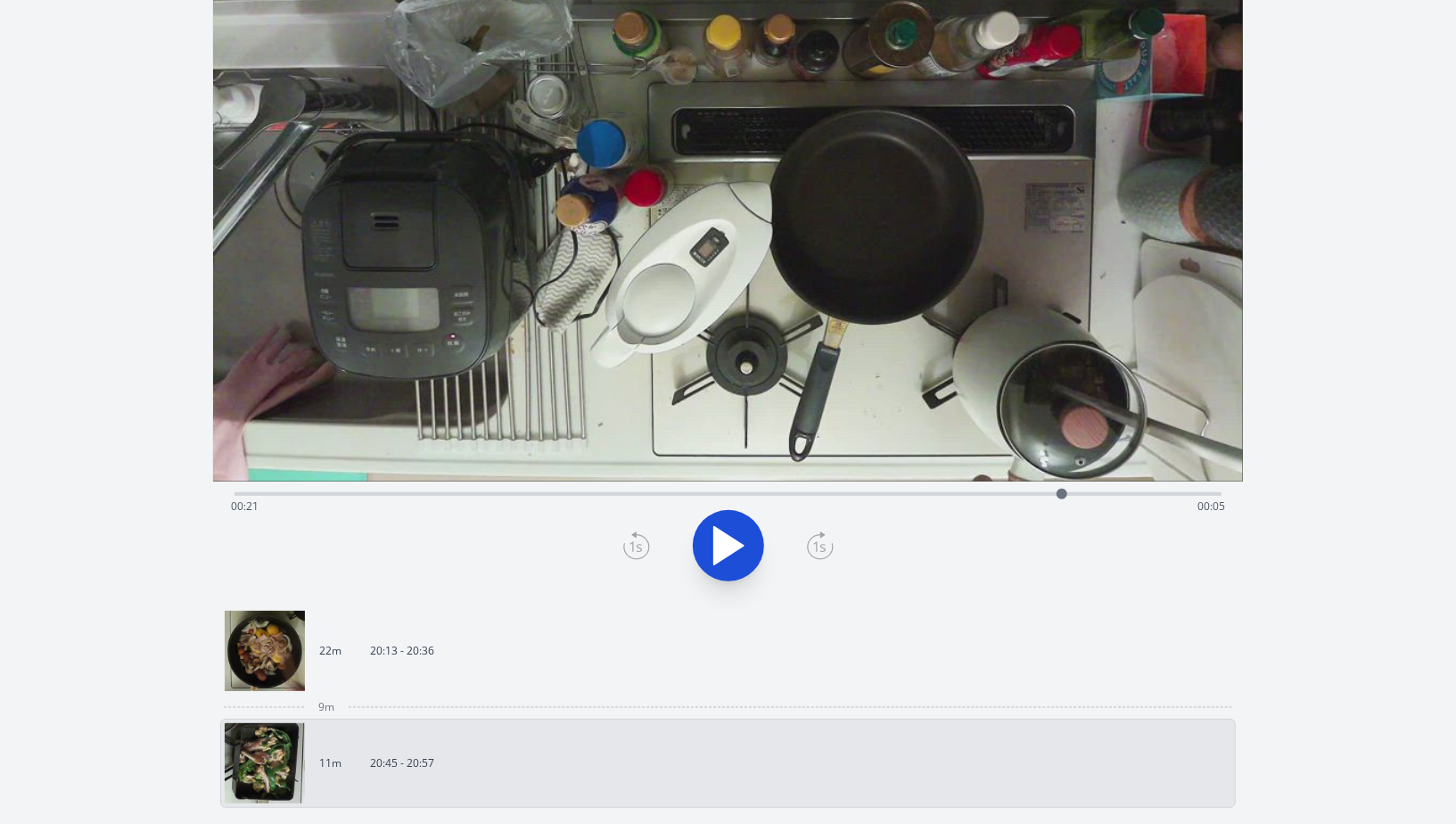
click at [266, 648] on img at bounding box center [265, 650] width 80 height 80
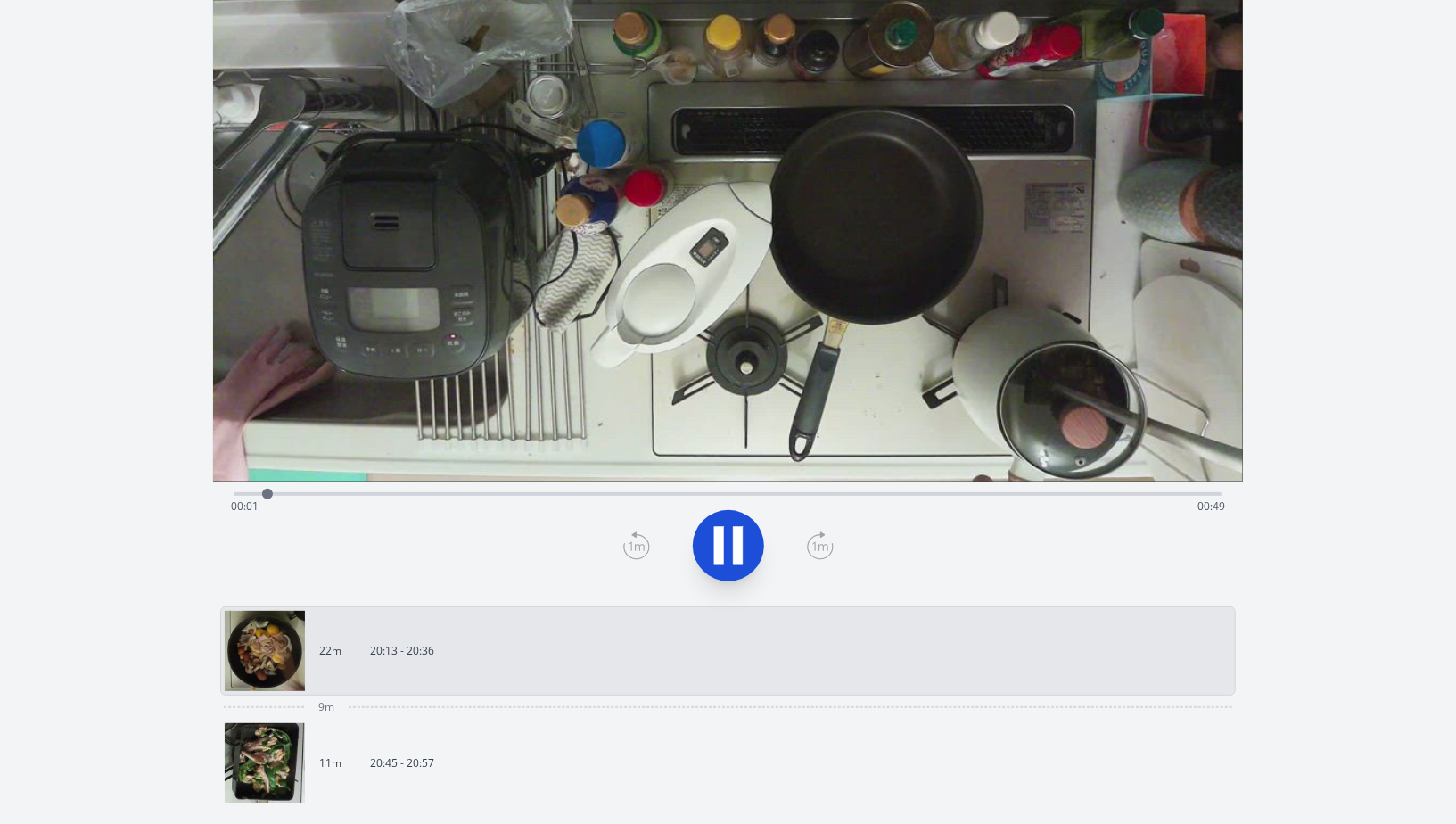
click at [408, 494] on div "Time elapsed: 00:01 Time remaining: 00:49" at bounding box center [728, 506] width 995 height 29
click at [475, 494] on div "Time elapsed: 00:09 Time remaining: 00:41" at bounding box center [728, 506] width 995 height 29
click at [743, 514] on button at bounding box center [729, 545] width 71 height 71
click at [557, 495] on div "Time elapsed: 00:13 Time remaining: 00:37" at bounding box center [728, 506] width 995 height 29
click at [726, 532] on icon at bounding box center [728, 545] width 50 height 50
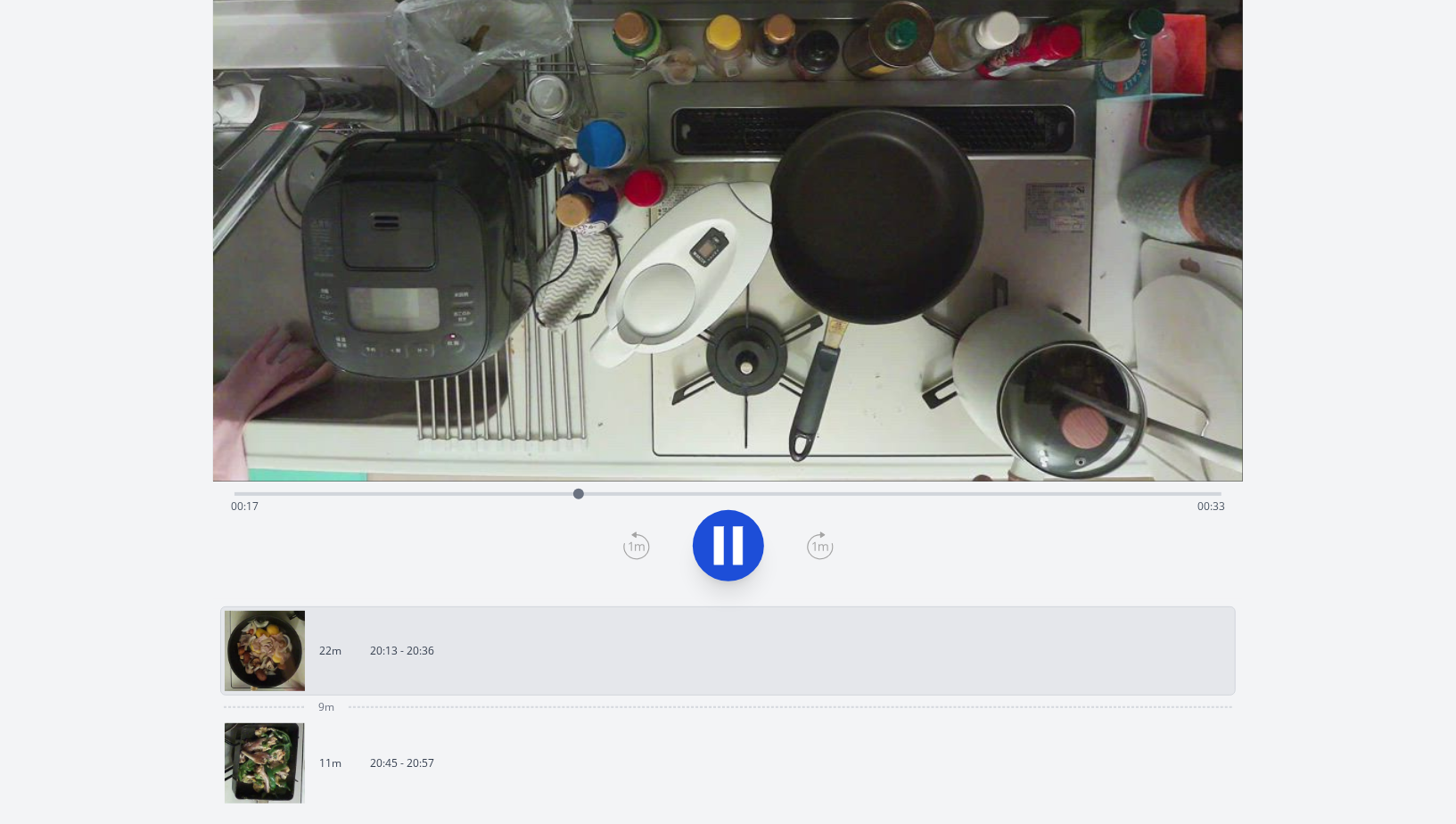
click at [727, 532] on icon at bounding box center [728, 545] width 50 height 50
click at [633, 495] on div "Time elapsed: 00:19 Time remaining: 00:31" at bounding box center [728, 506] width 995 height 29
click at [618, 496] on div "Time elapsed: 00:20 Time remaining: 00:30" at bounding box center [728, 506] width 995 height 29
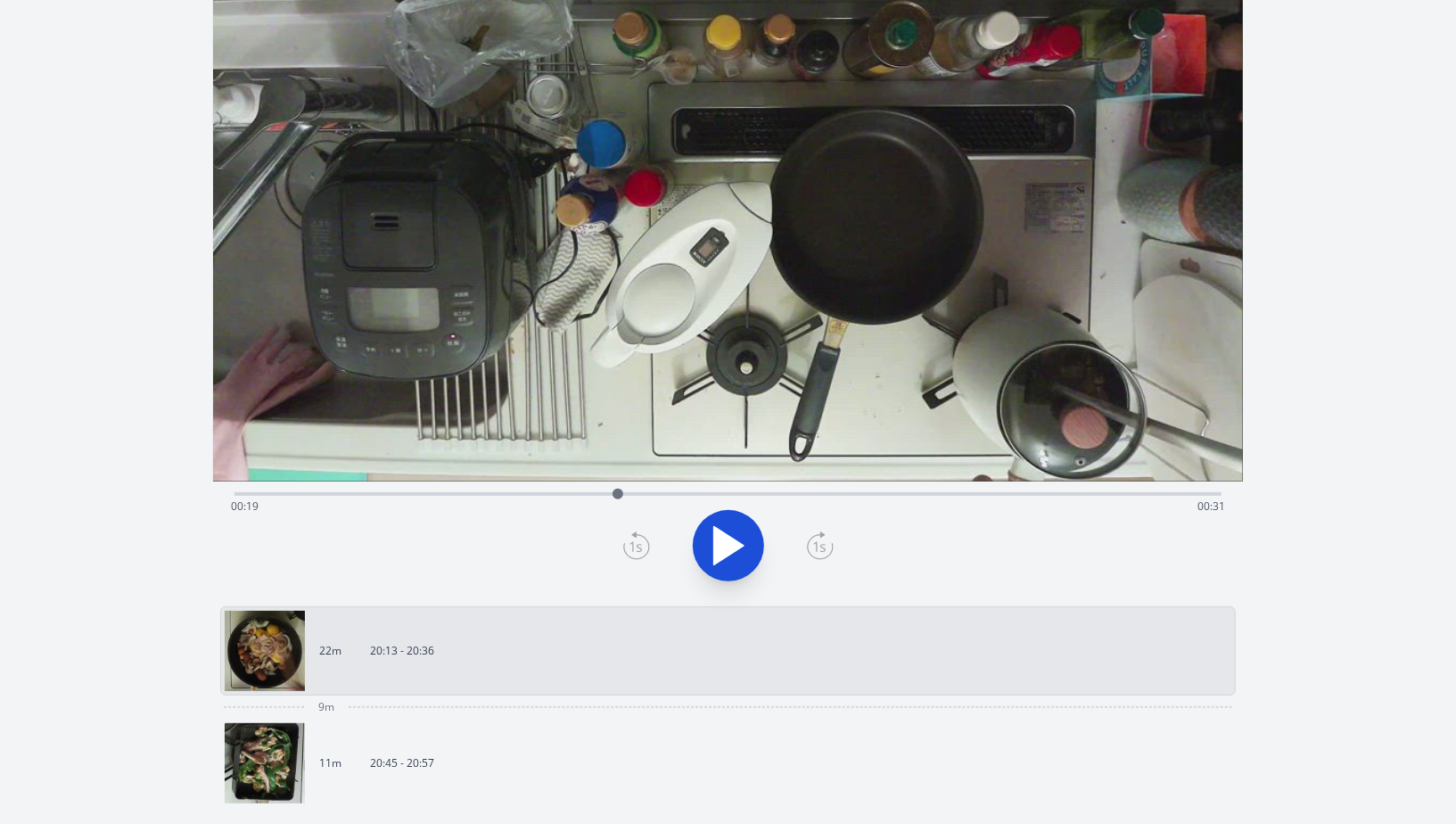
click at [604, 496] on div "Time elapsed: 00:19 Time remaining: 00:31" at bounding box center [728, 506] width 995 height 29
click at [576, 491] on div "Time elapsed: 00:18 Time remaining: 00:32" at bounding box center [728, 493] width 988 height 22
click at [547, 490] on div "Time elapsed: 00:17 Time remaining: 00:33" at bounding box center [728, 493] width 988 height 22
click at [508, 496] on div "Time elapsed: 00:15 Time remaining: 00:35" at bounding box center [728, 506] width 995 height 29
click at [520, 497] on div at bounding box center [507, 494] width 27 height 27
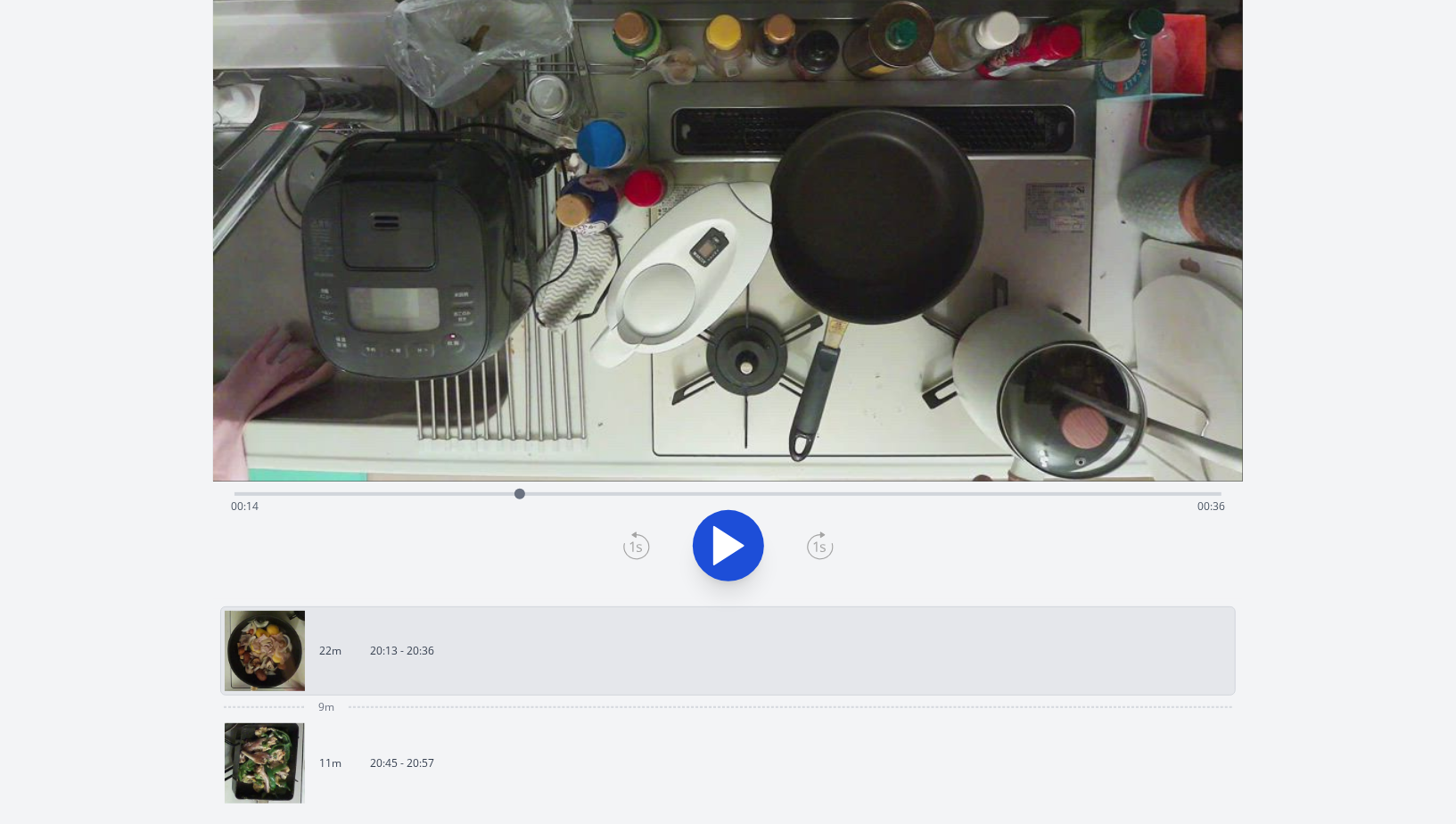
click at [538, 497] on div "Time elapsed: 00:14 Time remaining: 00:36" at bounding box center [728, 506] width 995 height 29
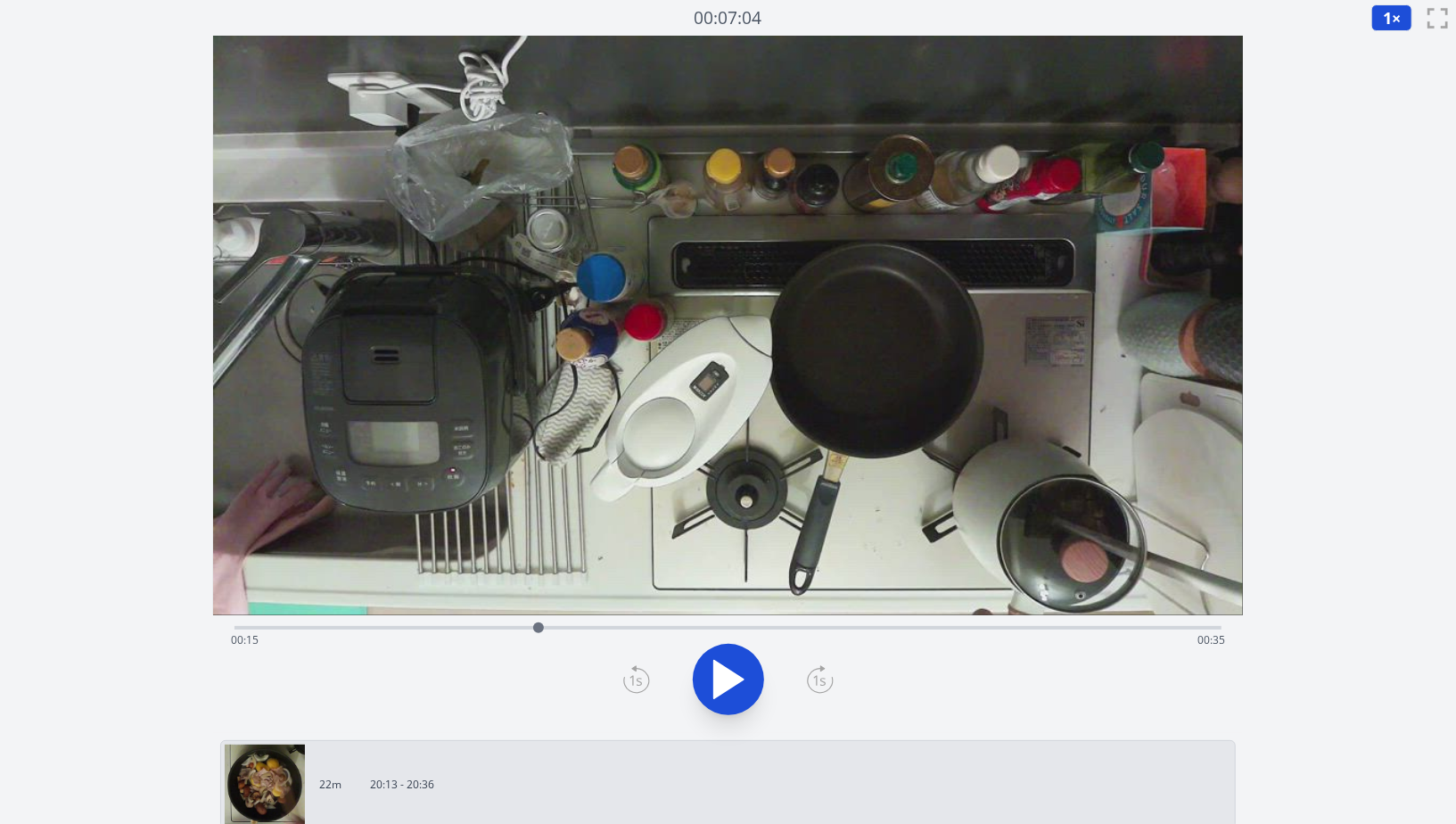
click at [554, 628] on div "Time elapsed: 00:15 Time remaining: 00:35" at bounding box center [728, 640] width 995 height 29
click at [571, 629] on div "Time elapsed: 00:16 Time remaining: 00:34" at bounding box center [728, 640] width 995 height 29
click at [596, 629] on div "Time elapsed: 00:16 Time remaining: 00:33" at bounding box center [728, 640] width 995 height 29
click at [620, 629] on div "Time elapsed: 00:18 Time remaining: 00:32" at bounding box center [728, 640] width 995 height 29
click at [638, 629] on div "Time elapsed: 00:19 Time remaining: 00:31" at bounding box center [728, 640] width 995 height 29
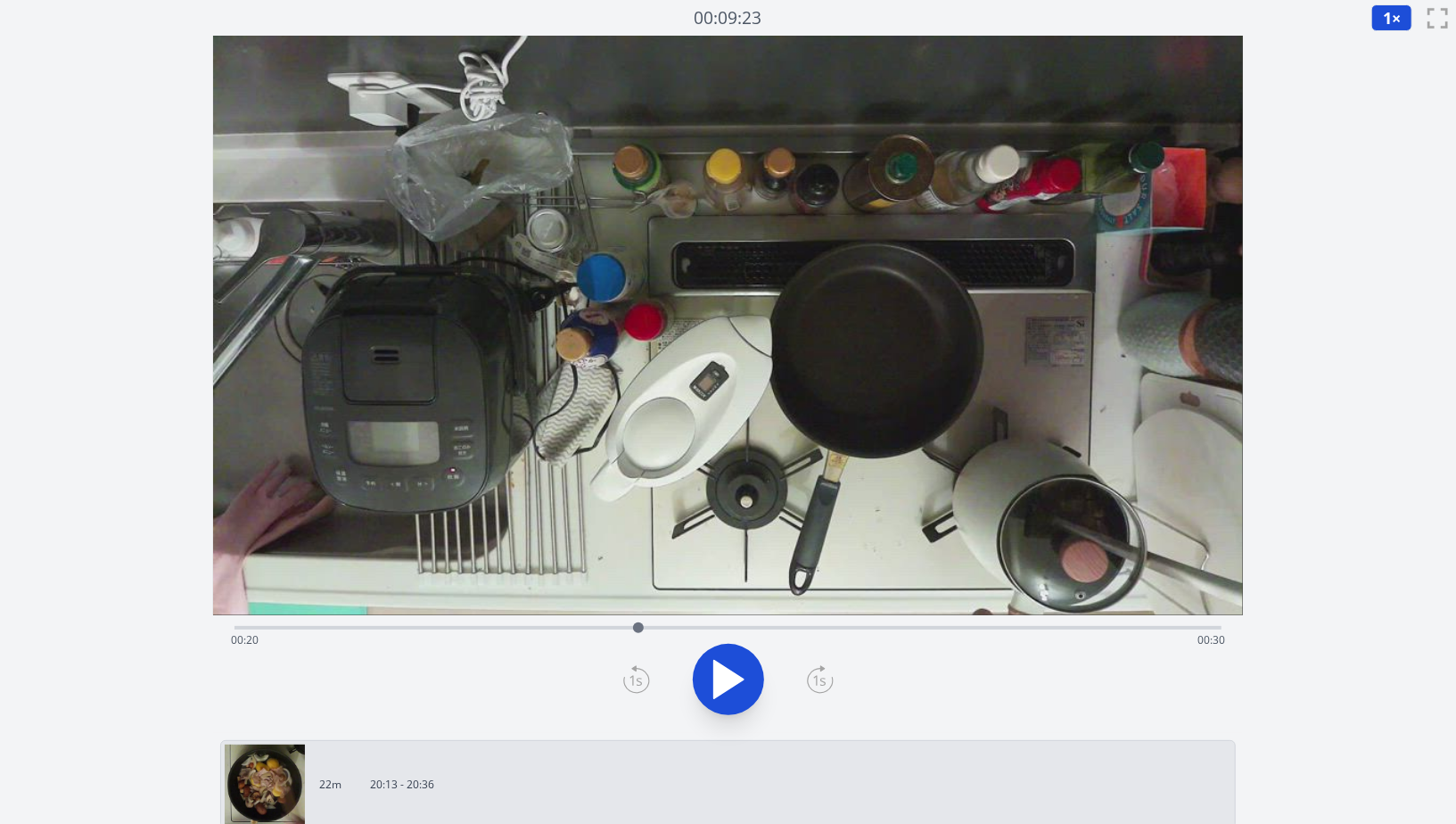
click at [656, 629] on div "Time elapsed: 00:20 Time remaining: 00:30" at bounding box center [728, 640] width 995 height 29
click at [677, 629] on div "Time elapsed: 00:21 Time remaining: 00:29" at bounding box center [728, 640] width 995 height 29
click at [691, 628] on div "Time elapsed: 00:22 Time remaining: 00:28" at bounding box center [728, 640] width 995 height 29
click at [712, 627] on div "Time elapsed: 00:23 Time remaining: 00:27" at bounding box center [728, 640] width 995 height 29
click at [701, 629] on div at bounding box center [700, 627] width 27 height 27
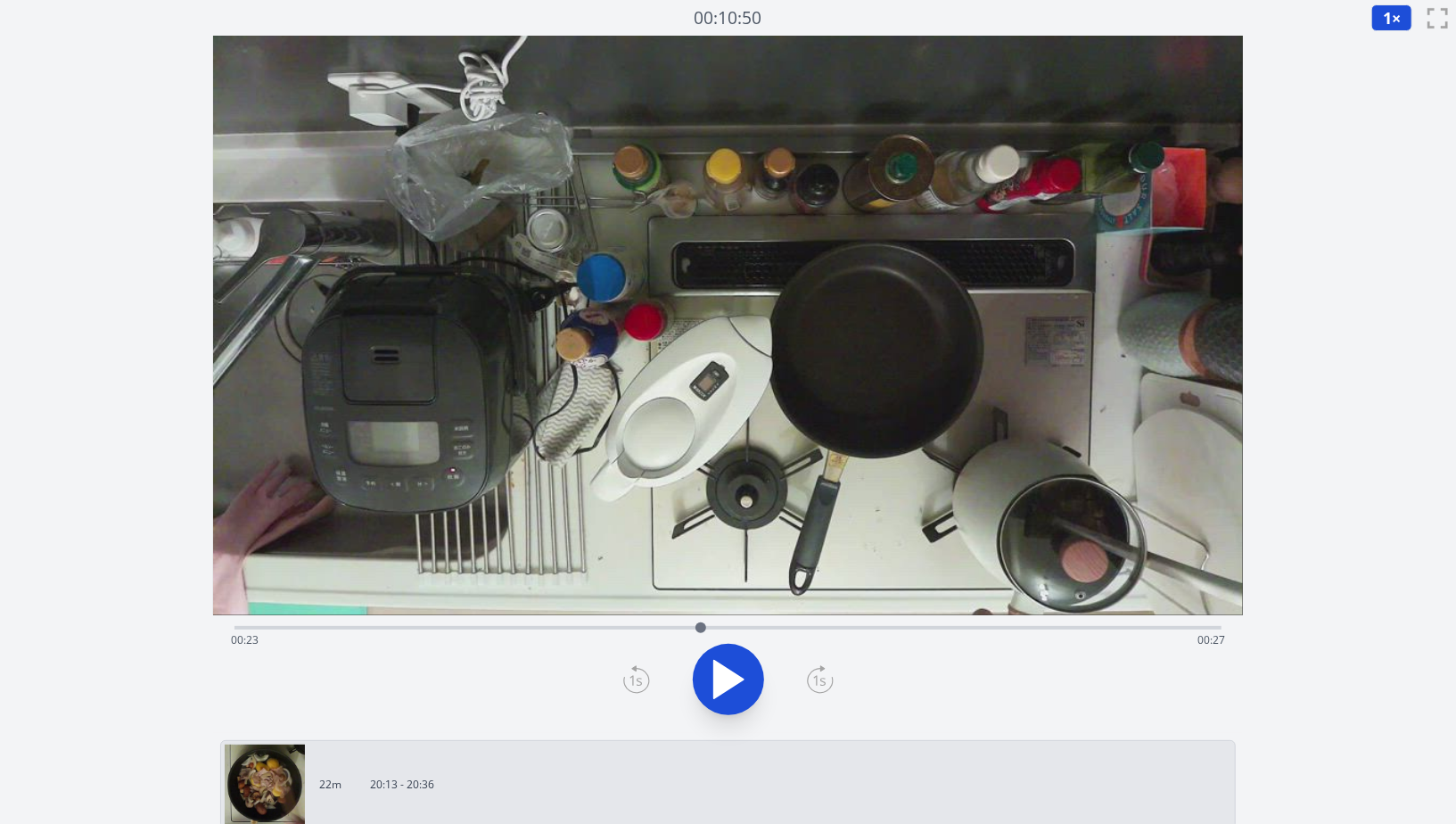
click at [666, 629] on div "Time elapsed: 00:23 Time remaining: 00:27" at bounding box center [728, 640] width 995 height 29
click at [677, 629] on div at bounding box center [665, 627] width 27 height 27
click at [699, 630] on div "Time elapsed: 00:22 Time remaining: 00:28" at bounding box center [728, 640] width 995 height 29
click at [749, 629] on div "Time elapsed: 00:23 Time remaining: 00:27" at bounding box center [728, 640] width 995 height 29
click at [813, 628] on div "Time elapsed: 00:25 Time remaining: 00:24" at bounding box center [728, 640] width 995 height 29
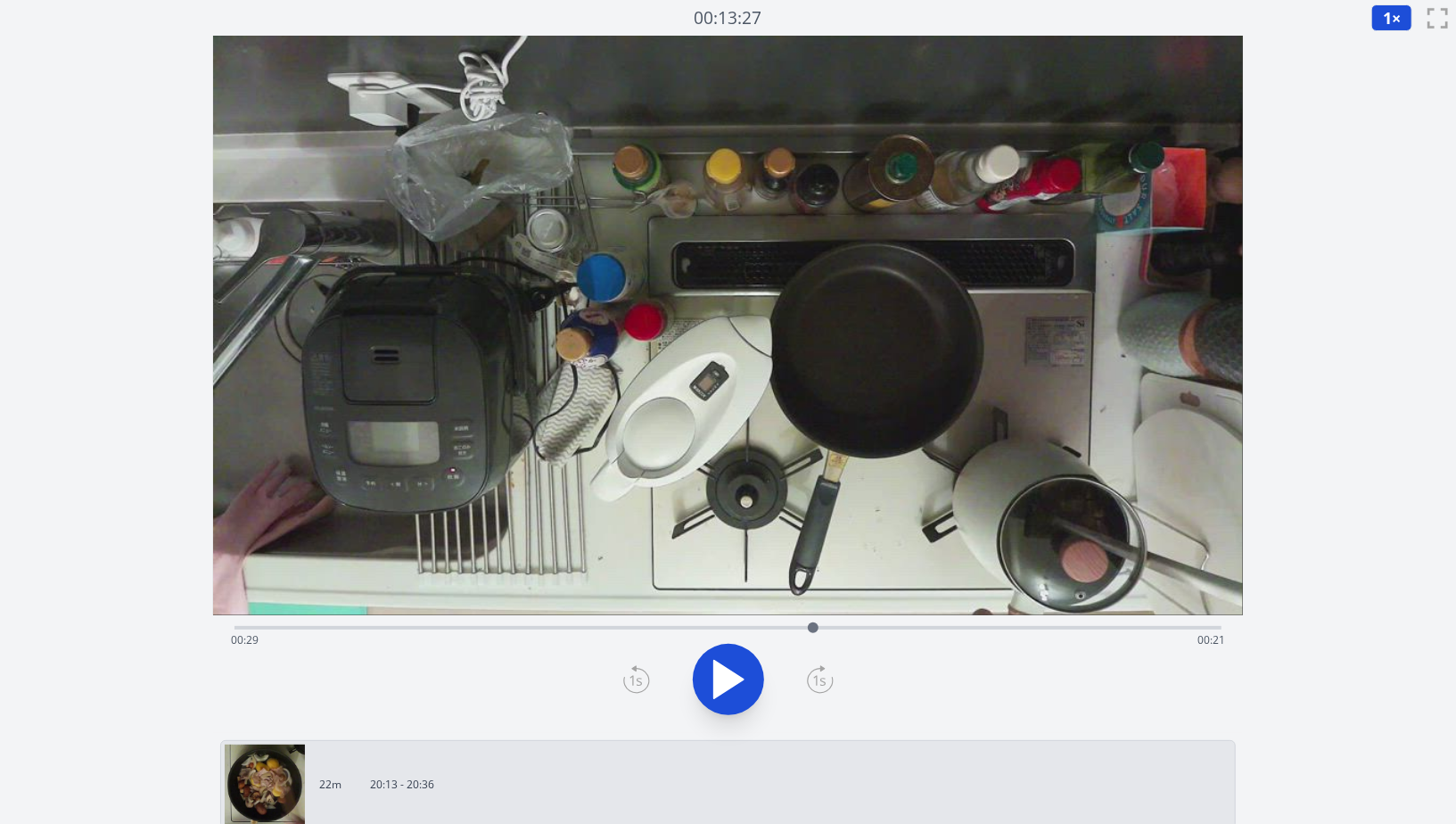
click at [835, 624] on div "Time elapsed: 00:29 Time remaining: 00:21" at bounding box center [728, 626] width 988 height 22
click at [866, 629] on div "Time elapsed: 00:30 Time remaining: 00:20" at bounding box center [728, 640] width 995 height 29
click at [909, 621] on div "Time elapsed: 00:31 Time remaining: 00:18" at bounding box center [728, 626] width 988 height 22
click at [934, 622] on div "Time elapsed: 00:34 Time remaining: 00:16" at bounding box center [728, 626] width 988 height 22
click at [969, 623] on div "Time elapsed: 00:35 Time remaining: 00:15" at bounding box center [728, 626] width 988 height 22
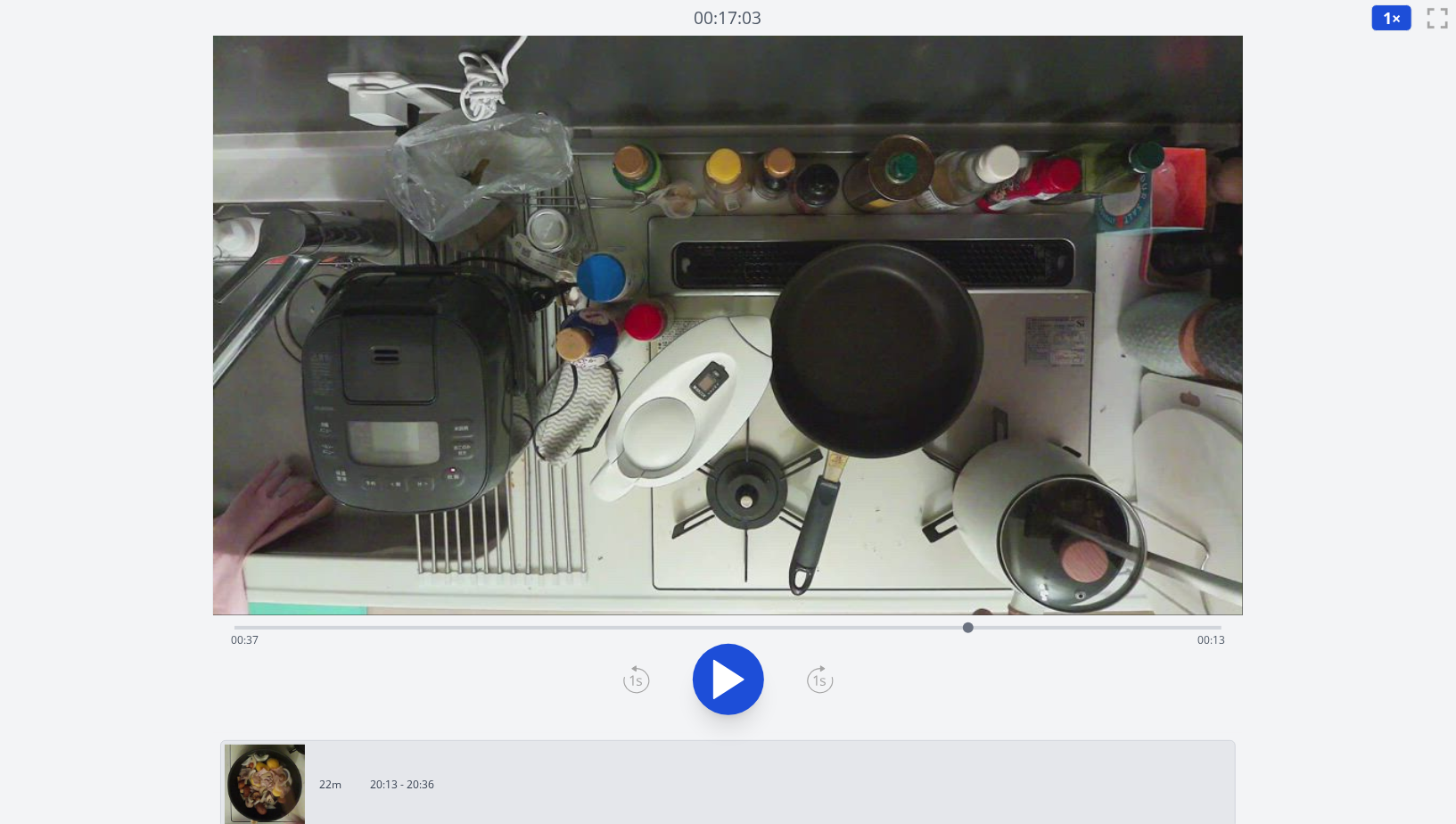
click at [1006, 630] on div "Time elapsed: 00:37 Time remaining: 00:13" at bounding box center [728, 640] width 995 height 29
click at [1029, 629] on div "Time elapsed: 00:38 Time remaining: 00:11" at bounding box center [728, 640] width 995 height 29
click at [1061, 629] on div "Time elapsed: 00:40 Time remaining: 00:10" at bounding box center [728, 640] width 995 height 29
click at [1100, 627] on div "Time elapsed: 00:41 Time remaining: 00:09" at bounding box center [728, 640] width 995 height 29
click at [1136, 626] on div "Time elapsed: 00:43 Time remaining: 00:07" at bounding box center [728, 640] width 995 height 29
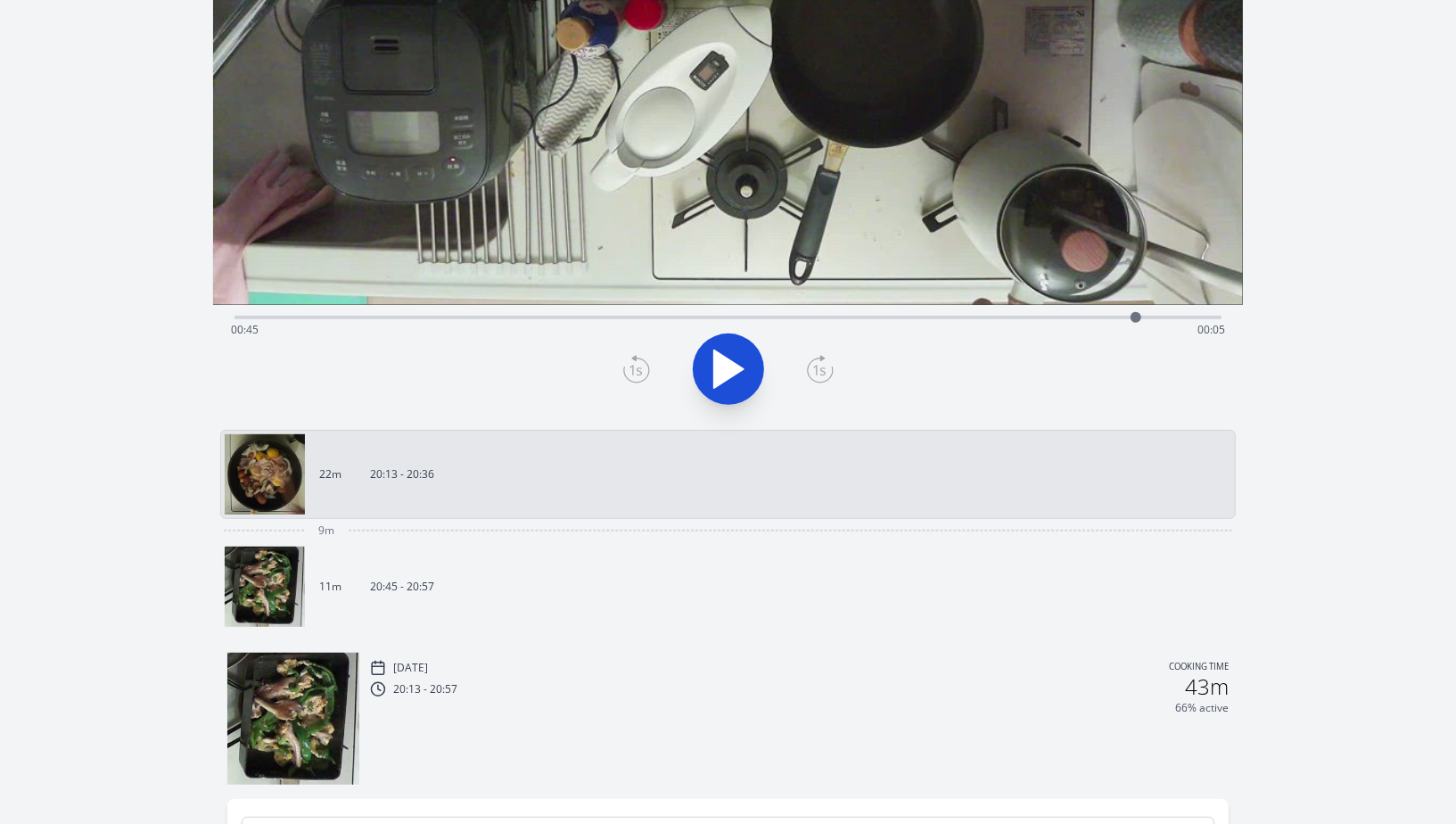
scroll to position [312, 0]
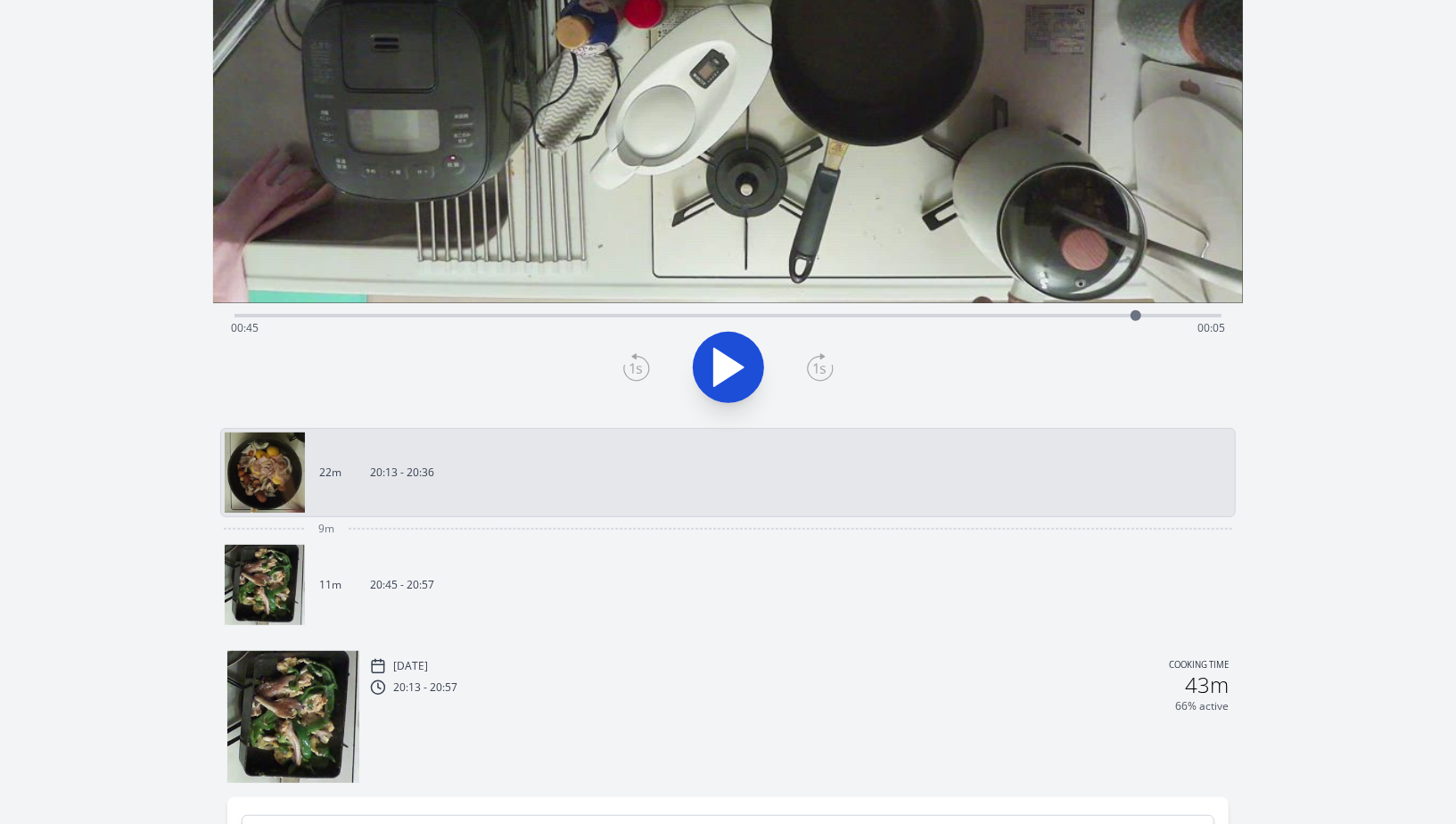
click at [283, 587] on img at bounding box center [265, 585] width 80 height 80
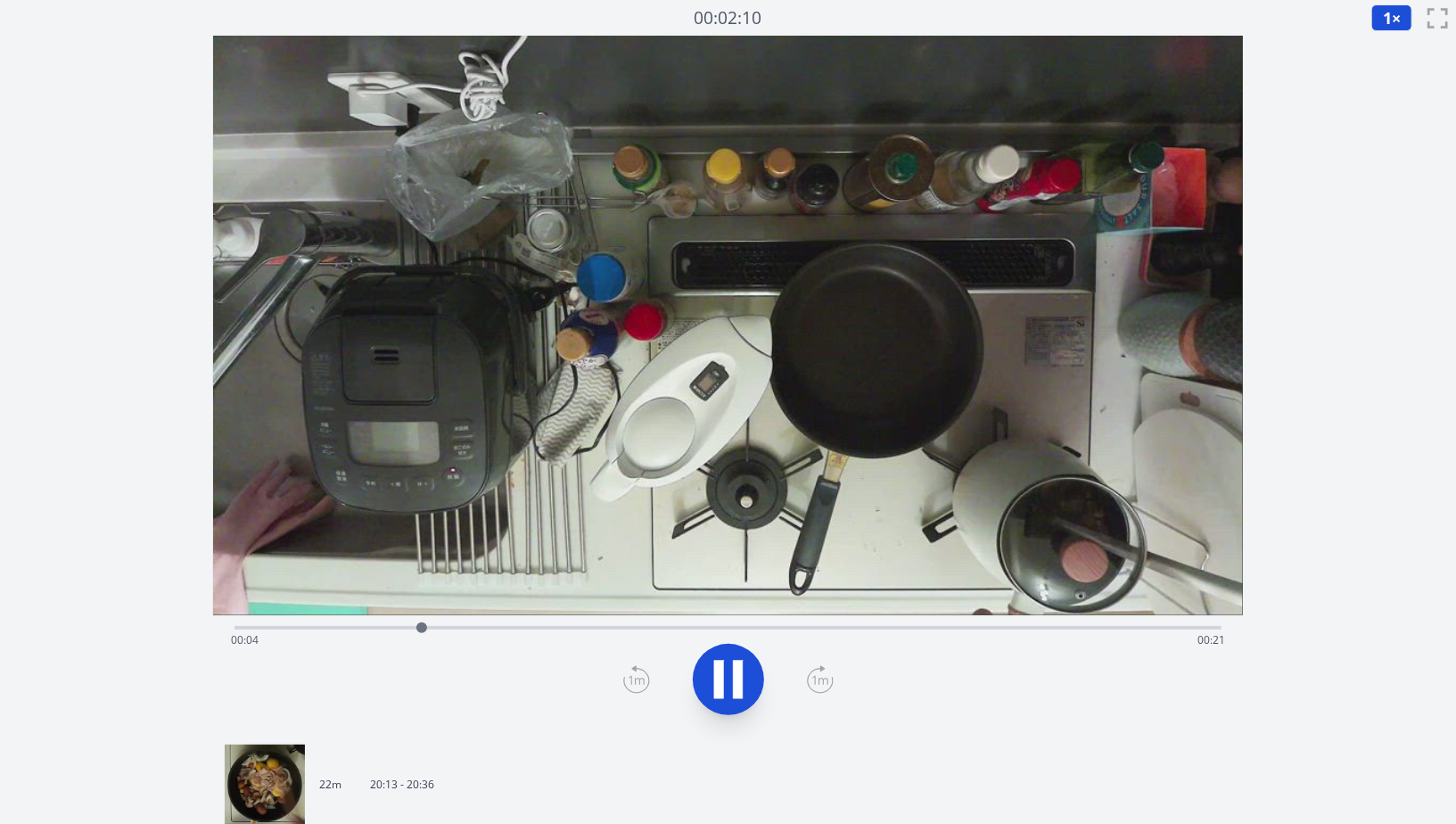
click at [566, 628] on div "Time elapsed: 00:04 Time remaining: 00:21" at bounding box center [728, 640] width 995 height 29
click at [659, 628] on div "Time elapsed: 00:09 Time remaining: 00:16" at bounding box center [728, 640] width 995 height 29
click at [773, 623] on div "Time elapsed: 00:12 Time remaining: 00:14" at bounding box center [728, 626] width 988 height 22
click at [870, 633] on div "Time elapsed: 00:14 Time remaining: 00:11" at bounding box center [728, 640] width 995 height 29
click at [973, 638] on div "Time elapsed: 00:17 Time remaining: 00:08" at bounding box center [728, 640] width 995 height 29
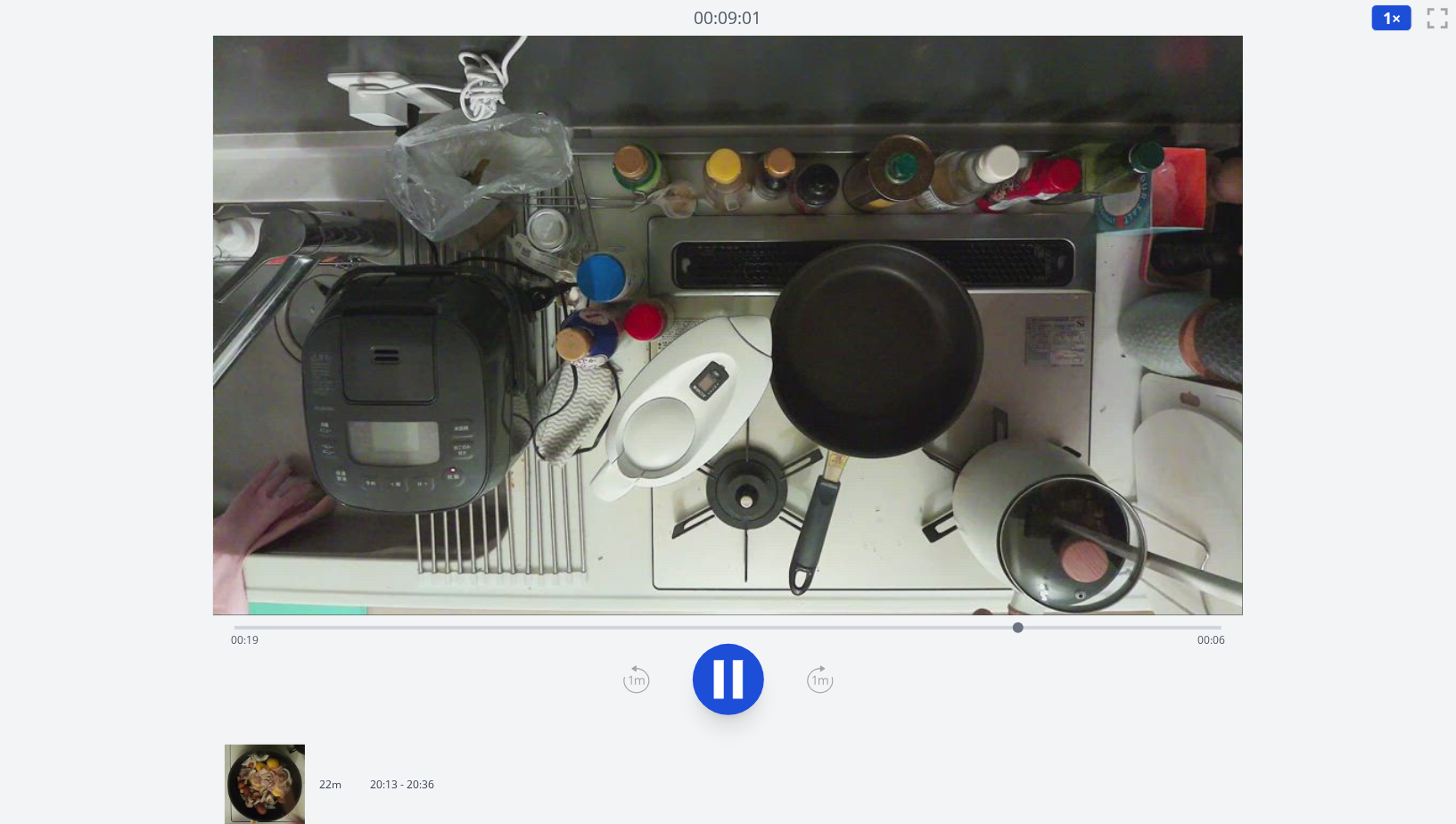
click at [1052, 629] on div "Time elapsed: 00:19 Time remaining: 00:06" at bounding box center [728, 640] width 995 height 29
click at [738, 668] on icon at bounding box center [738, 679] width 10 height 39
click at [664, 630] on div "Time elapsed: 00:22 Time remaining: 00:03" at bounding box center [728, 640] width 995 height 29
click at [613, 626] on div "Time elapsed: 00:10 Time remaining: 00:15" at bounding box center [728, 640] width 995 height 29
click at [502, 628] on div "Time elapsed: 00:09 Time remaining: 00:16" at bounding box center [728, 640] width 995 height 29
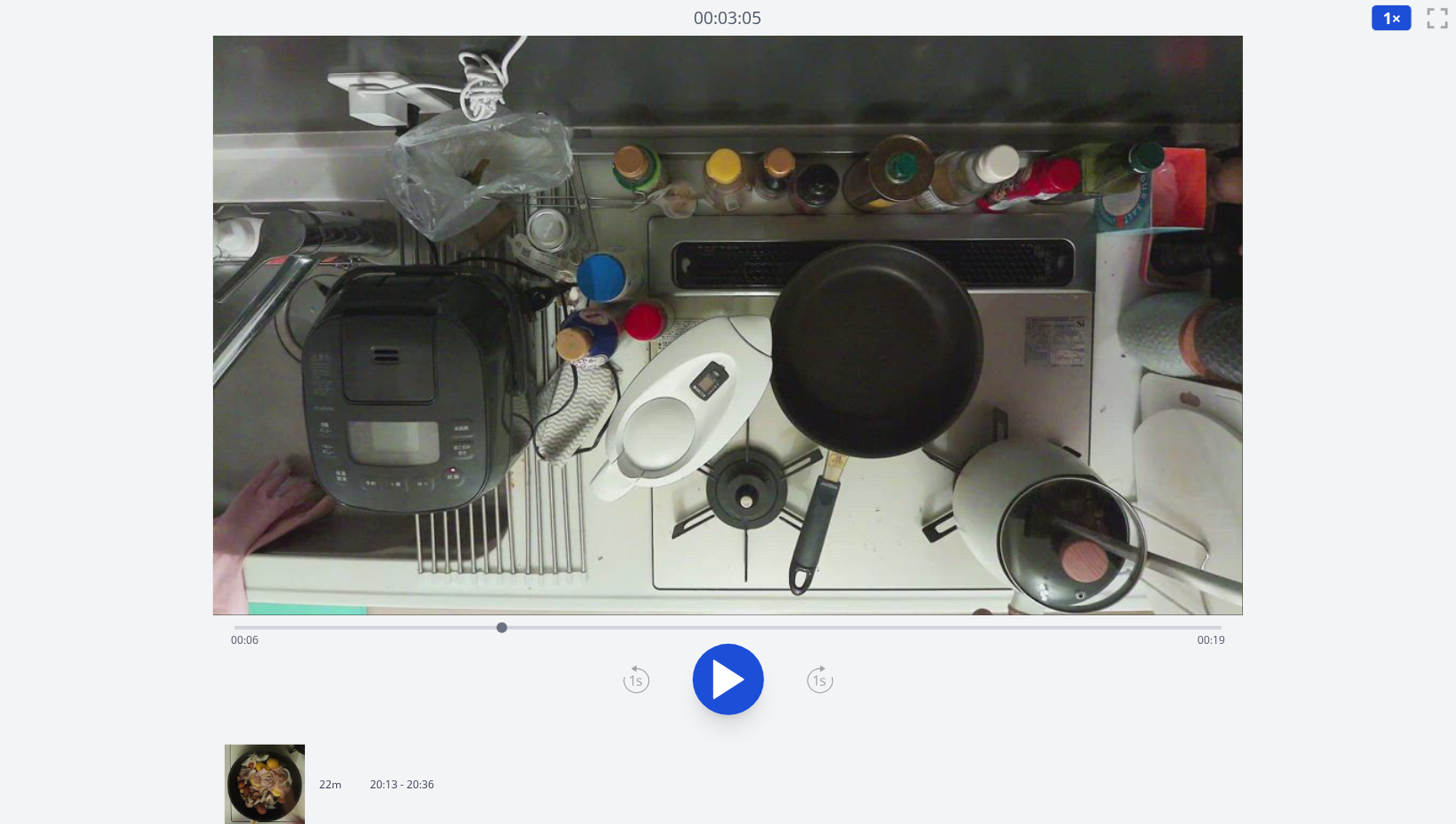
click at [416, 633] on div "Time elapsed: 00:06 Time remaining: 00:19" at bounding box center [728, 640] width 995 height 29
click at [365, 627] on div "Time elapsed: 00:04 Time remaining: 00:21" at bounding box center [728, 640] width 995 height 29
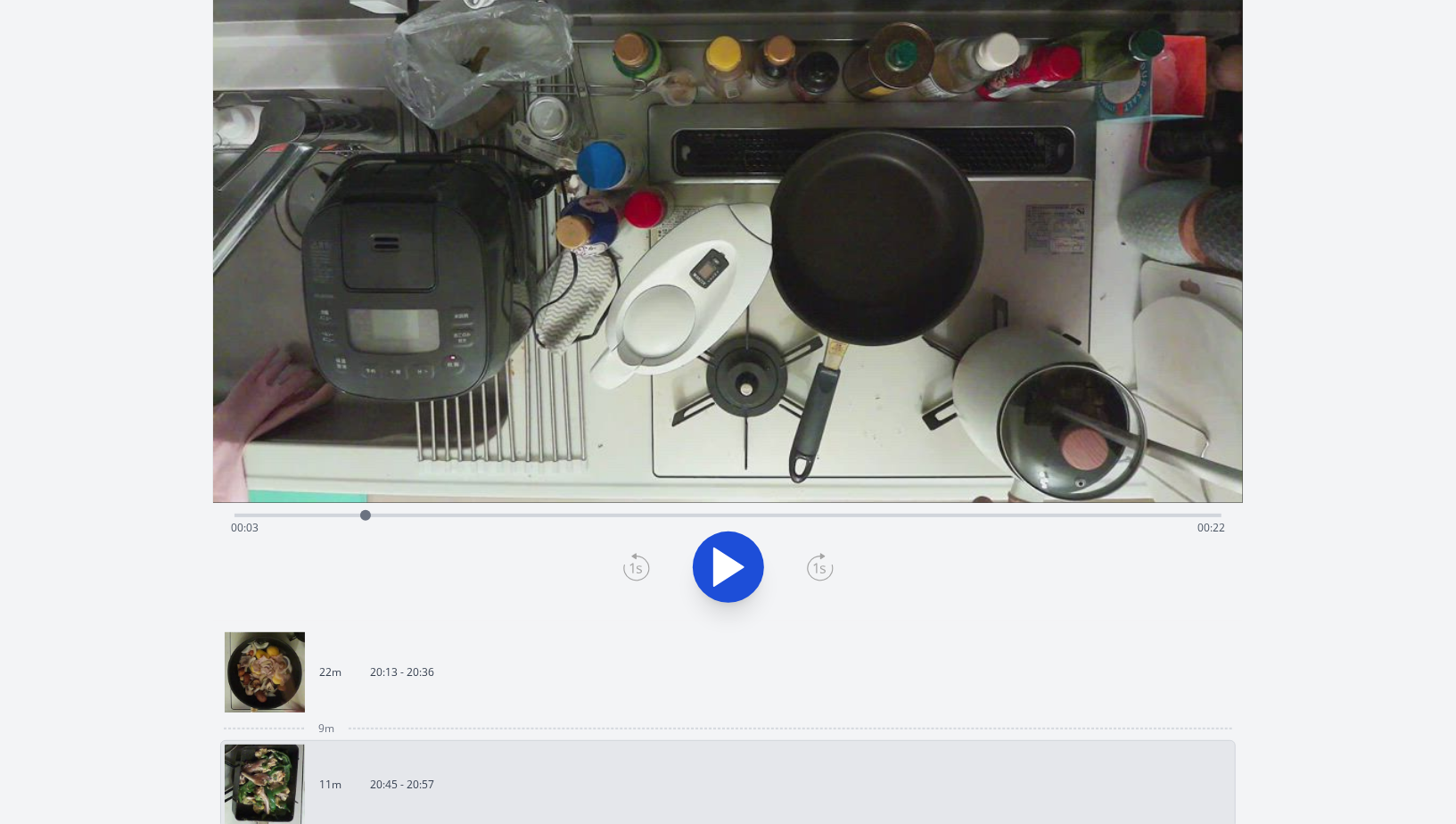
scroll to position [114, 0]
click at [269, 672] on img at bounding box center [265, 671] width 80 height 80
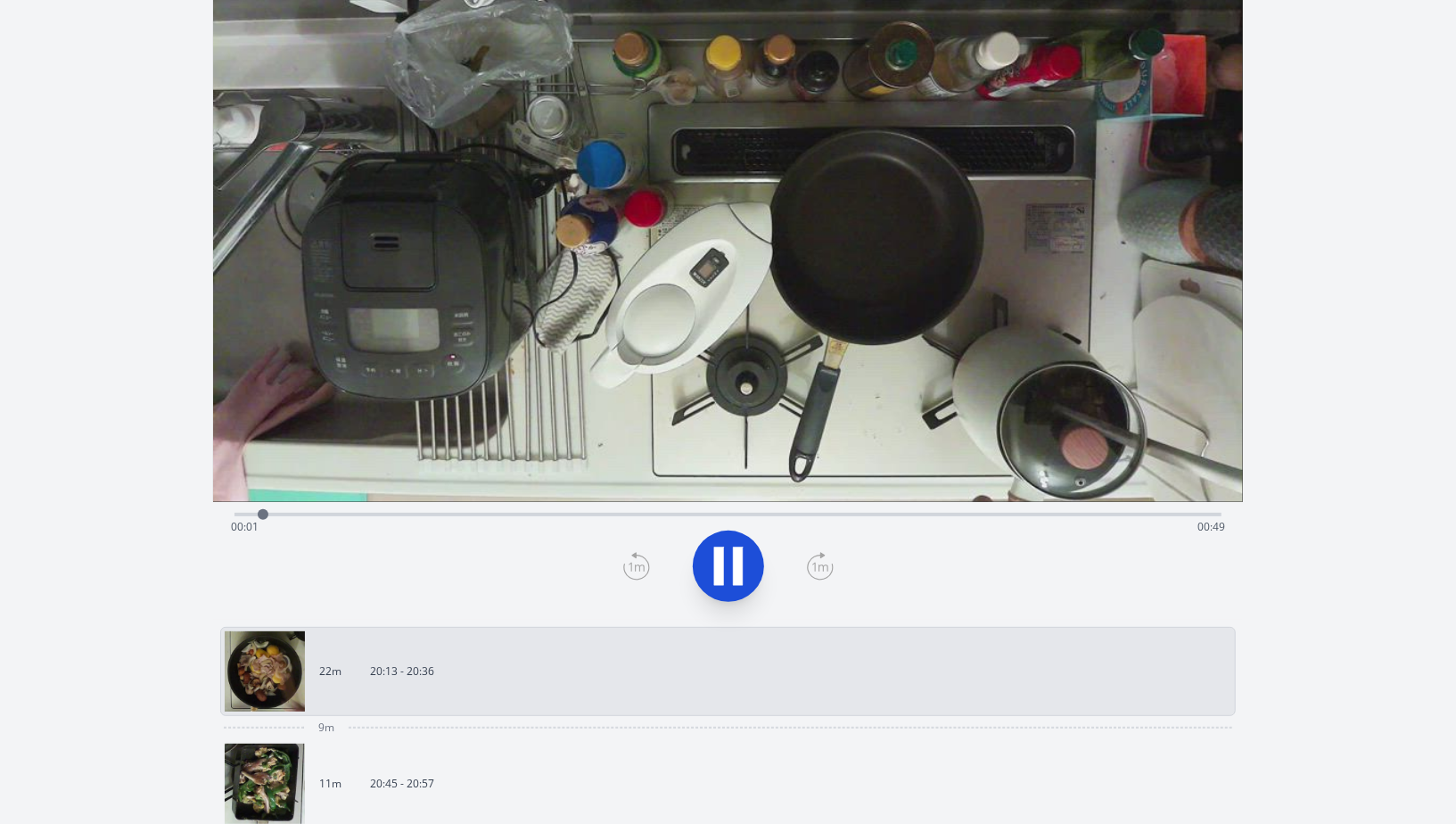
click at [338, 515] on div "Time elapsed: 00:01 Time remaining: 00:49" at bounding box center [728, 527] width 995 height 29
click at [404, 510] on div "Time elapsed: 00:05 Time remaining: 00:45" at bounding box center [728, 513] width 988 height 22
click at [518, 503] on div "Time elapsed: 00:09 Time remaining: 00:41" at bounding box center [728, 513] width 988 height 22
click at [740, 541] on icon at bounding box center [728, 566] width 50 height 50
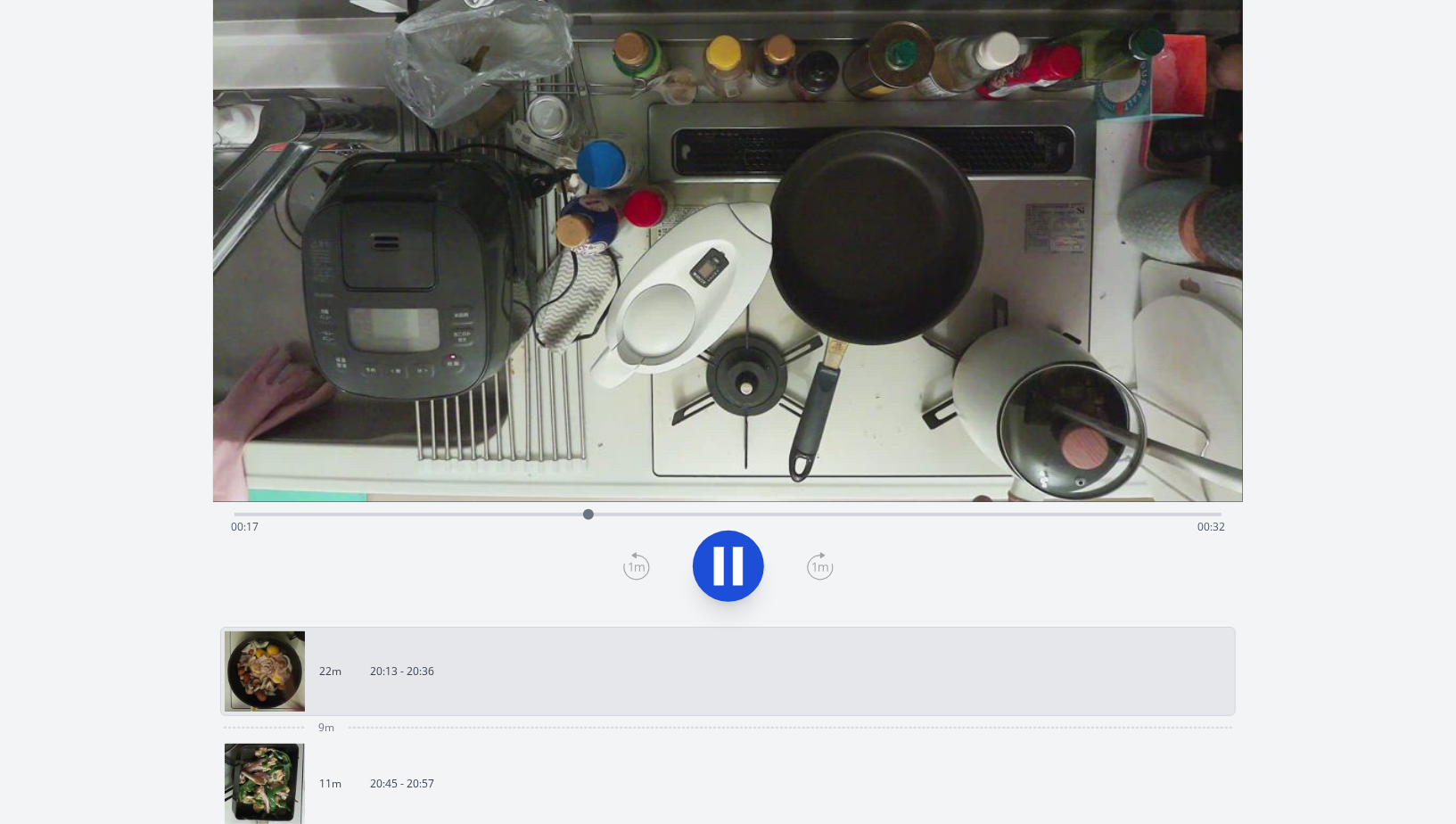
click at [730, 558] on icon at bounding box center [728, 566] width 50 height 50
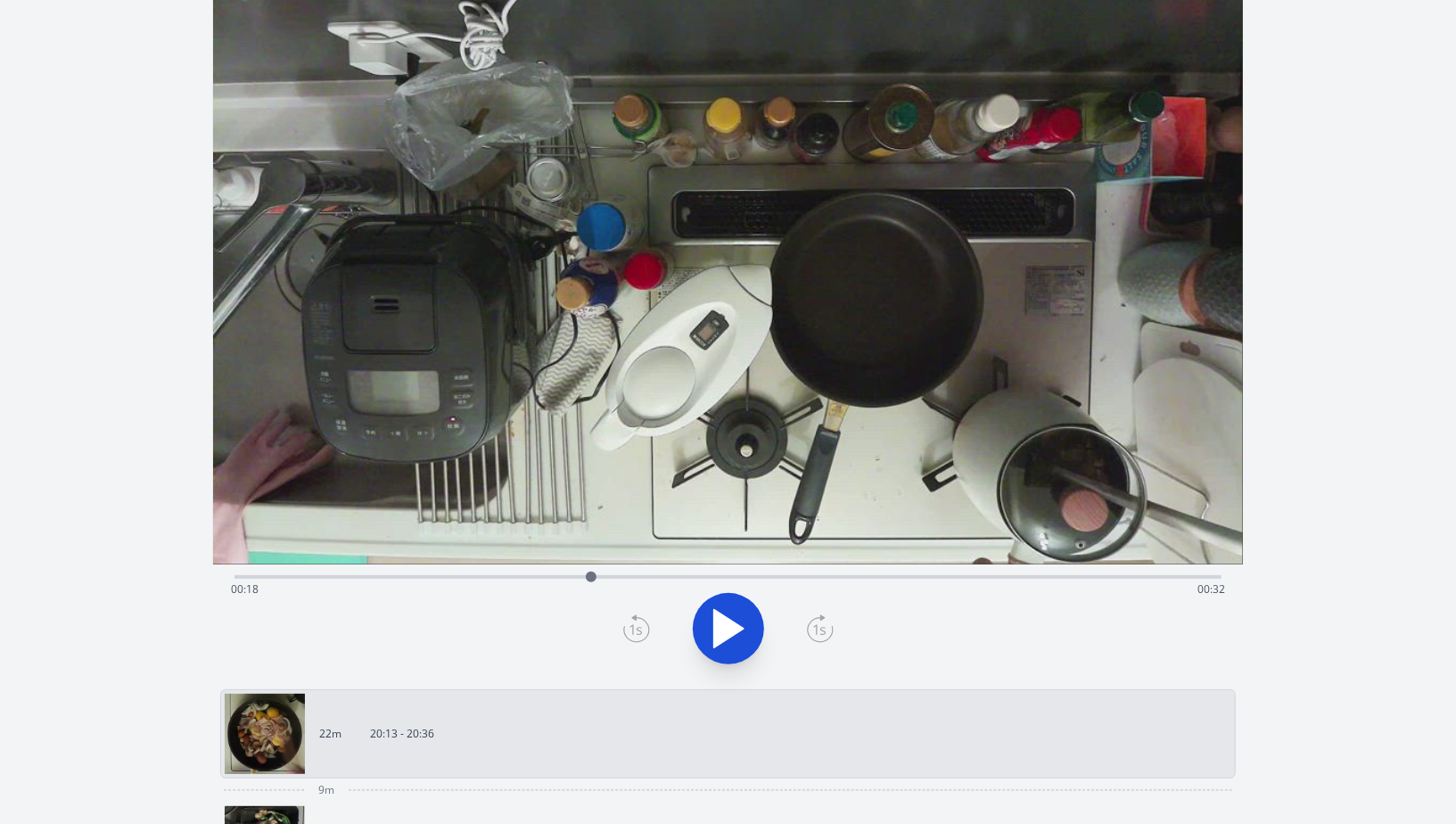
scroll to position [47, 0]
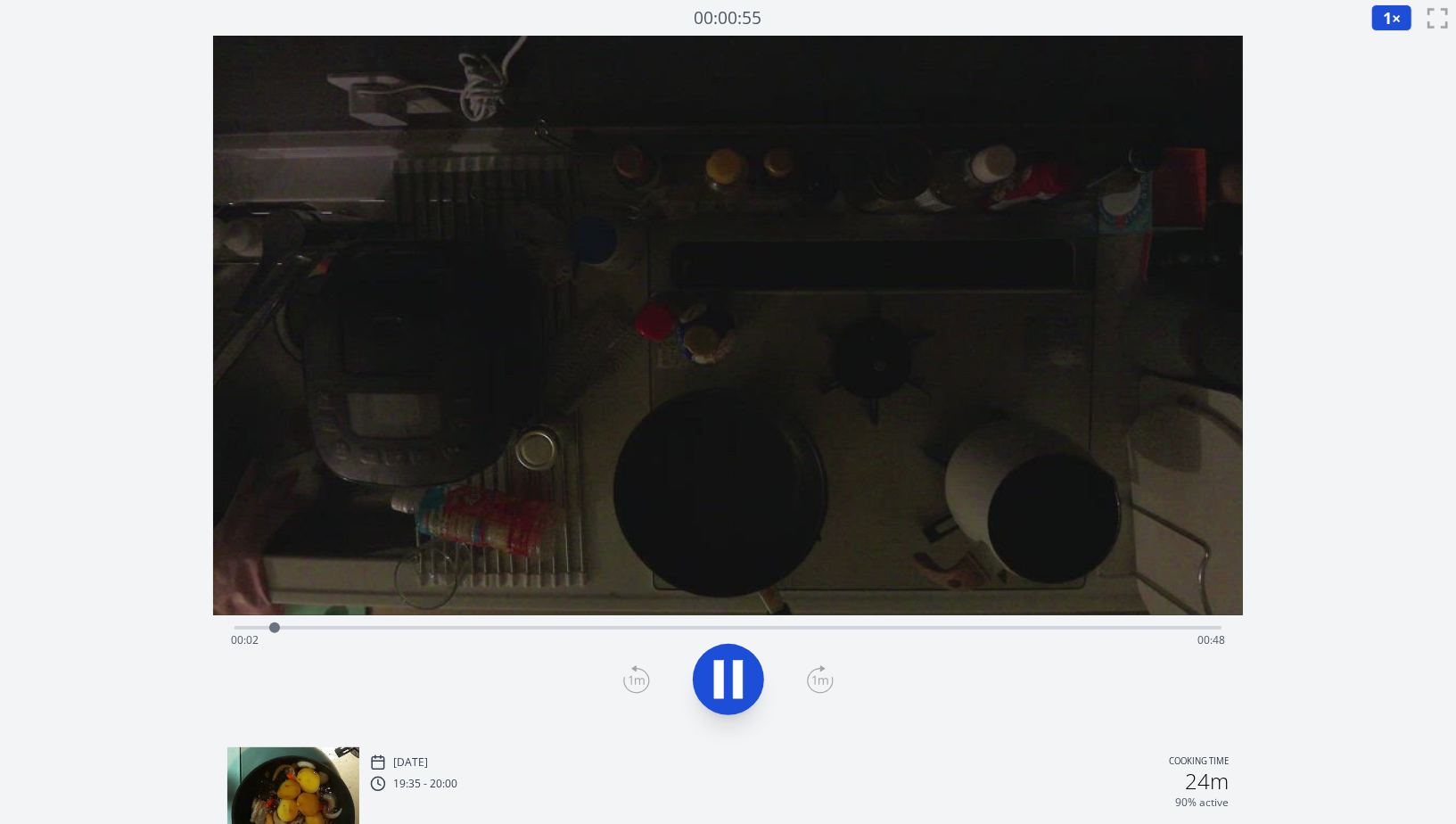
click at [744, 652] on button at bounding box center [729, 680] width 71 height 71
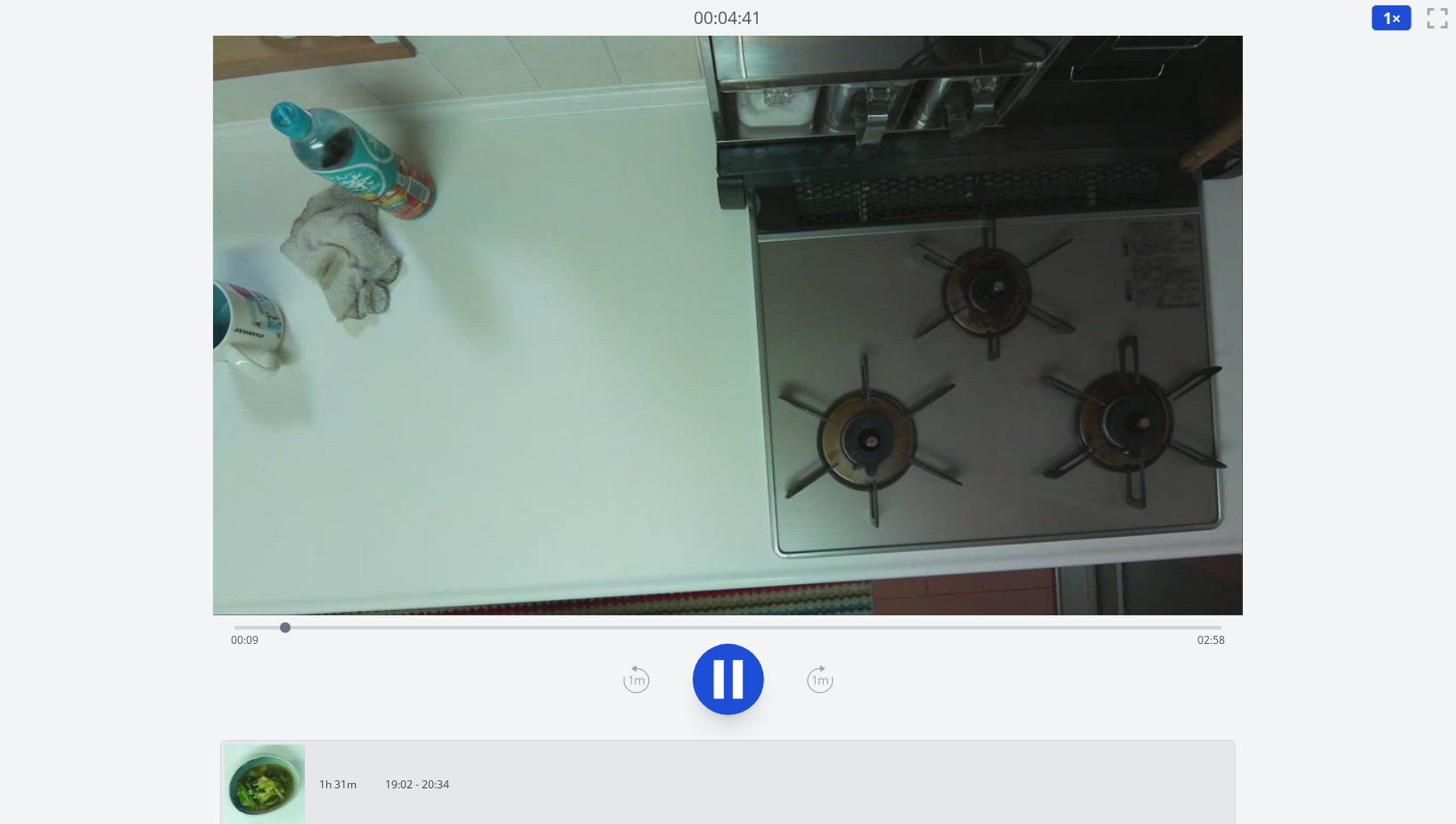
click at [316, 626] on div "Time elapsed: 00:09 Time remaining: 02:58" at bounding box center [728, 640] width 995 height 29
click at [361, 629] on div at bounding box center [348, 627] width 27 height 27
click at [386, 629] on div "Time elapsed: 00:25 Time remaining: 02:42" at bounding box center [728, 640] width 995 height 29
click at [477, 629] on div "Time elapsed: 00:37 Time remaining: 02:30" at bounding box center [728, 640] width 995 height 29
click at [522, 631] on div "Time elapsed: 00:48 Time remaining: 02:19" at bounding box center [728, 640] width 995 height 29
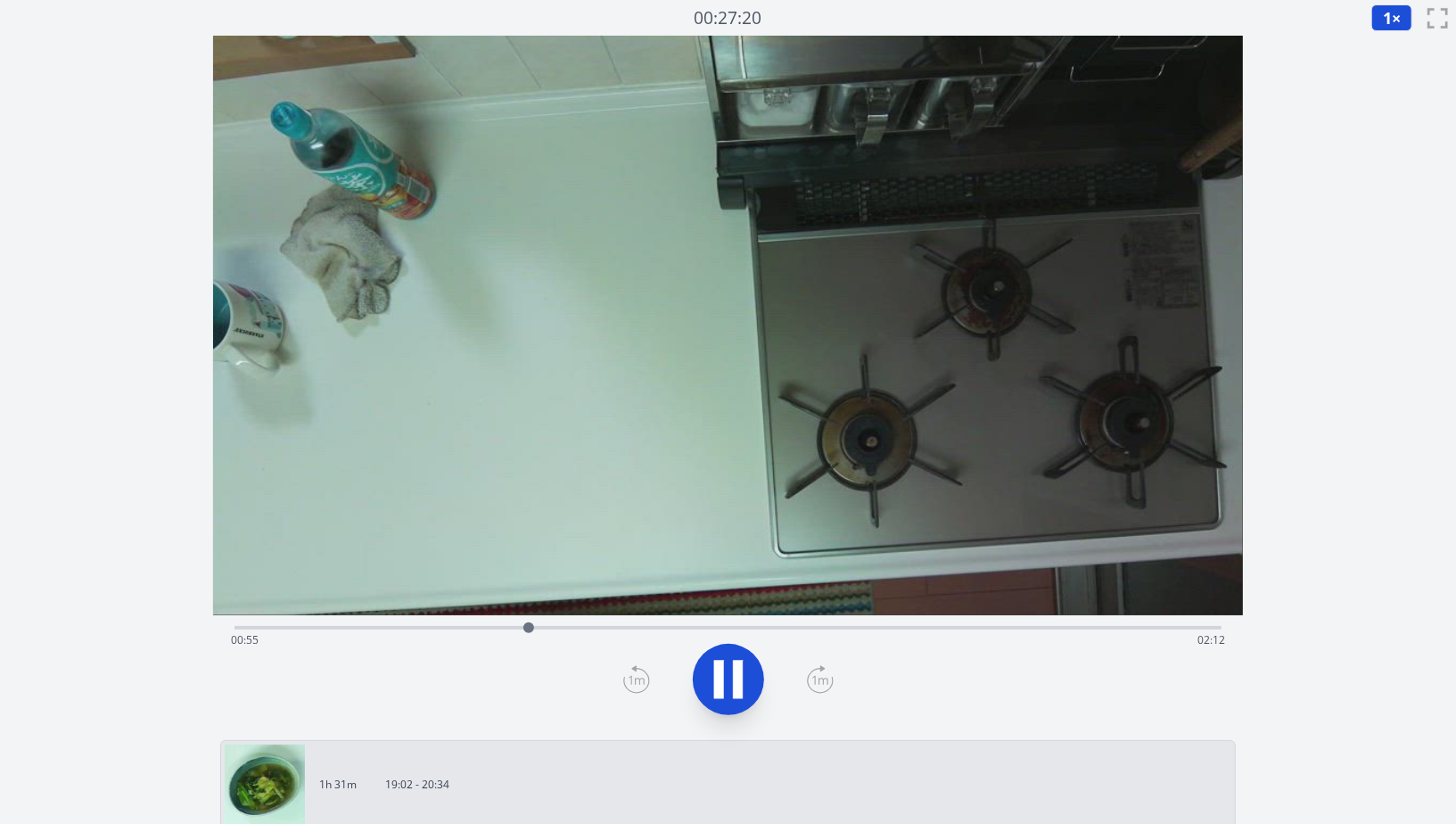
click at [552, 629] on div "Time elapsed: 00:55 Time remaining: 02:12" at bounding box center [728, 640] width 995 height 29
click at [583, 627] on div "Time elapsed: 01:01 Time remaining: 02:06" at bounding box center [728, 640] width 995 height 29
click at [617, 624] on div "Time elapsed: 01:06 Time remaining: 02:01" at bounding box center [728, 626] width 988 height 22
click at [665, 627] on div "Time elapsed: 01:16 Time remaining: 01:51" at bounding box center [728, 640] width 995 height 29
click at [722, 629] on div "Time elapsed: 01:25 Time remaining: 01:42" at bounding box center [728, 640] width 995 height 29
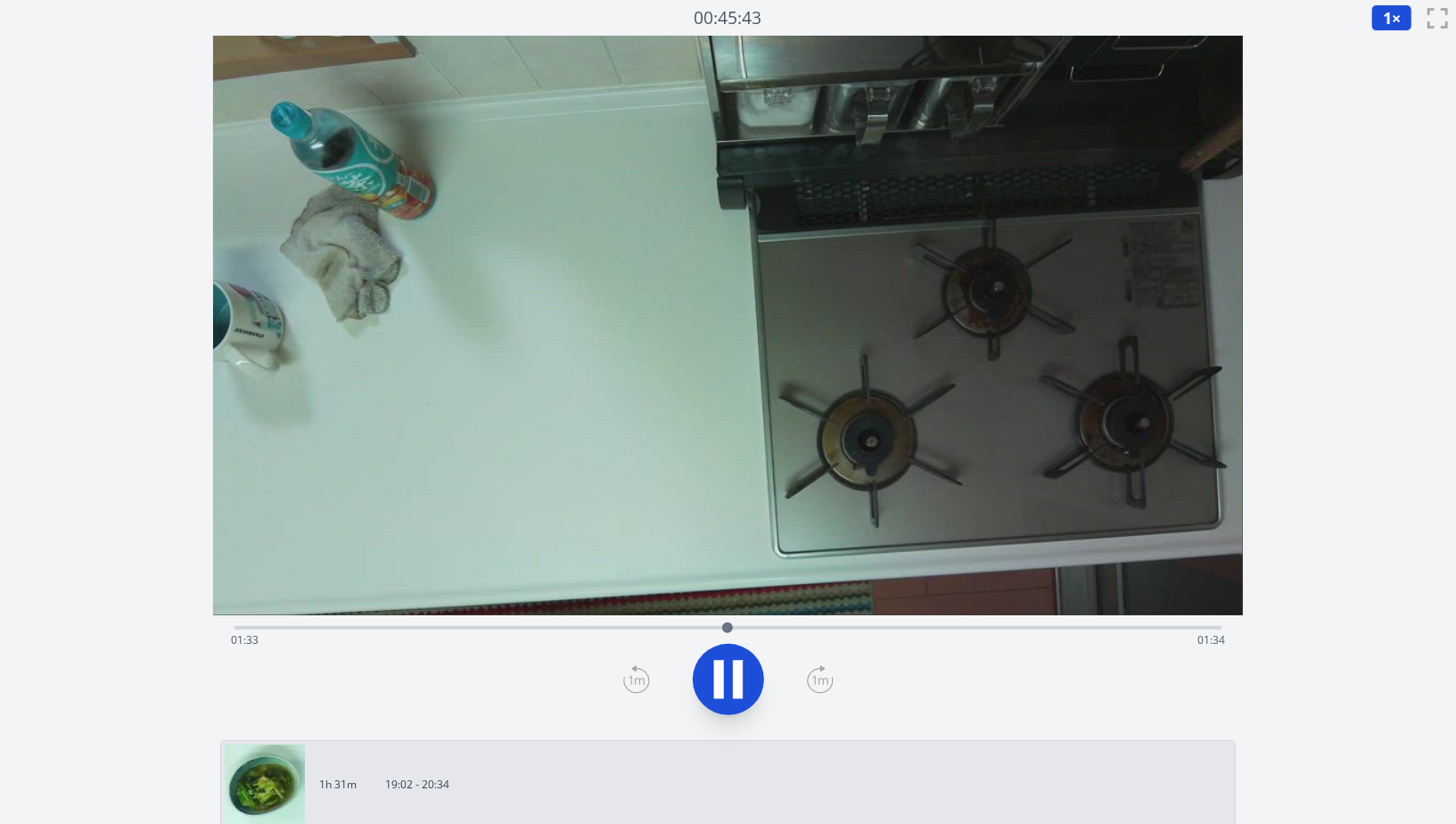
click at [742, 629] on div "Time elapsed: 01:33 Time remaining: 01:34" at bounding box center [728, 640] width 995 height 29
click at [776, 629] on div "Time elapsed: 01:36 Time remaining: 01:30" at bounding box center [728, 640] width 995 height 29
click at [806, 629] on div "Time elapsed: 01:44 Time remaining: 01:23" at bounding box center [728, 640] width 995 height 29
click at [832, 631] on div at bounding box center [823, 627] width 27 height 27
click at [850, 629] on div "Time elapsed: 01:53 Time remaining: 01:13" at bounding box center [728, 640] width 995 height 29
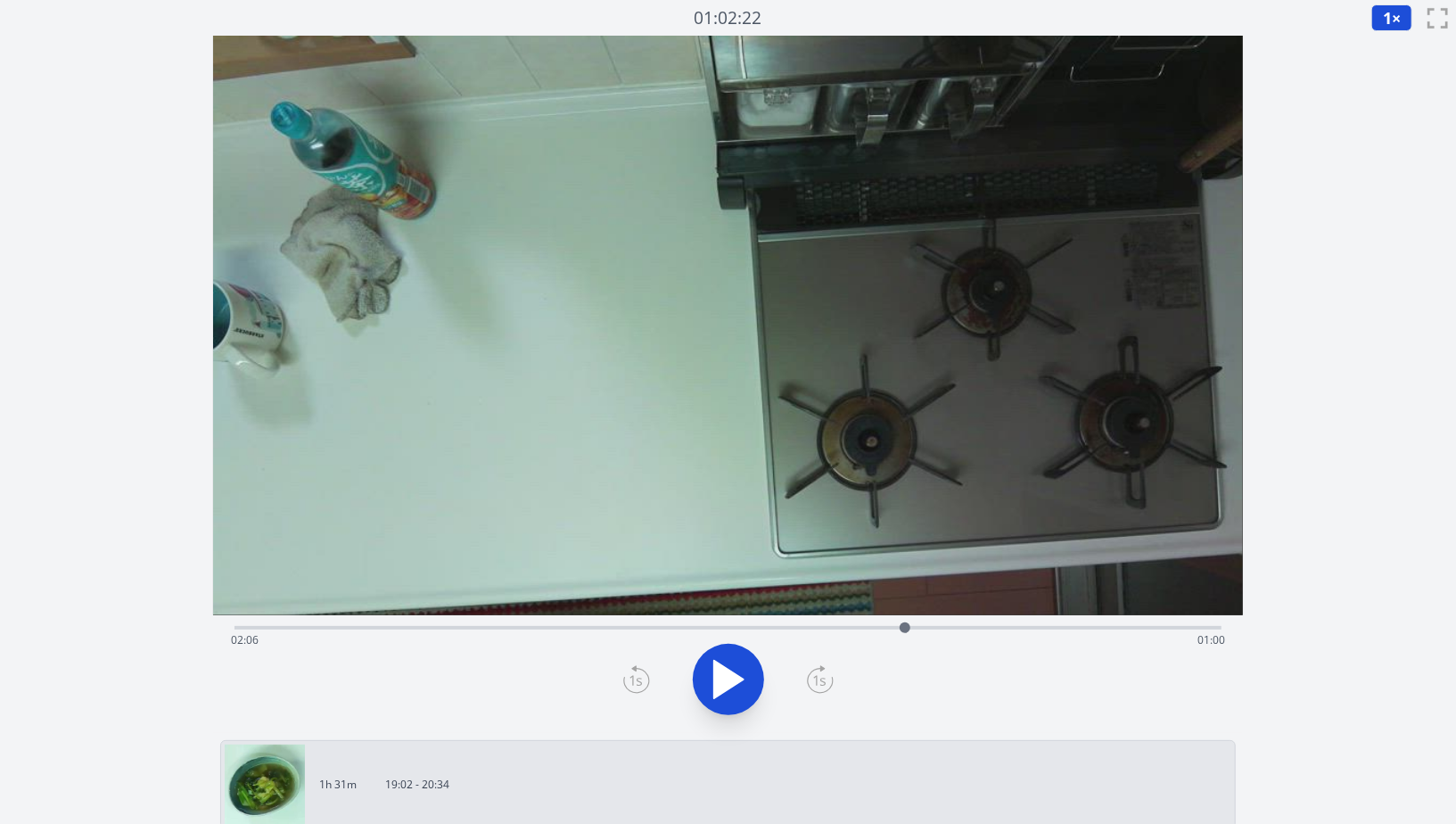
click at [919, 629] on div at bounding box center [905, 627] width 27 height 27
click at [754, 655] on button at bounding box center [729, 680] width 71 height 71
click at [1387, 22] on span "1" at bounding box center [1387, 18] width 9 height 22
click at [1393, 44] on li "0.25×" at bounding box center [1397, 42] width 50 height 29
click at [813, 628] on div "Time elapsed: 02:20 Time remaining: 00:47" at bounding box center [728, 640] width 995 height 29
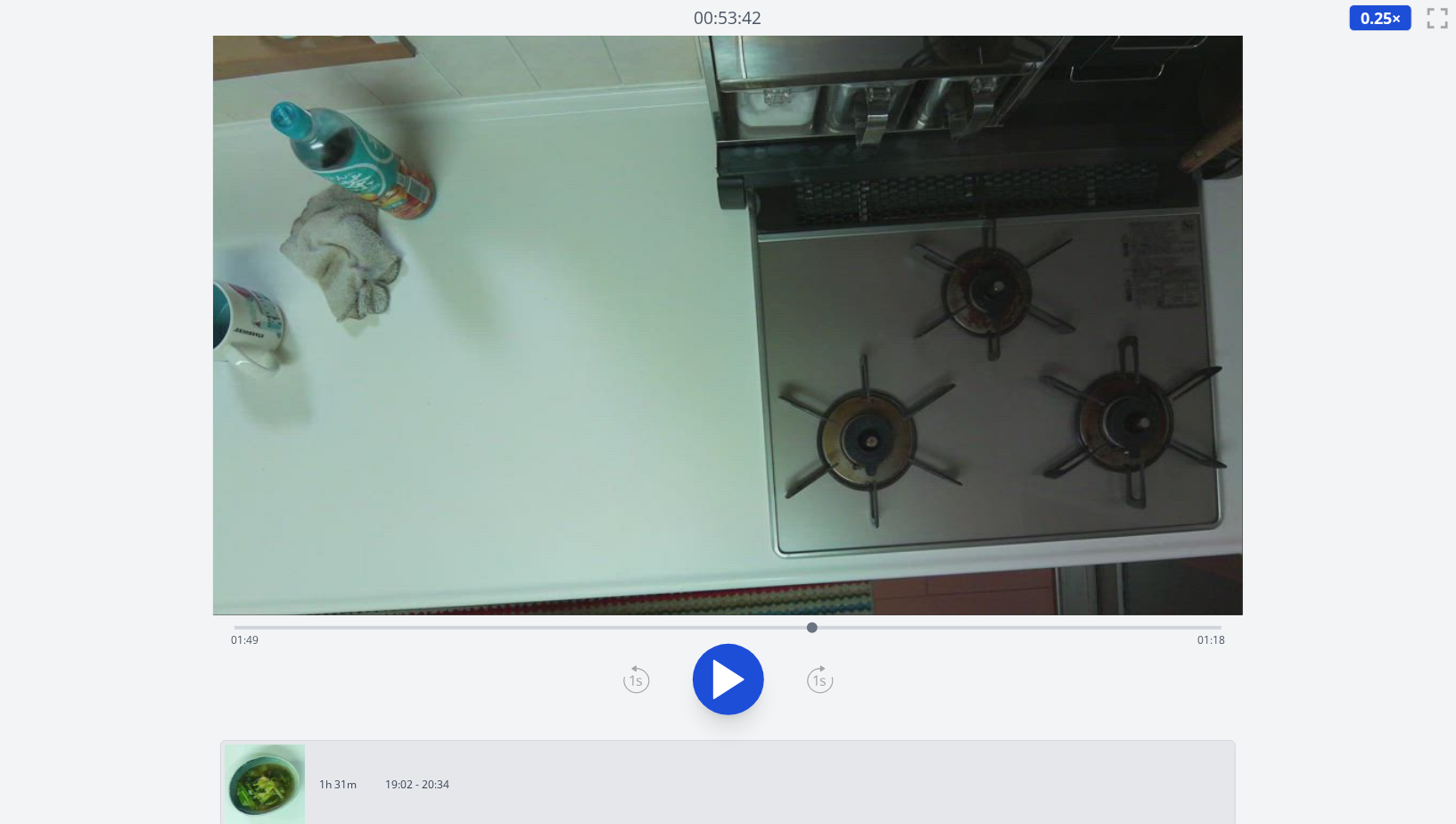
click at [841, 626] on div "Time elapsed: 01:49 Time remaining: 01:18" at bounding box center [728, 640] width 995 height 29
click at [856, 625] on div "Time elapsed: 01:54 Time remaining: 01:13" at bounding box center [728, 626] width 988 height 22
click at [877, 625] on div "Time elapsed: 01:57 Time remaining: 01:10" at bounding box center [728, 626] width 988 height 22
click at [890, 625] on div at bounding box center [877, 627] width 27 height 27
click at [913, 632] on div "Time elapsed: 02:03 Time remaining: 01:03" at bounding box center [728, 640] width 995 height 29
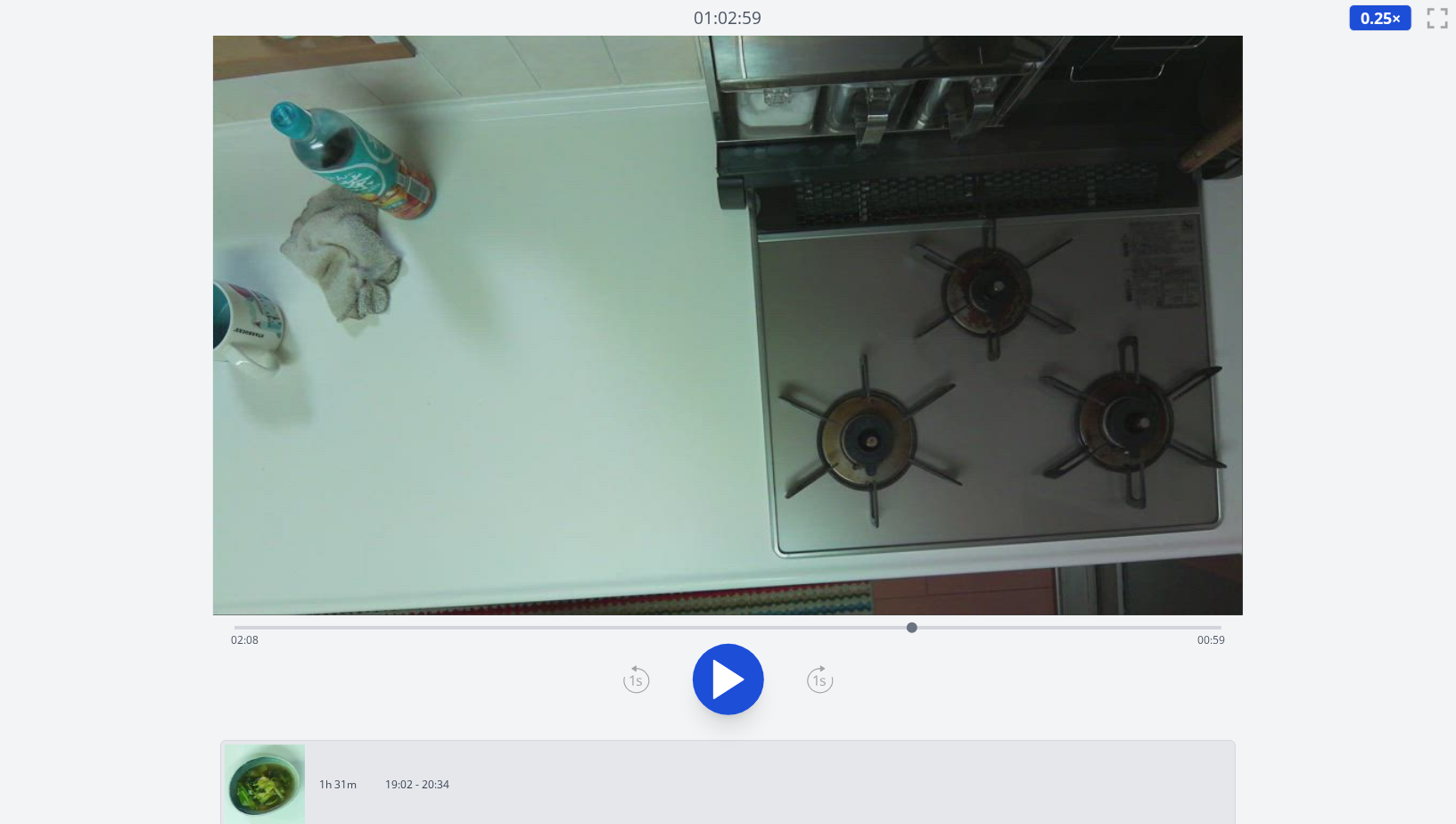
click at [928, 629] on div "Time elapsed: 02:08 Time remaining: 00:59" at bounding box center [728, 640] width 995 height 29
click at [937, 629] on div at bounding box center [927, 627] width 27 height 27
click at [953, 628] on div "Time elapsed: 02:12 Time remaining: 00:54" at bounding box center [728, 640] width 995 height 29
click at [969, 626] on div "Time elapsed: 02:15 Time remaining: 00:51" at bounding box center [728, 640] width 995 height 29
click at [733, 678] on icon at bounding box center [729, 680] width 30 height 38
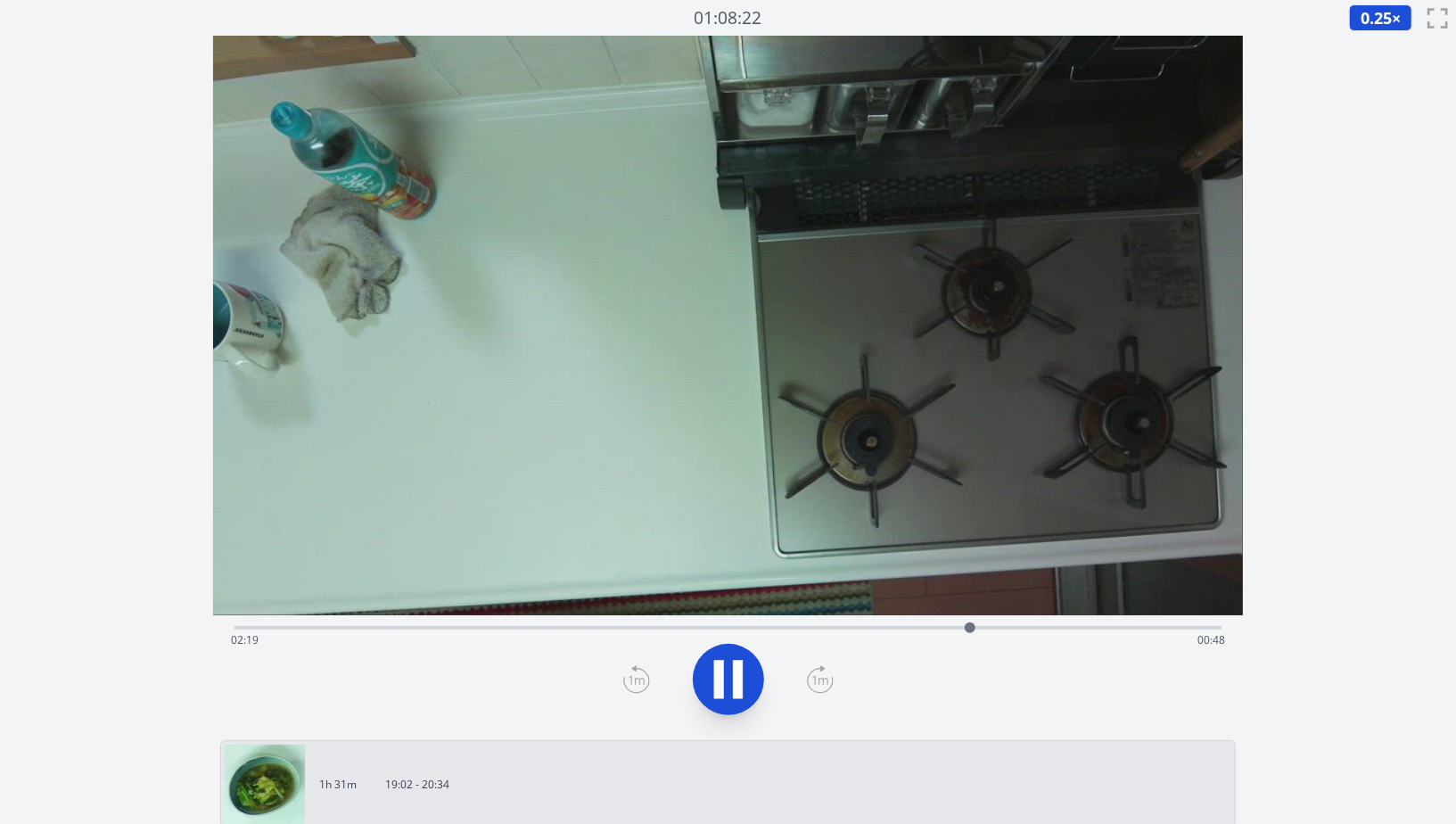
click at [733, 678] on icon at bounding box center [738, 679] width 10 height 39
click at [942, 626] on div "Time elapsed: 02:19 Time remaining: 00:48" at bounding box center [728, 640] width 995 height 29
click at [730, 675] on icon at bounding box center [729, 680] width 30 height 38
click at [964, 629] on div at bounding box center [954, 627] width 27 height 27
click at [961, 629] on div at bounding box center [965, 627] width 11 height 11
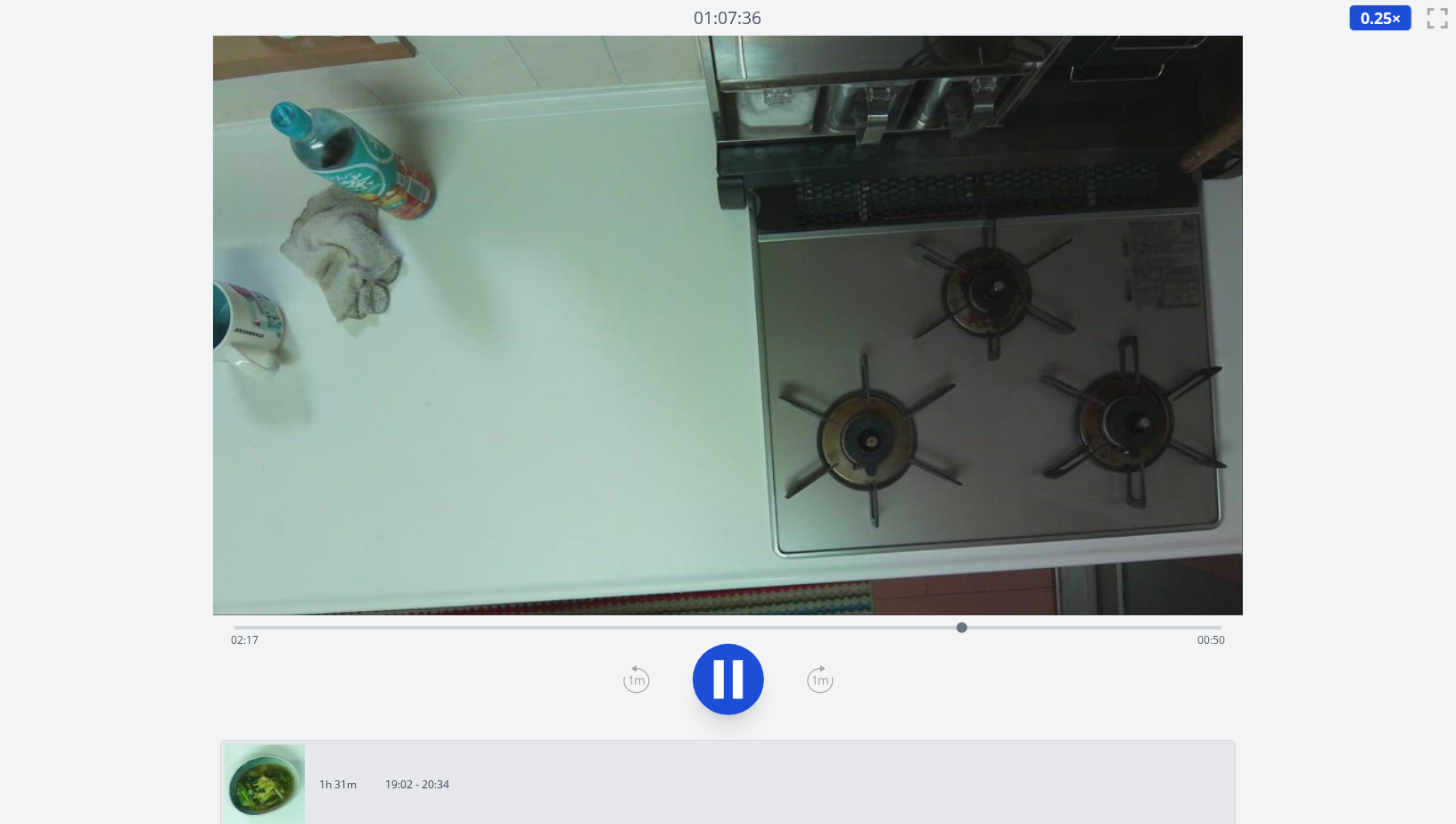
click at [961, 629] on div at bounding box center [962, 627] width 11 height 11
click at [739, 677] on icon at bounding box center [738, 679] width 10 height 39
click at [739, 677] on icon at bounding box center [729, 680] width 30 height 38
click at [1011, 630] on div at bounding box center [1000, 627] width 27 height 27
click at [1034, 629] on div "Time elapsed: 02:26 Time remaining: 00:40" at bounding box center [728, 640] width 995 height 29
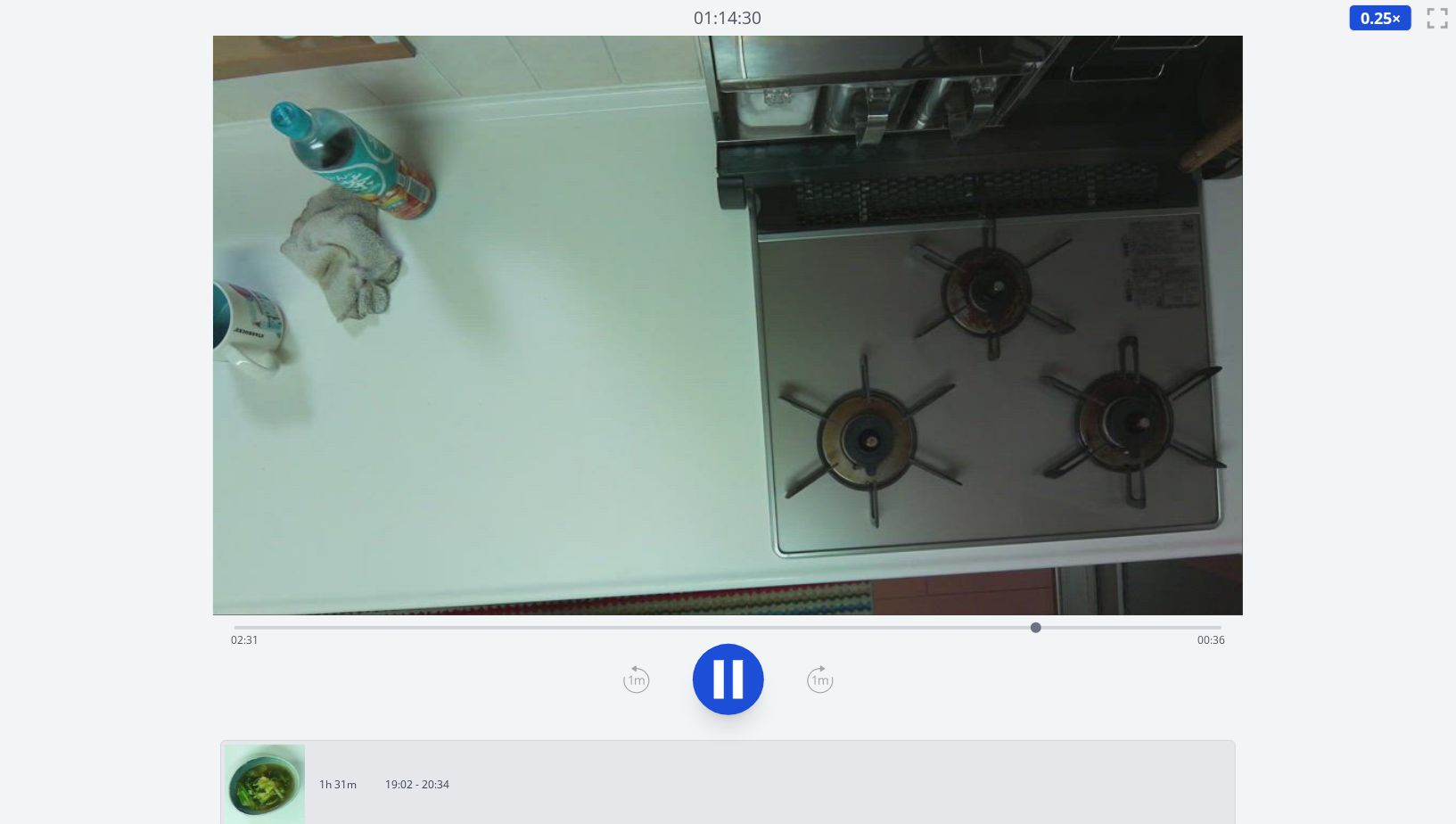
click at [1019, 629] on div "Time elapsed: 02:31 Time remaining: 00:36" at bounding box center [728, 640] width 995 height 29
click at [721, 673] on icon at bounding box center [719, 679] width 10 height 39
click at [652, 628] on div "Time elapsed: 02:28 Time remaining: 00:39" at bounding box center [728, 640] width 995 height 29
click at [673, 628] on div "Time elapsed: 01:18 Time remaining: 01:48" at bounding box center [728, 640] width 995 height 29
click at [693, 629] on div "Time elapsed: 01:22 Time remaining: 01:44" at bounding box center [728, 640] width 995 height 29
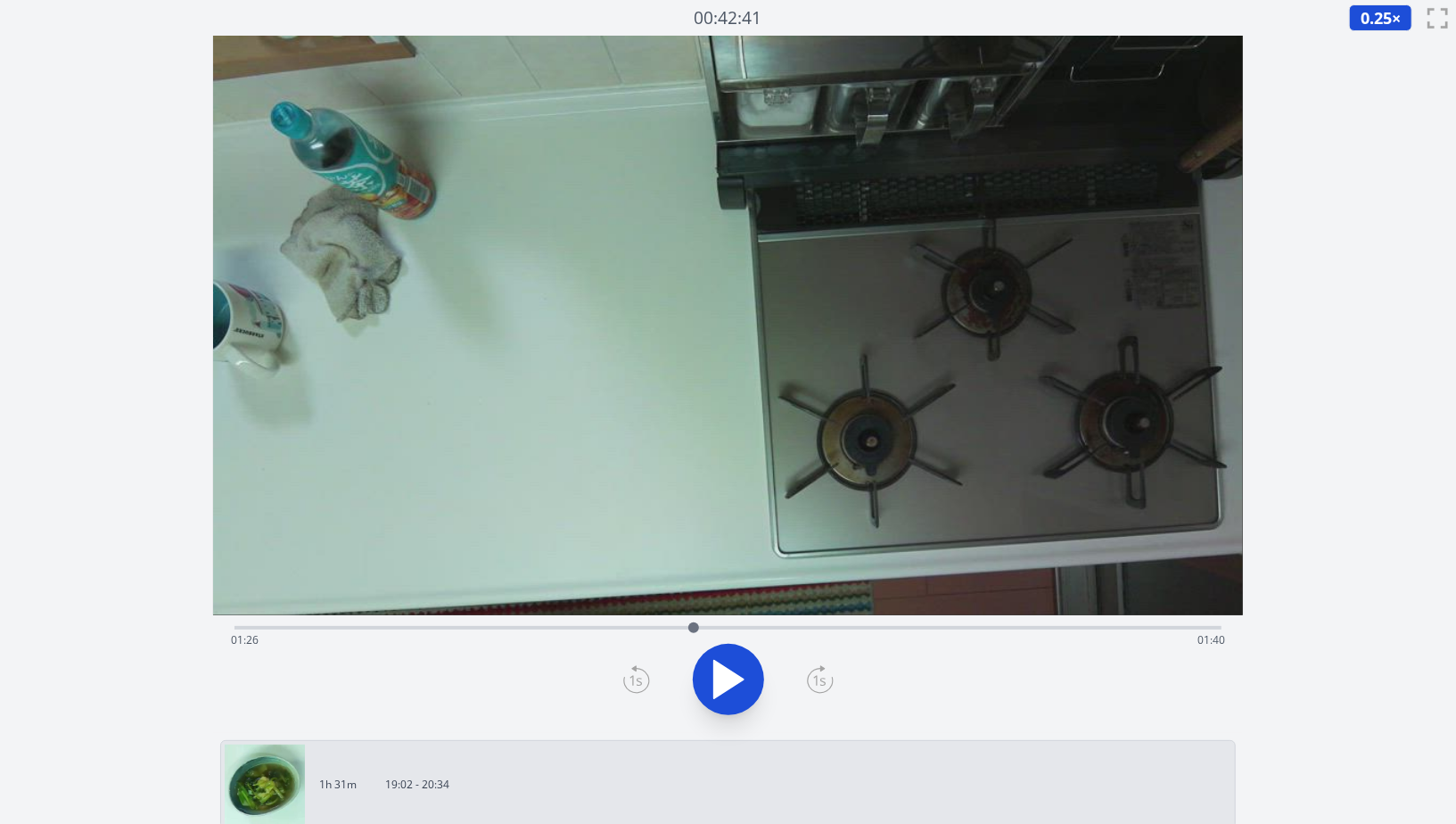
click at [730, 626] on div "Time elapsed: 01:26 Time remaining: 01:40" at bounding box center [728, 640] width 995 height 29
click at [768, 625] on div "Time elapsed: 01:33 Time remaining: 01:33" at bounding box center [728, 626] width 988 height 22
click at [804, 629] on div "Time elapsed: 01:41 Time remaining: 01:26" at bounding box center [728, 640] width 995 height 29
click at [832, 629] on div "Time elapsed: 01:47 Time remaining: 01:20" at bounding box center [728, 640] width 995 height 29
click at [860, 629] on div "Time elapsed: 01:52 Time remaining: 01:14" at bounding box center [728, 640] width 995 height 29
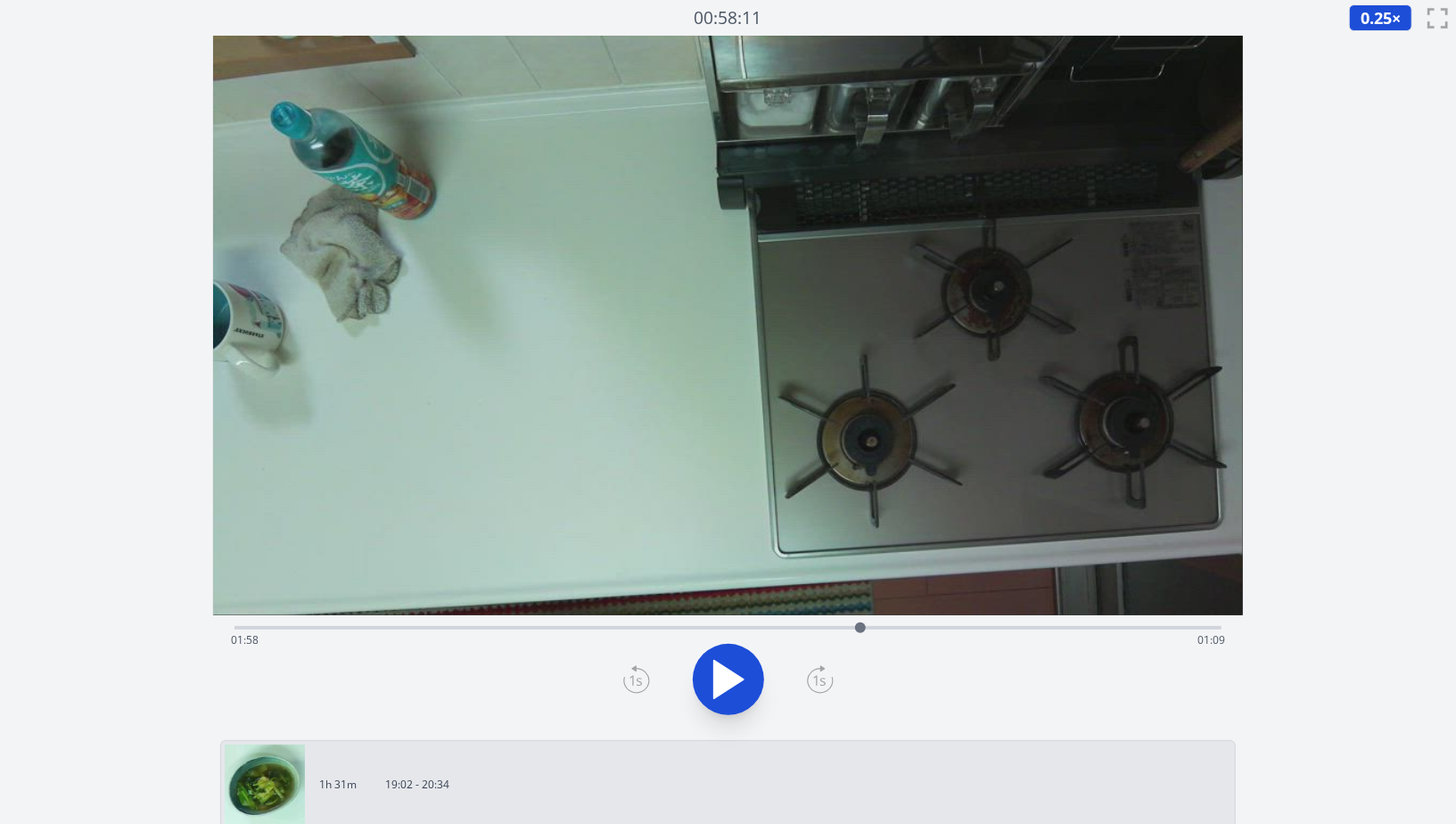
click at [880, 629] on div "Time elapsed: 01:58 Time remaining: 01:09" at bounding box center [728, 640] width 995 height 29
click at [445, 628] on div "Time elapsed: 02:02 Time remaining: 01:05" at bounding box center [728, 640] width 995 height 29
click at [530, 626] on div "Time elapsed: 00:39 Time remaining: 02:27" at bounding box center [728, 640] width 995 height 29
click at [559, 628] on div "Time elapsed: 00:56 Time remaining: 02:11" at bounding box center [728, 640] width 995 height 29
click at [584, 629] on div "Time elapsed: 01:01 Time remaining: 02:06" at bounding box center [728, 640] width 995 height 29
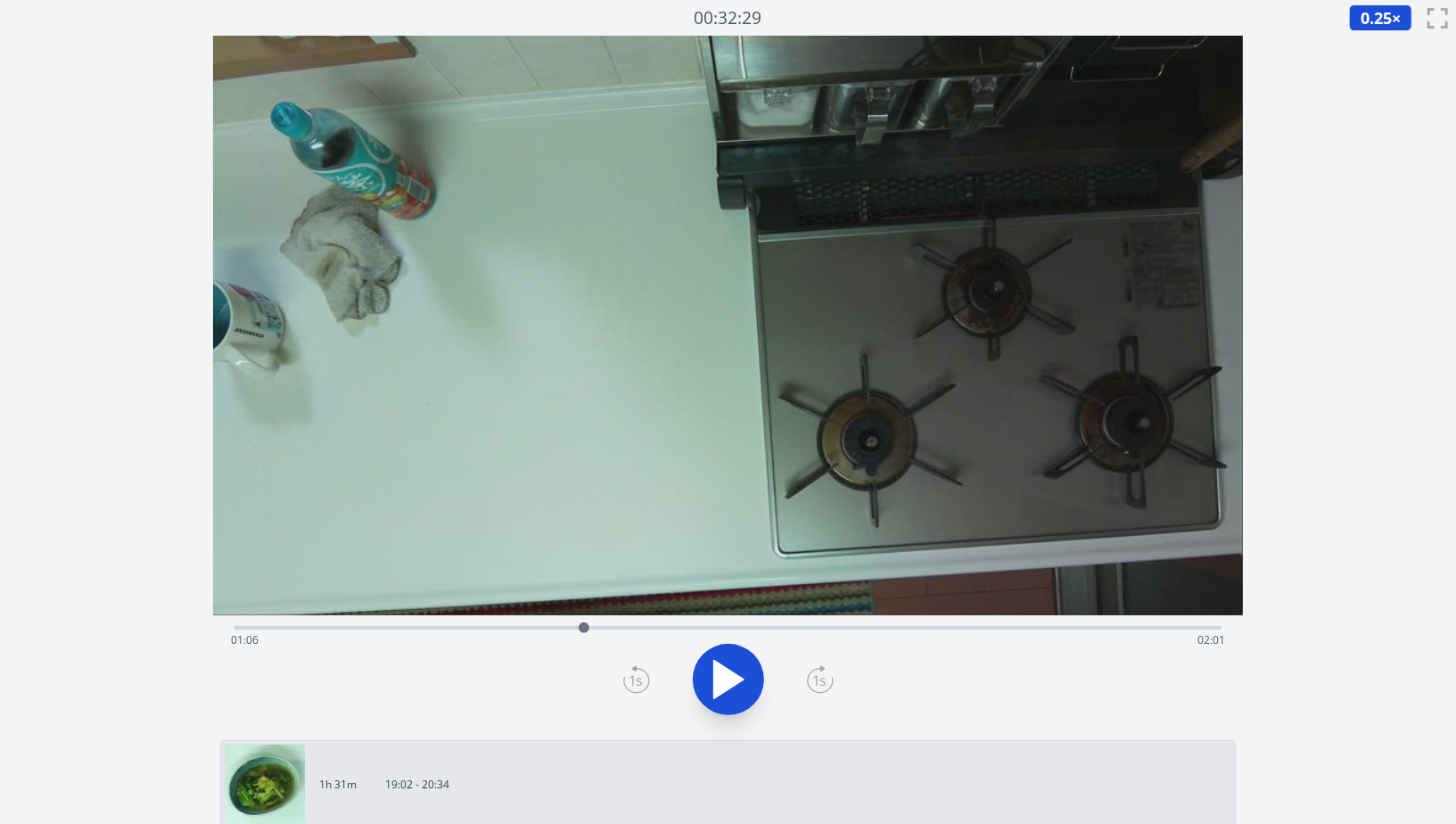
click at [653, 628] on div "Time elapsed: 01:06 Time remaining: 02:01" at bounding box center [728, 640] width 995 height 29
click at [742, 627] on div "Time elapsed: 01:19 Time remaining: 01:48" at bounding box center [728, 640] width 995 height 29
click at [794, 629] on div "Time elapsed: 01:35 Time remaining: 01:31" at bounding box center [728, 640] width 995 height 29
click at [868, 626] on div "Time elapsed: 01:45 Time remaining: 01:21" at bounding box center [728, 640] width 995 height 29
click at [910, 626] on div "Time elapsed: 01:59 Time remaining: 01:08" at bounding box center [728, 640] width 995 height 29
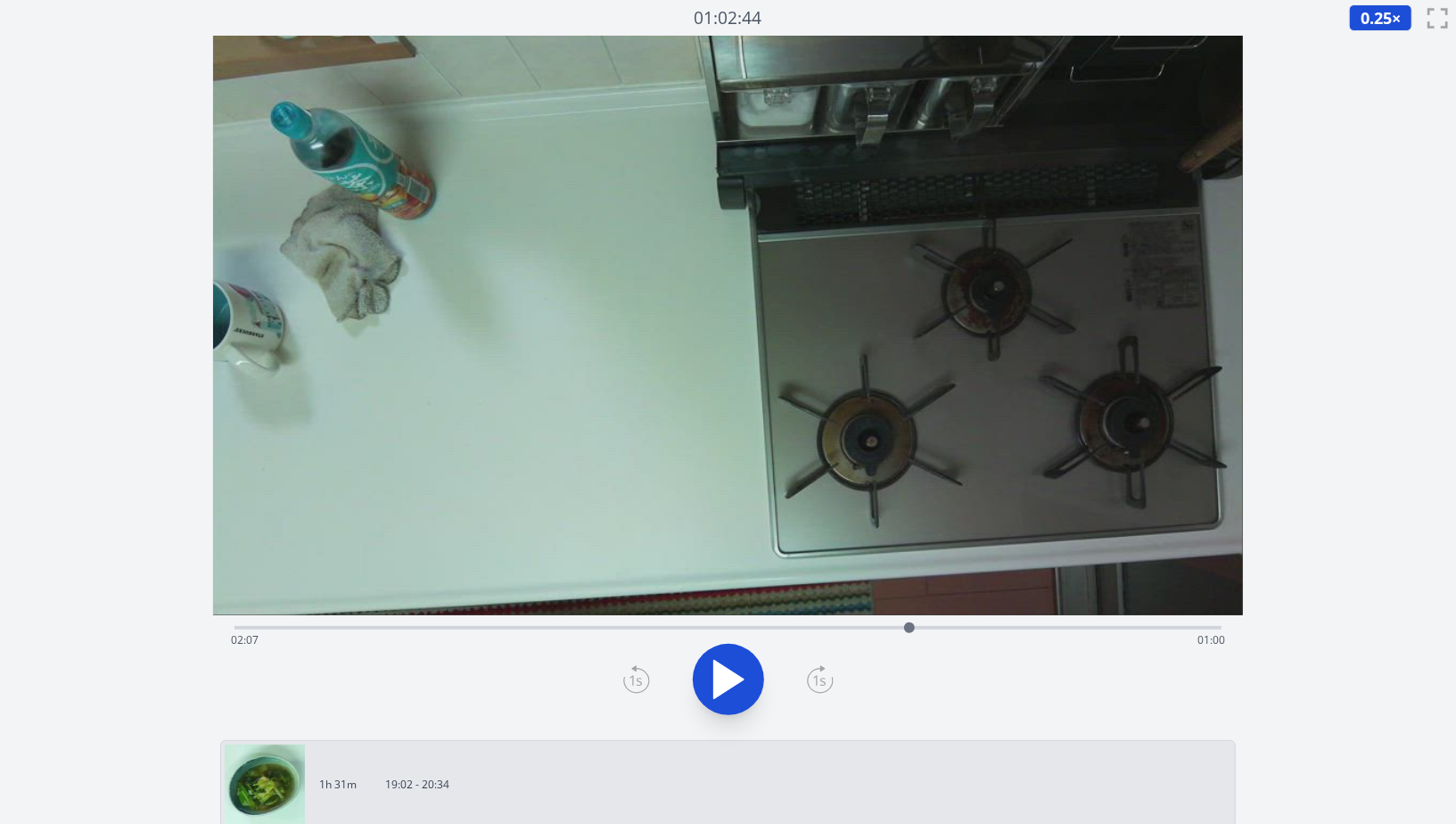
click at [902, 629] on div at bounding box center [909, 627] width 27 height 27
click at [914, 624] on div at bounding box center [901, 627] width 27 height 27
click at [928, 627] on div "Time elapsed: 02:08 Time remaining: 00:59" at bounding box center [728, 640] width 995 height 29
click at [938, 627] on div at bounding box center [927, 627] width 27 height 27
click at [960, 628] on div "Time elapsed: 02:13 Time remaining: 00:54" at bounding box center [728, 640] width 995 height 29
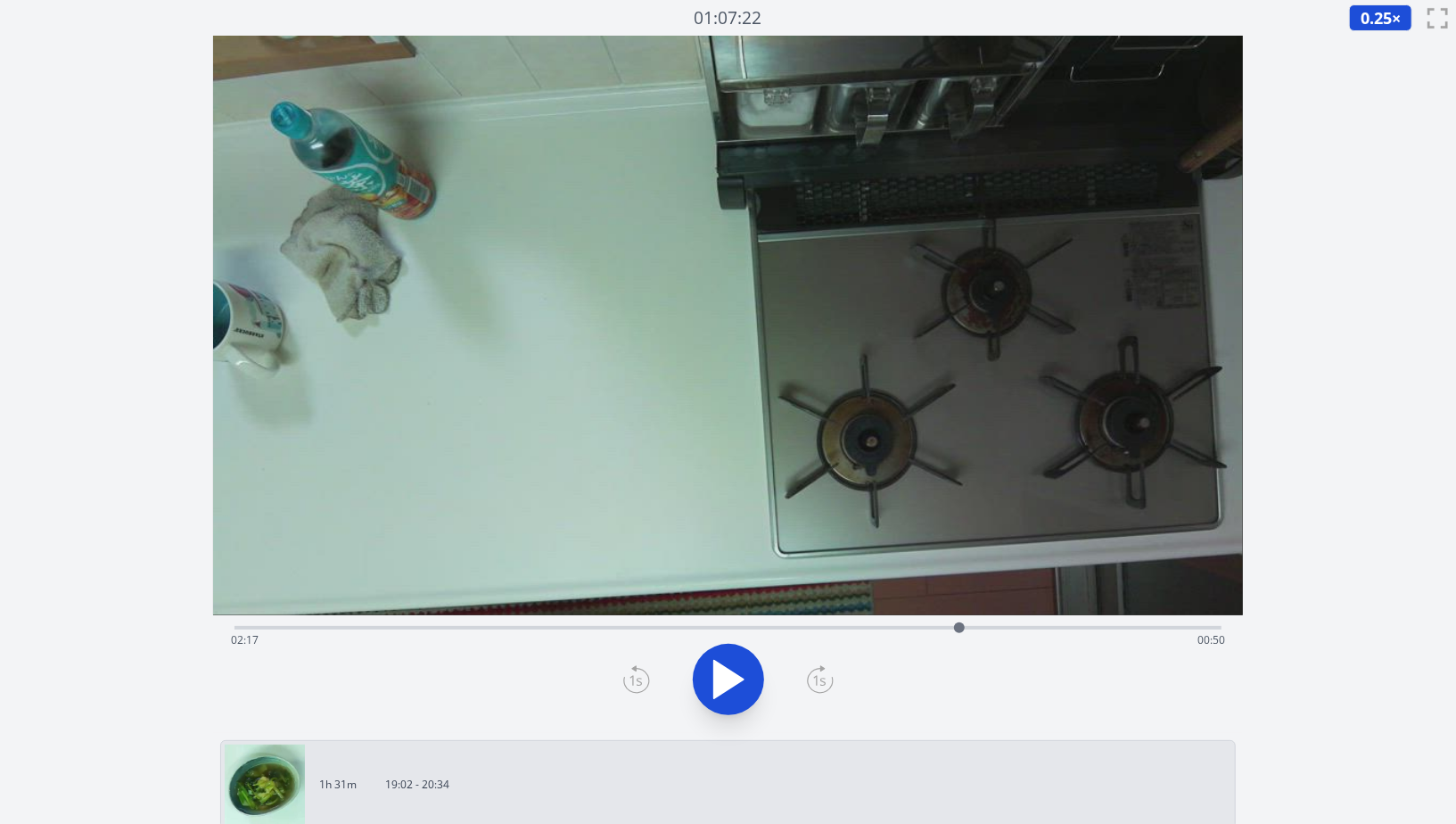
click at [985, 629] on div "Time elapsed: 02:17 Time remaining: 00:50" at bounding box center [728, 640] width 995 height 29
click at [974, 626] on div at bounding box center [984, 627] width 27 height 27
click at [957, 626] on div "Time elapsed: 02:19 Time remaining: 00:47" at bounding box center [728, 640] width 995 height 29
click at [978, 626] on div "Time elapsed: 02:16 Time remaining: 00:51" at bounding box center [728, 640] width 995 height 29
click at [991, 629] on div at bounding box center [978, 627] width 27 height 27
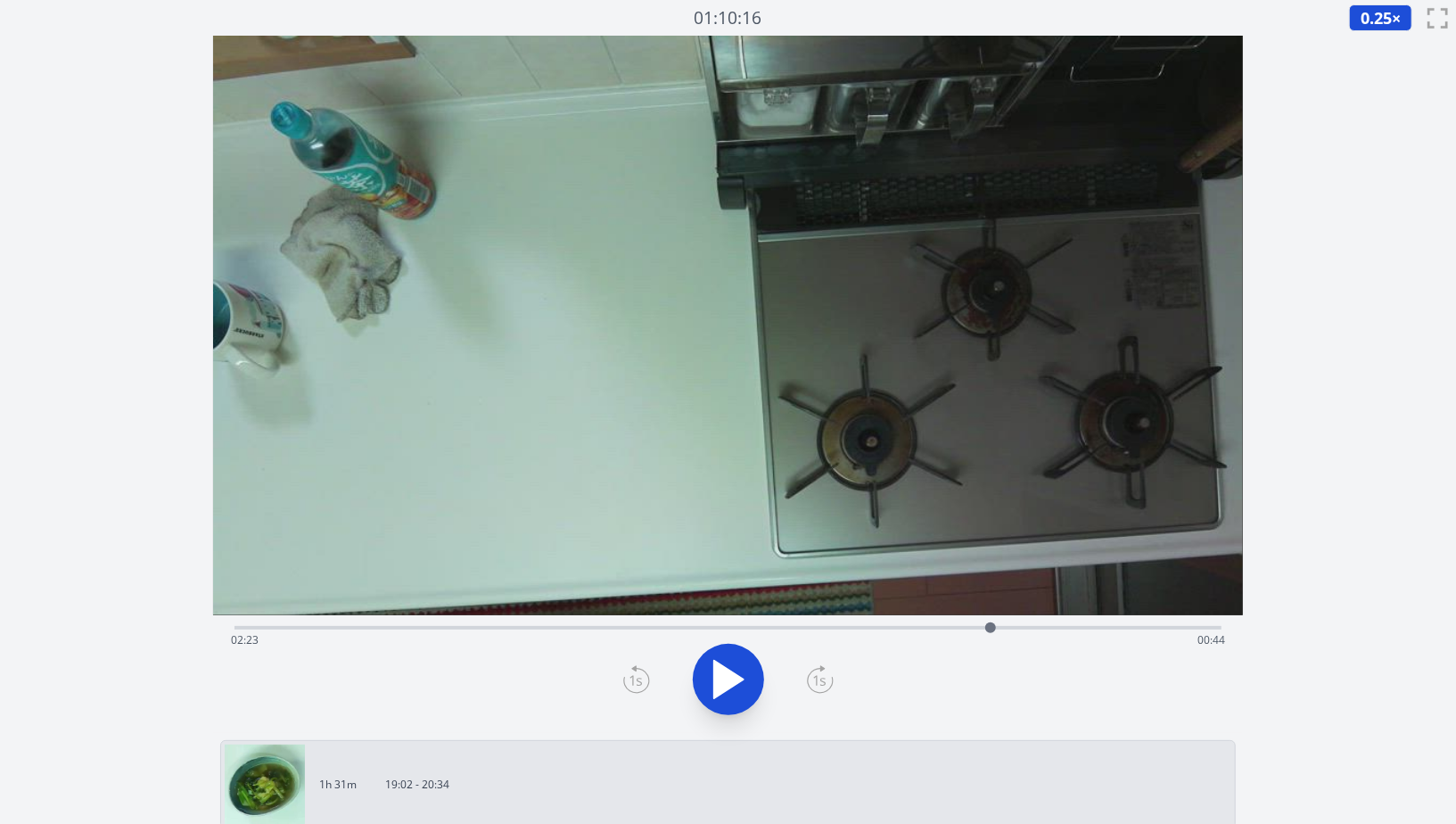
click at [1000, 629] on div at bounding box center [991, 627] width 27 height 27
click at [1023, 634] on div "Time elapsed: 02:24 Time remaining: 00:43" at bounding box center [728, 640] width 995 height 29
click at [1033, 625] on div at bounding box center [1022, 627] width 27 height 27
click at [1018, 629] on div "Time elapsed: 02:30 Time remaining: 00:36" at bounding box center [728, 640] width 995 height 29
click at [874, 619] on div "Time elapsed: 02:28 Time remaining: 00:39" at bounding box center [728, 626] width 988 height 22
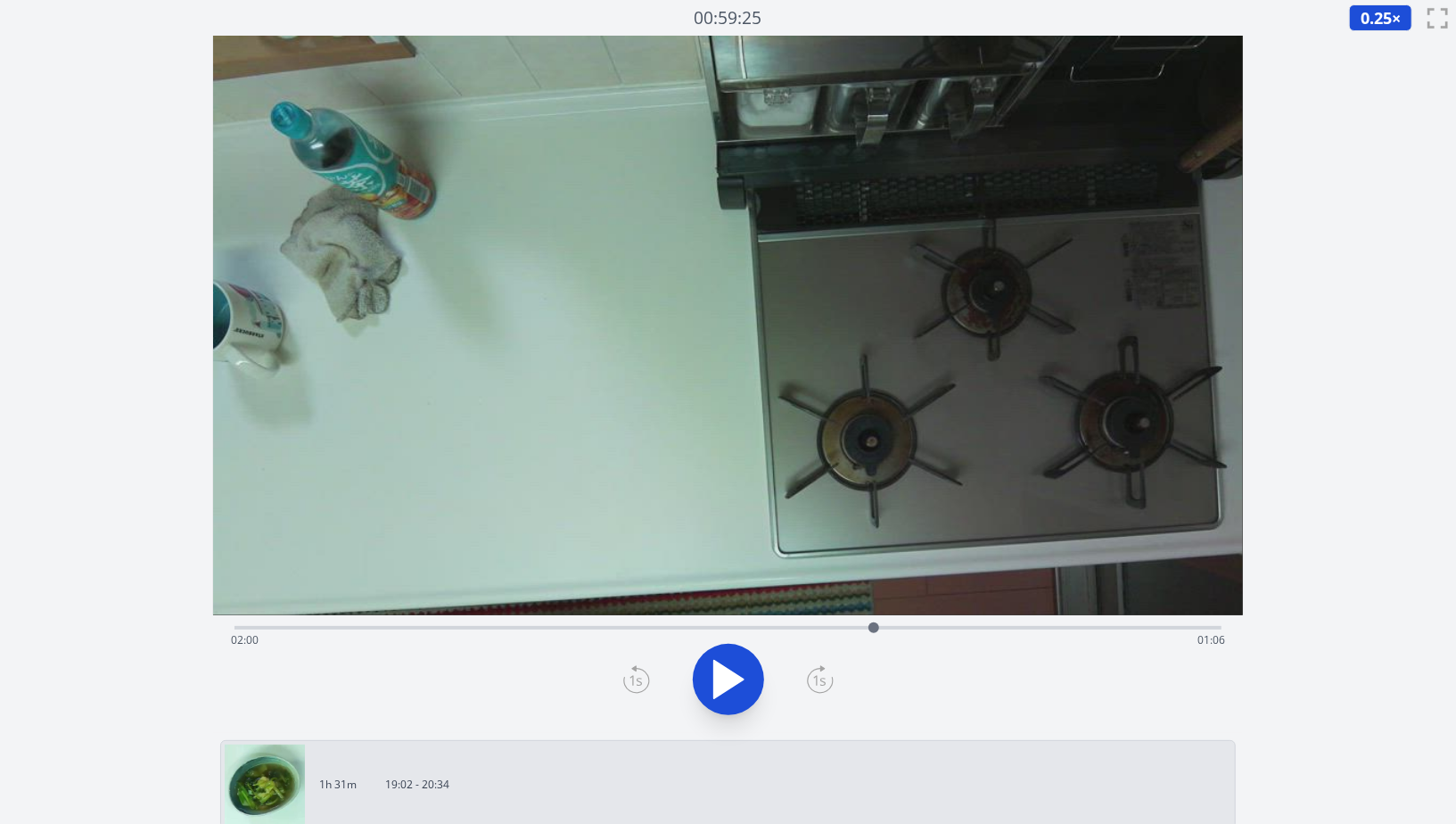
click at [1026, 627] on div "Time elapsed: 02:00 Time remaining: 01:06" at bounding box center [728, 640] width 995 height 29
click at [1038, 627] on div at bounding box center [1026, 627] width 27 height 27
click at [1021, 626] on div "Time elapsed: 02:31 Time remaining: 00:35" at bounding box center [728, 640] width 995 height 29
